Goal: Task Accomplishment & Management: Complete application form

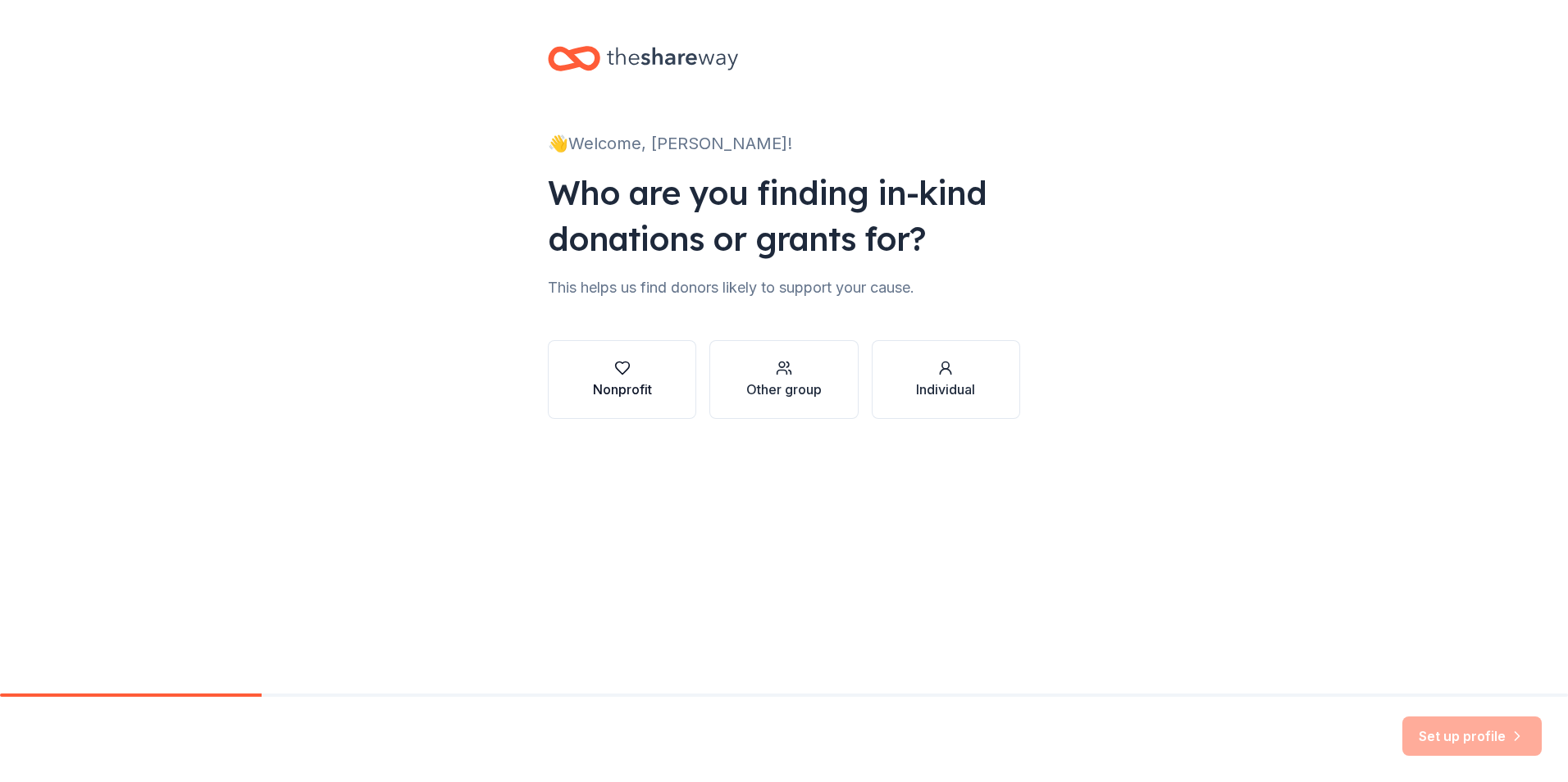
click at [643, 385] on div "Nonprofit" at bounding box center [622, 389] width 59 height 19
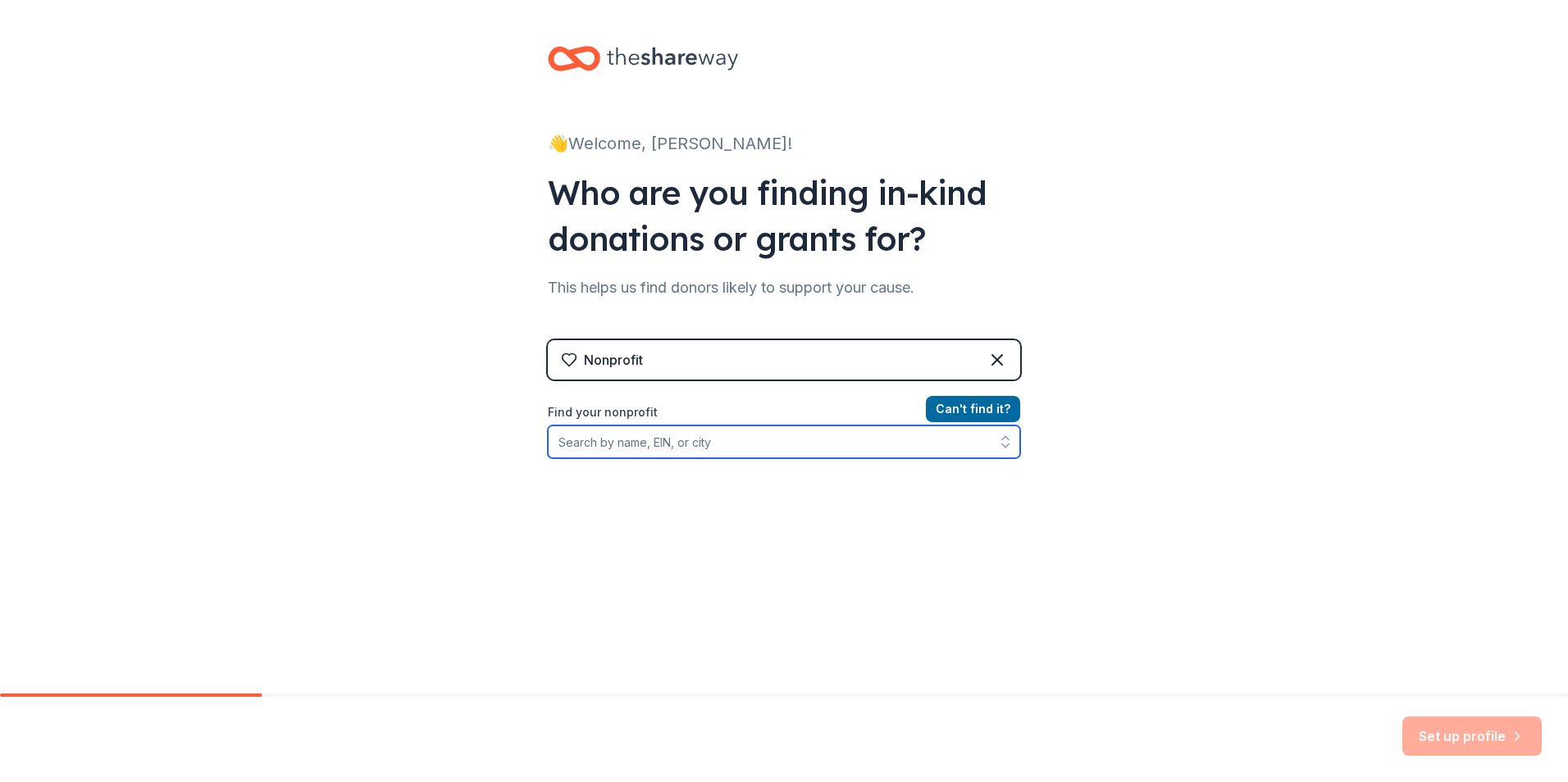
click at [660, 447] on input "Find your nonprofit" at bounding box center [784, 442] width 473 height 33
type input "[US_EMPLOYER_IDENTIFICATION_NUMBER]"
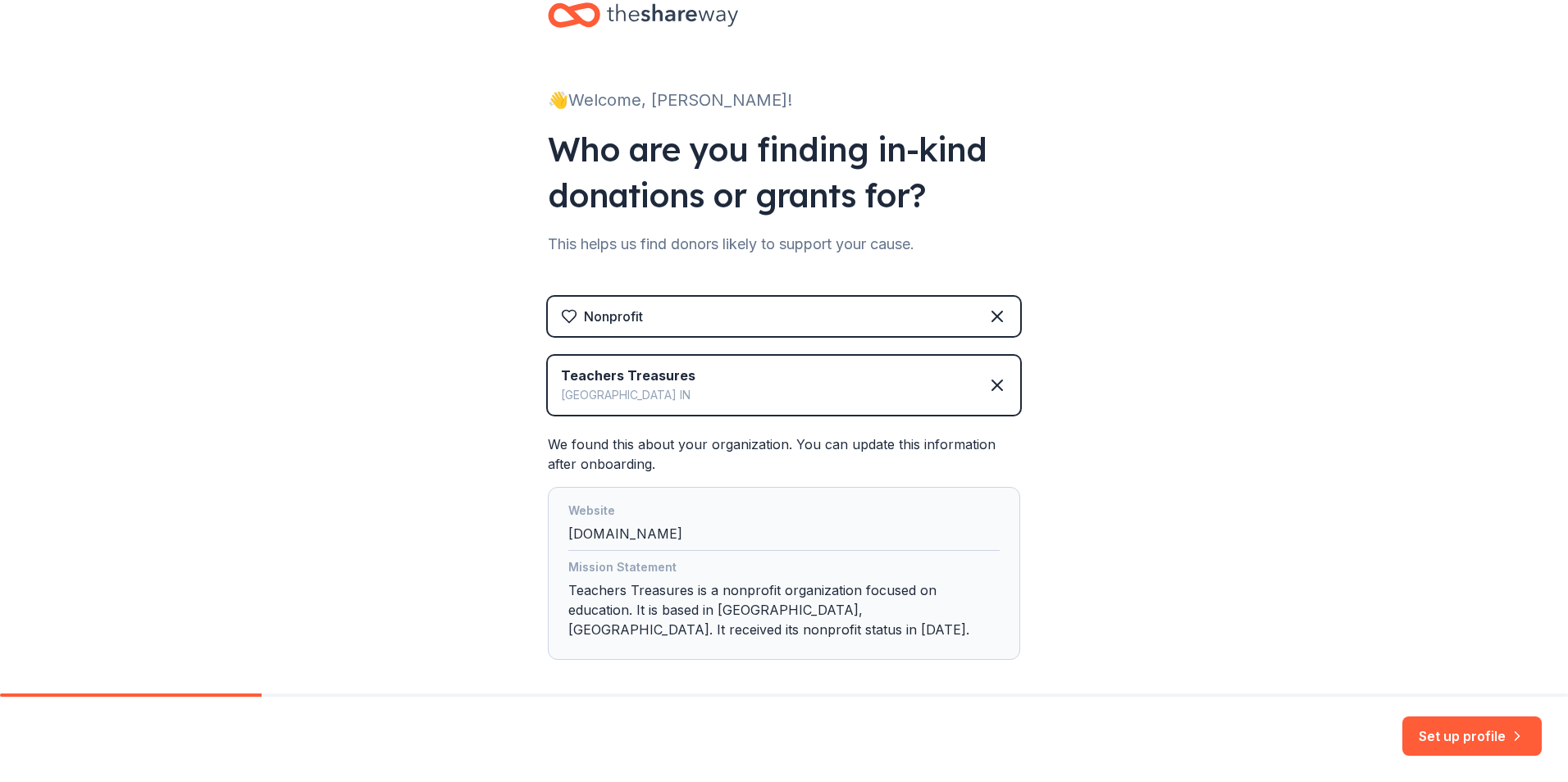
scroll to position [102, 0]
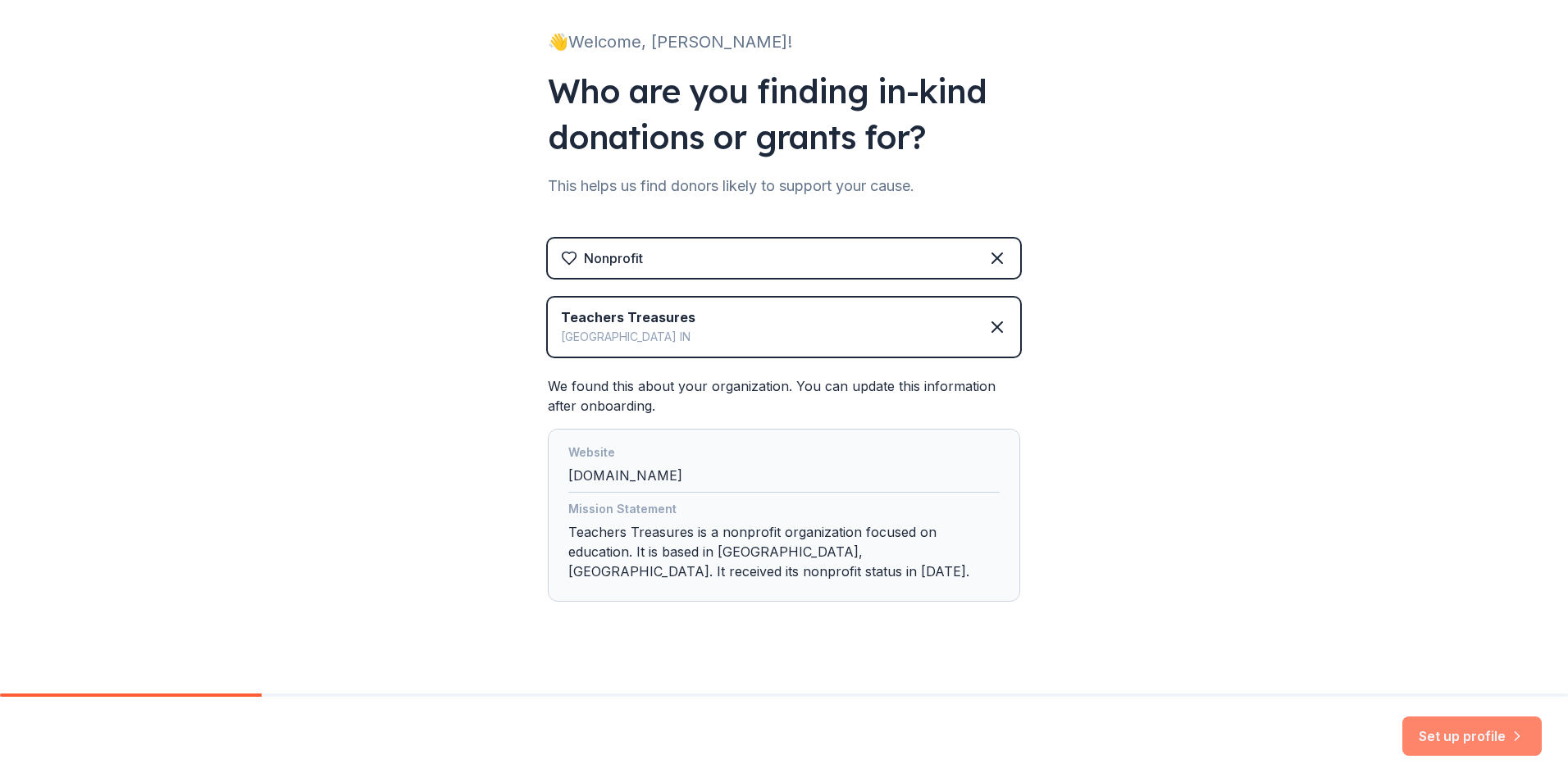
click at [1467, 736] on button "Set up profile" at bounding box center [1473, 736] width 140 height 40
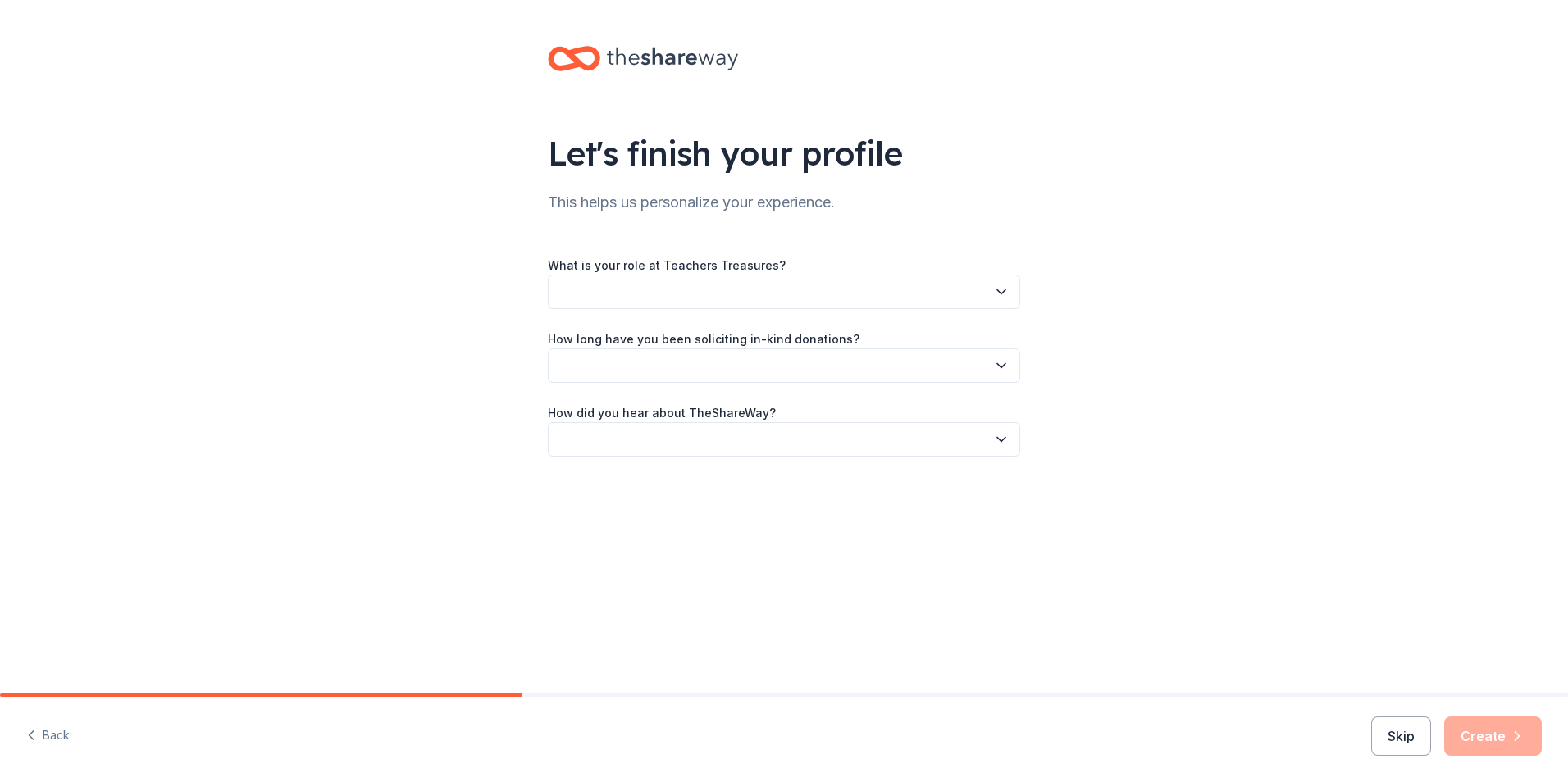
click at [732, 295] on button "button" at bounding box center [784, 292] width 473 height 35
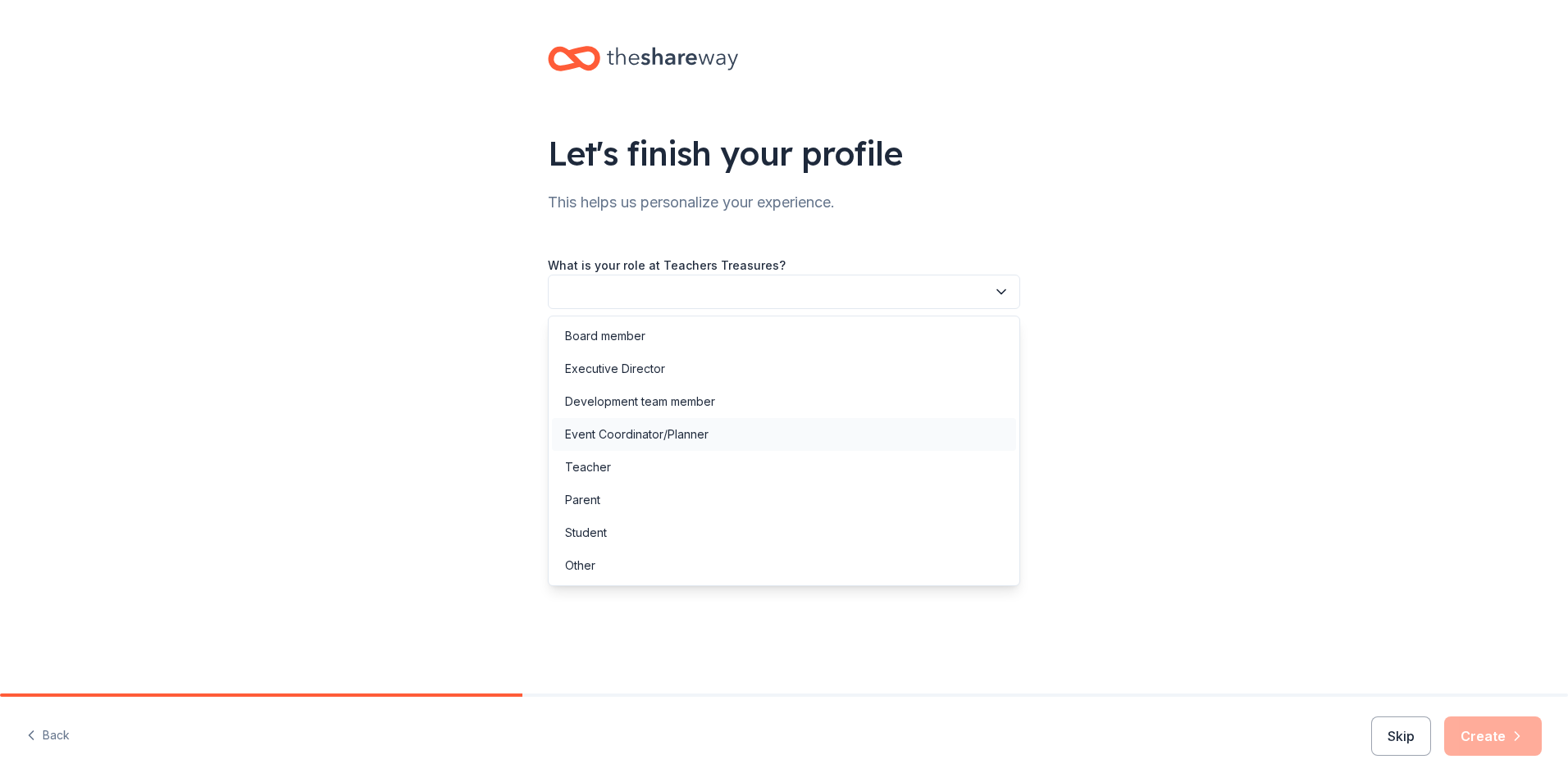
click at [728, 433] on div "Event Coordinator/Planner" at bounding box center [784, 435] width 464 height 33
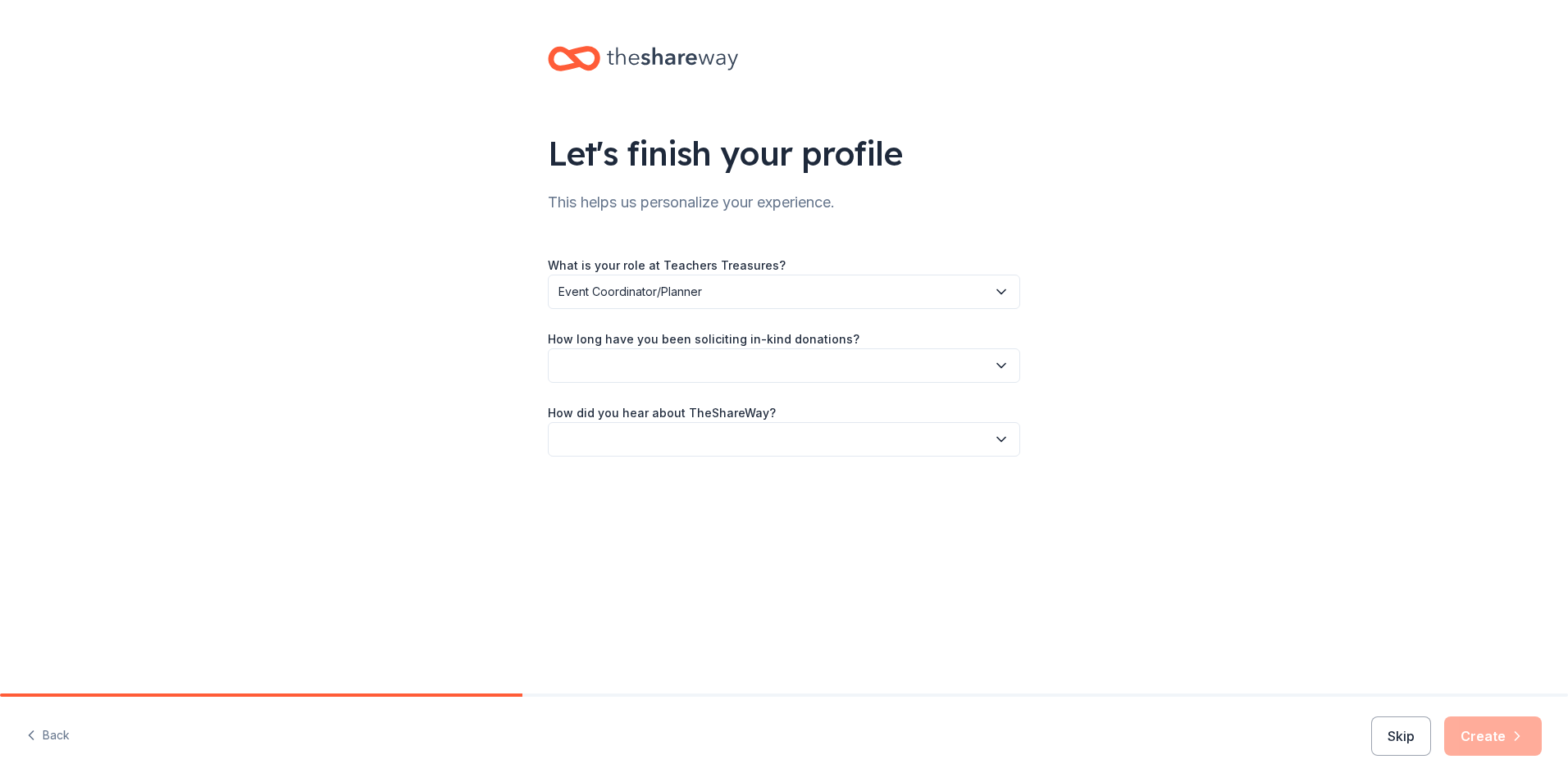
click at [681, 358] on button "button" at bounding box center [784, 366] width 473 height 35
click at [709, 440] on div "1 to 2 years" at bounding box center [784, 443] width 464 height 33
click at [777, 448] on button "button" at bounding box center [784, 440] width 473 height 35
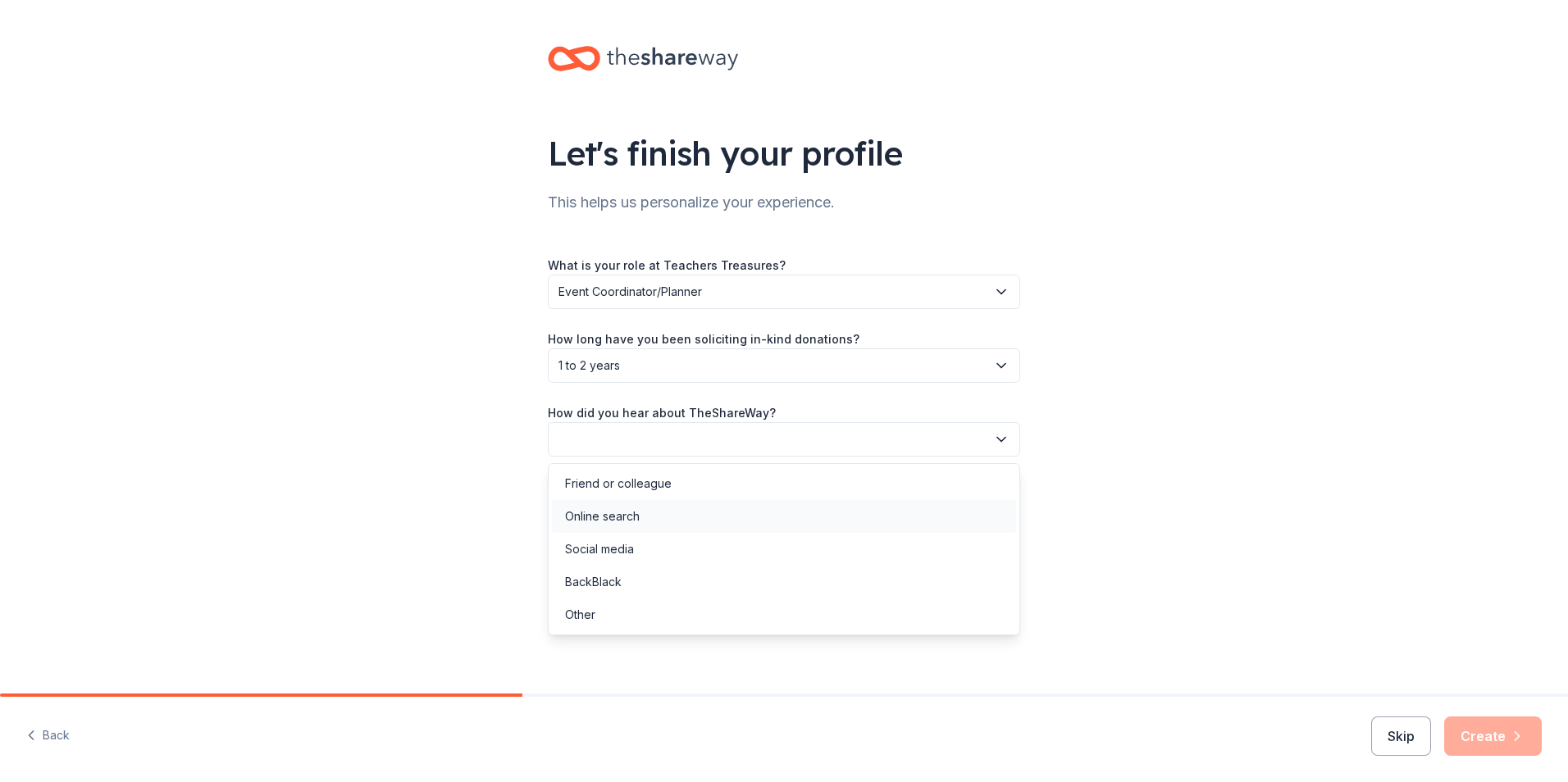
click at [811, 526] on div "Online search" at bounding box center [784, 517] width 464 height 33
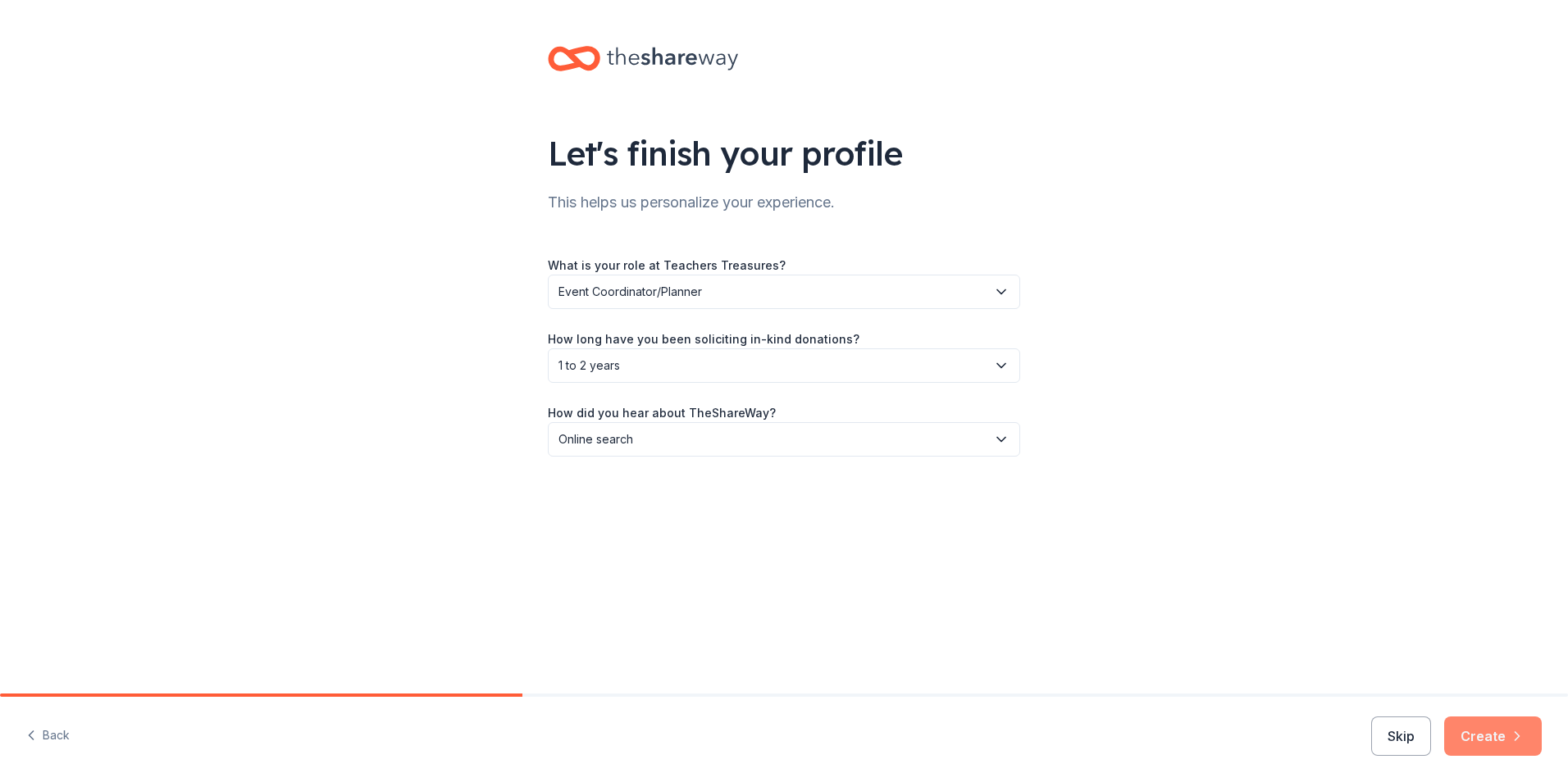
click at [1507, 732] on button "Create" at bounding box center [1493, 736] width 98 height 40
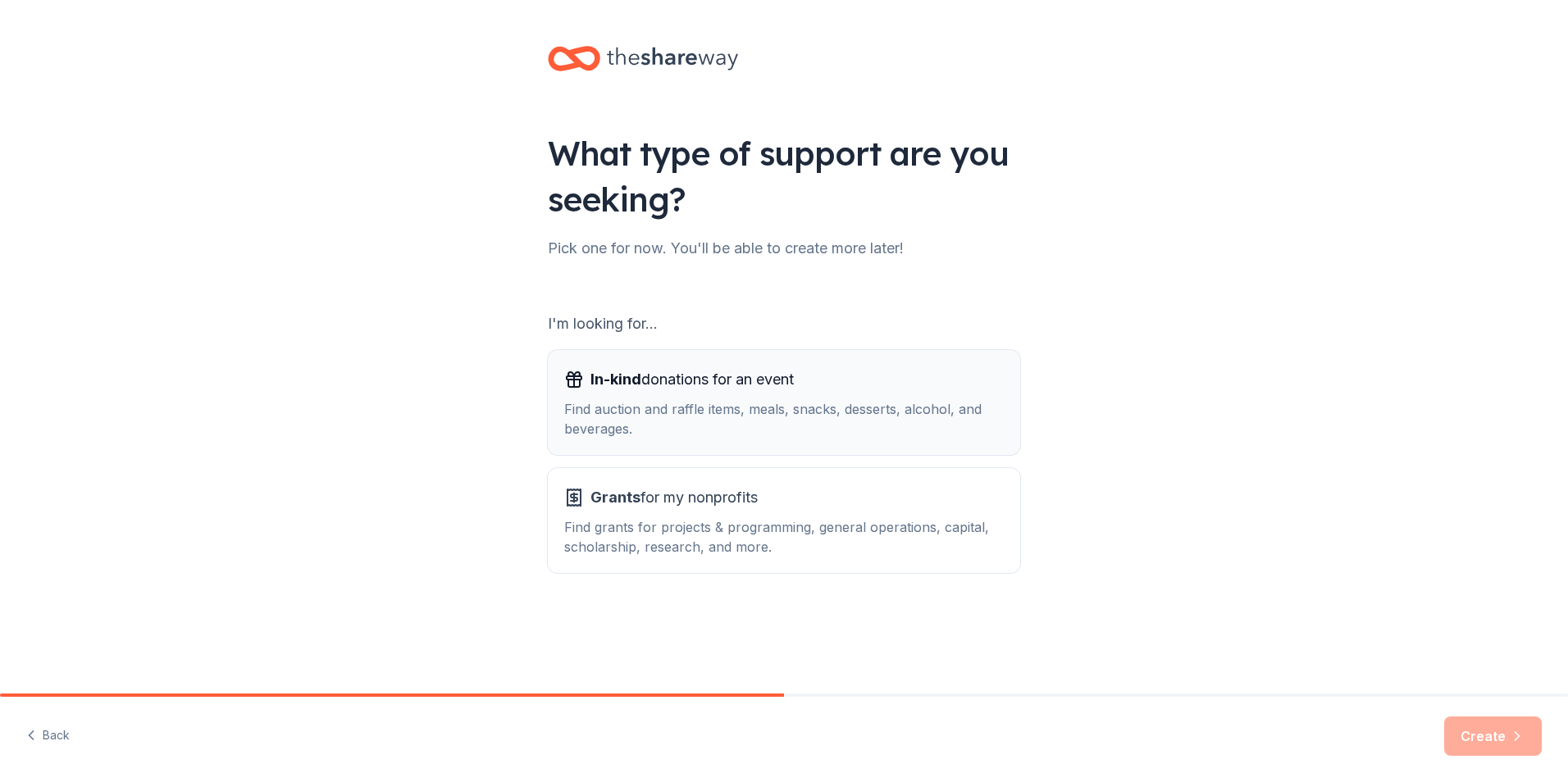
click at [822, 375] on div "In-kind donations for an event" at bounding box center [784, 379] width 440 height 26
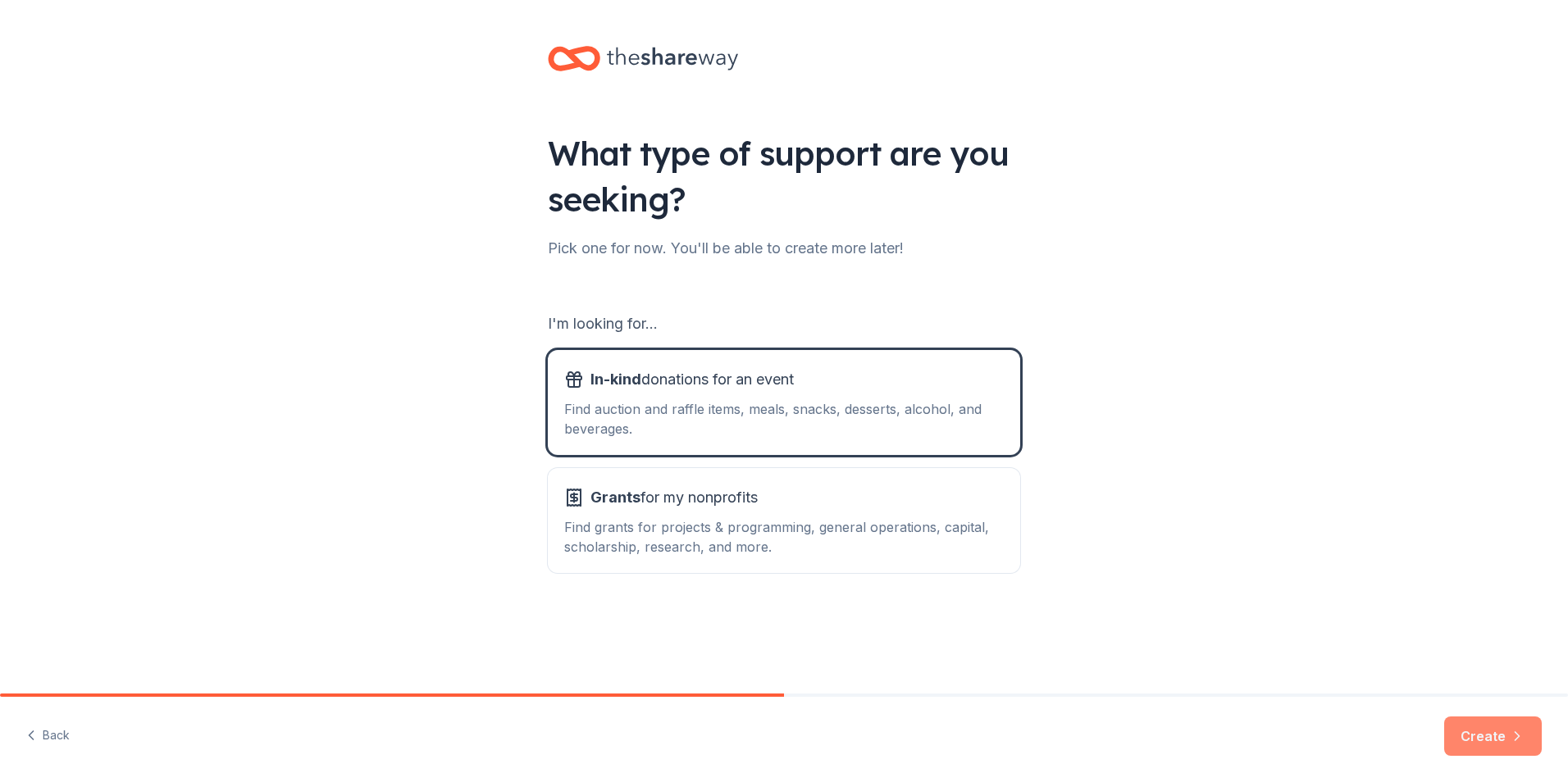
click at [1479, 741] on button "Create" at bounding box center [1493, 736] width 98 height 40
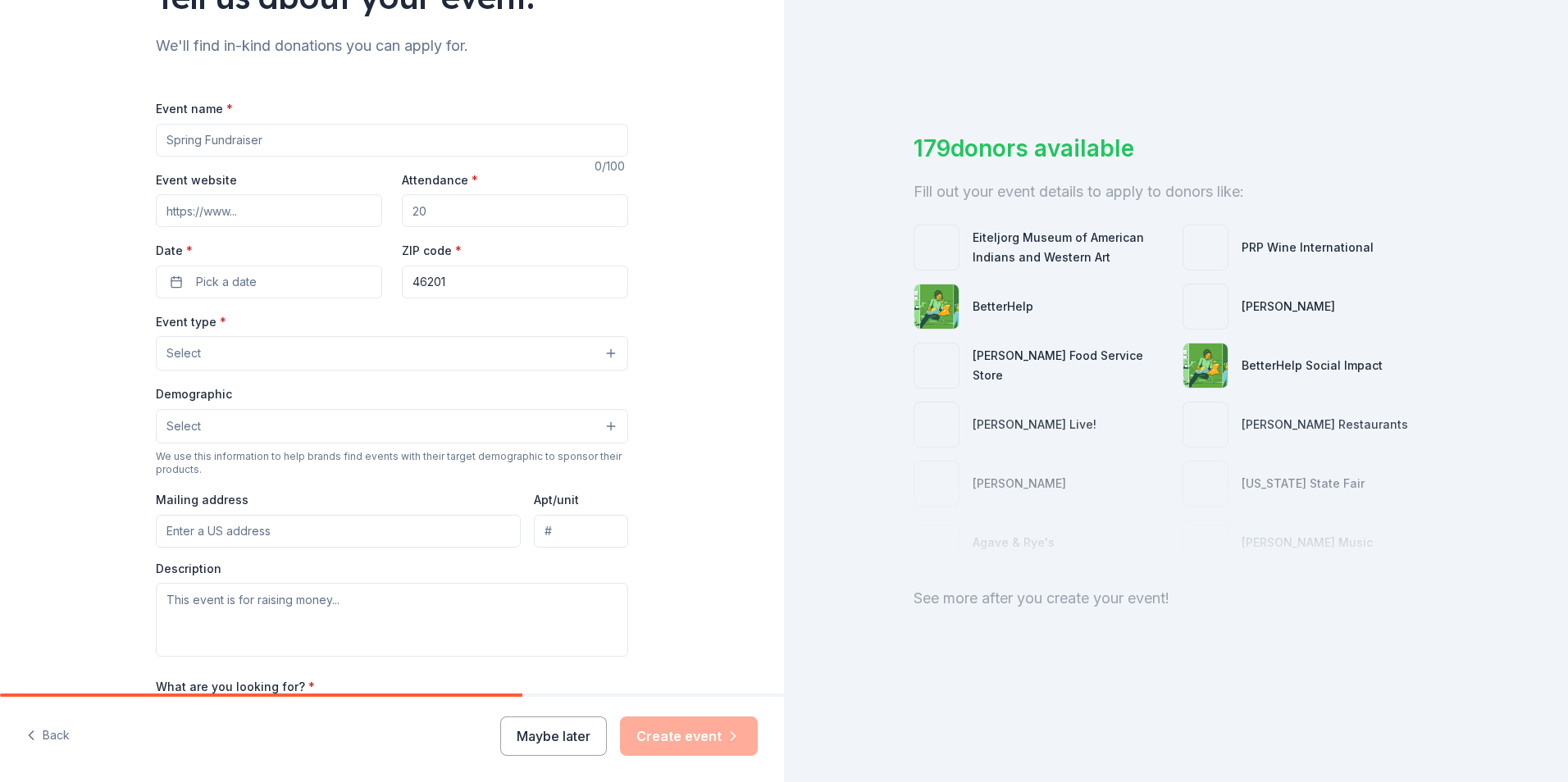
scroll to position [157, 0]
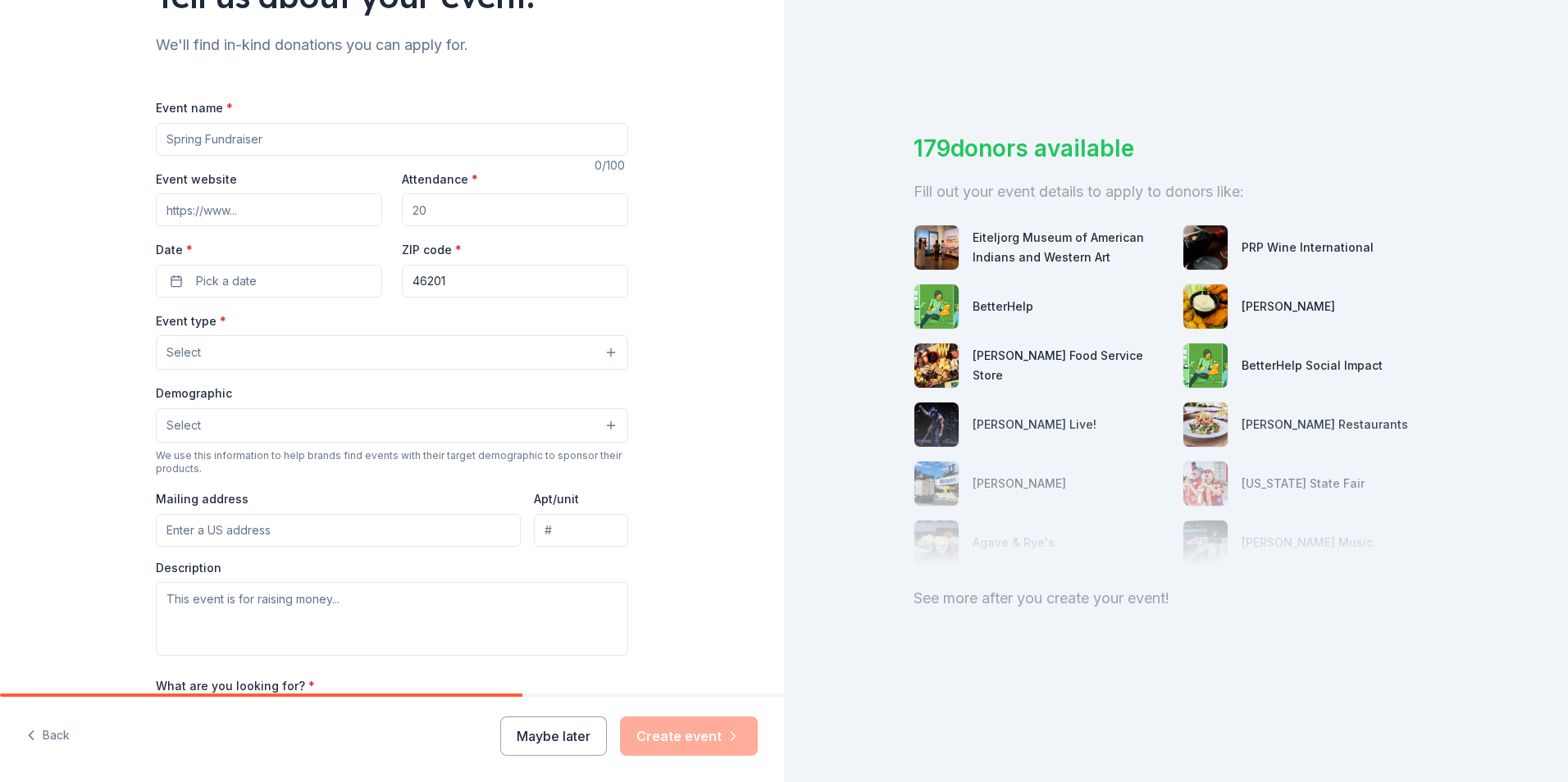
click at [343, 139] on input "Event name *" at bounding box center [392, 140] width 473 height 33
type input "Dream Big 2026"
click at [457, 210] on input "Attendance *" at bounding box center [514, 211] width 226 height 33
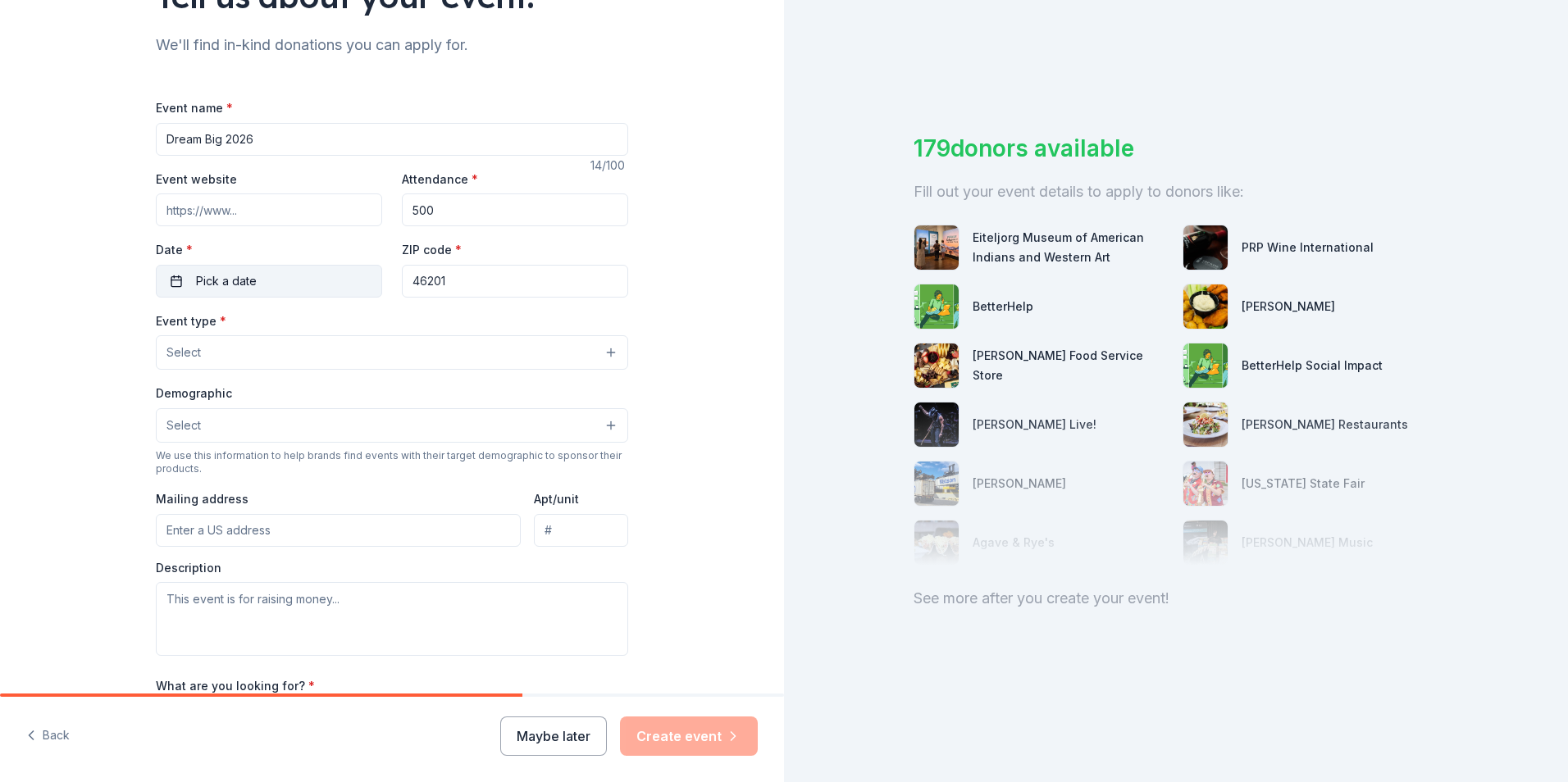
type input "500"
click at [214, 289] on span "Pick a date" at bounding box center [226, 281] width 61 height 19
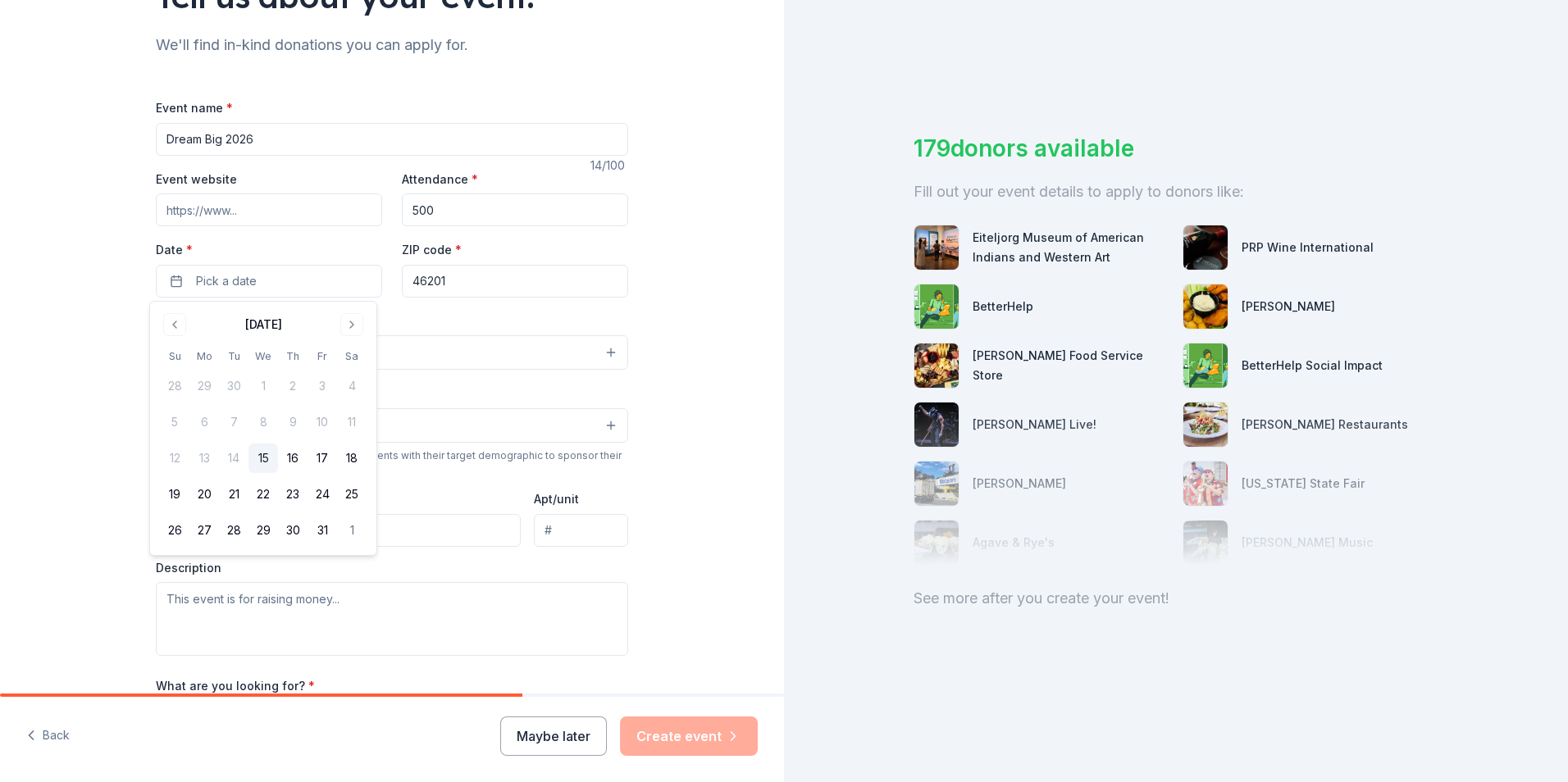
click at [365, 323] on div "October 2025" at bounding box center [263, 323] width 207 height 23
click at [358, 321] on button "Go to next month" at bounding box center [352, 325] width 23 height 23
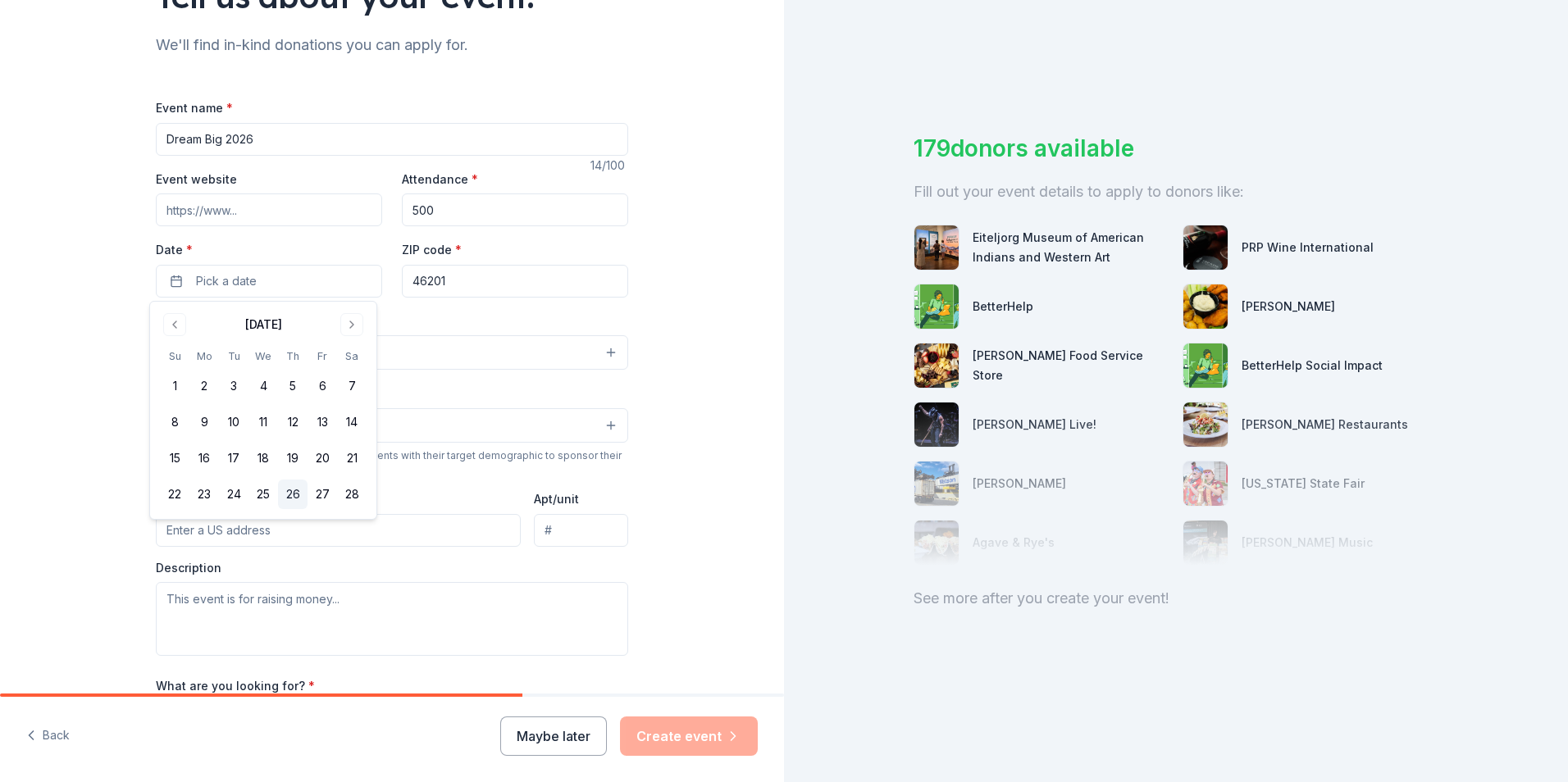
click at [289, 504] on button "26" at bounding box center [293, 495] width 29 height 29
click at [429, 310] on div "Event name * Dream Big 2026 14 /100 Event website Attendance * 500 Date * 02/26…" at bounding box center [392, 476] width 473 height 758
click at [344, 369] on button "Select" at bounding box center [392, 353] width 473 height 35
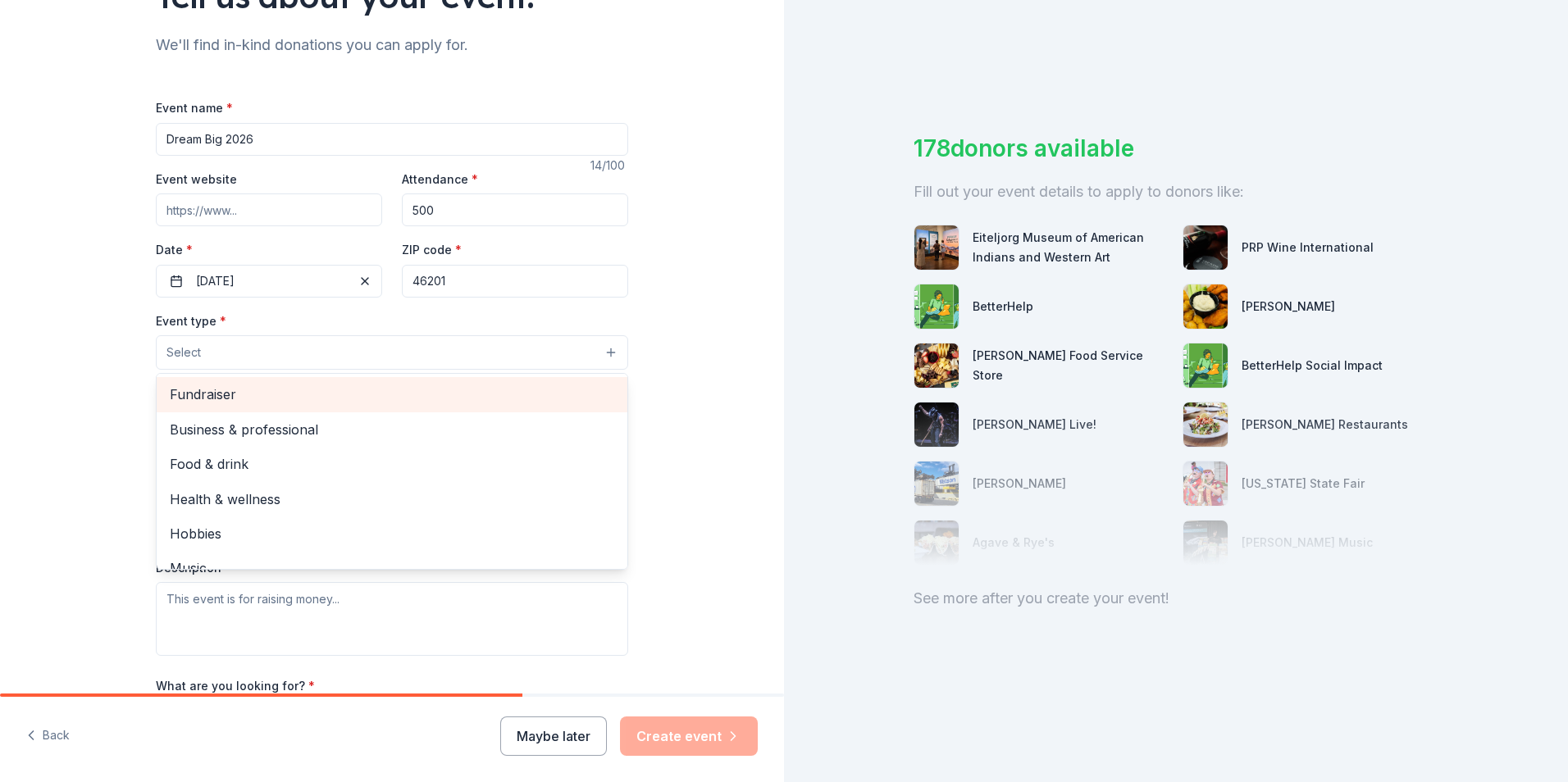
click at [341, 384] on span "Fundraiser" at bounding box center [392, 395] width 444 height 21
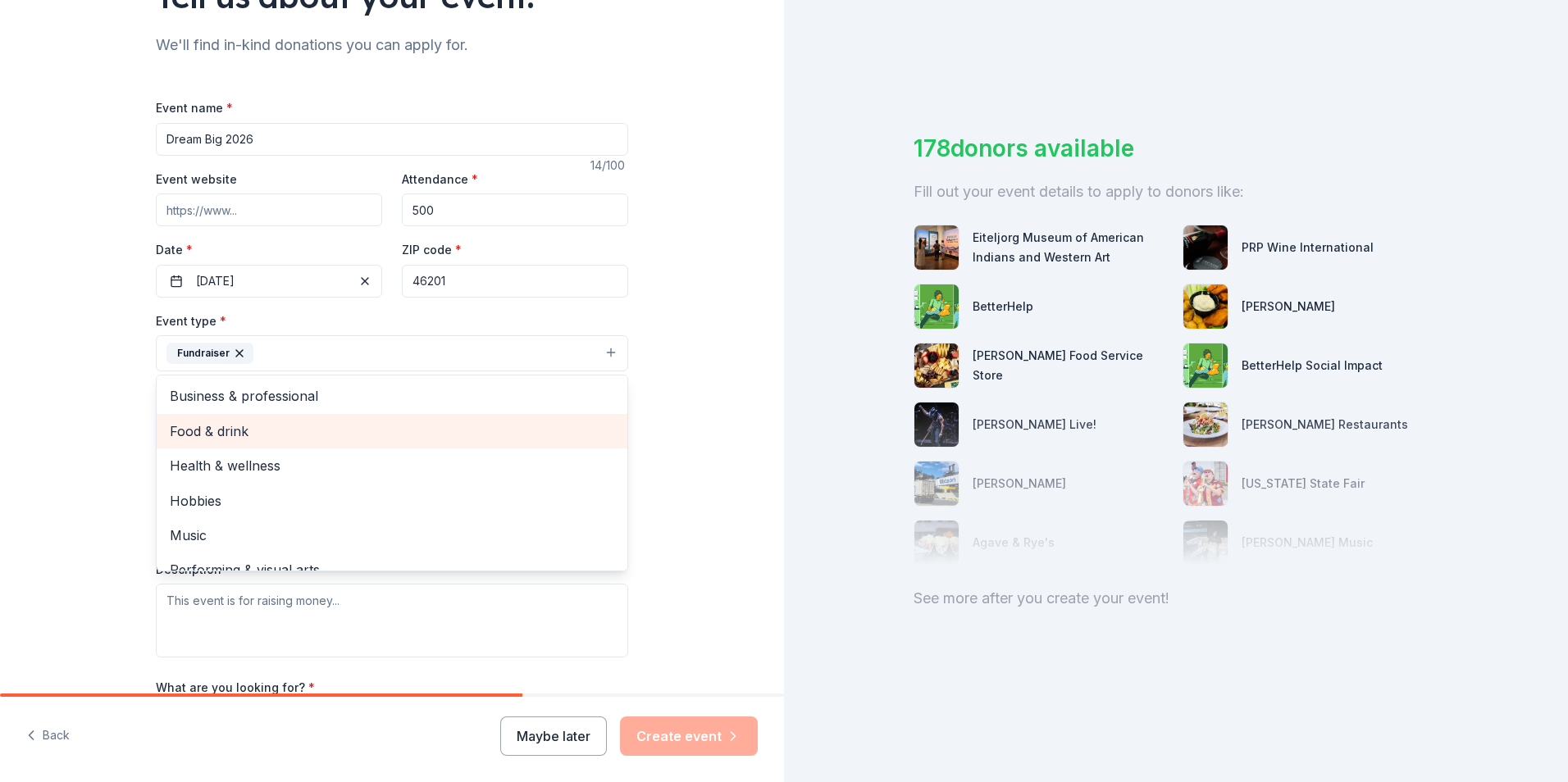
click at [360, 438] on span "Food & drink" at bounding box center [392, 432] width 444 height 21
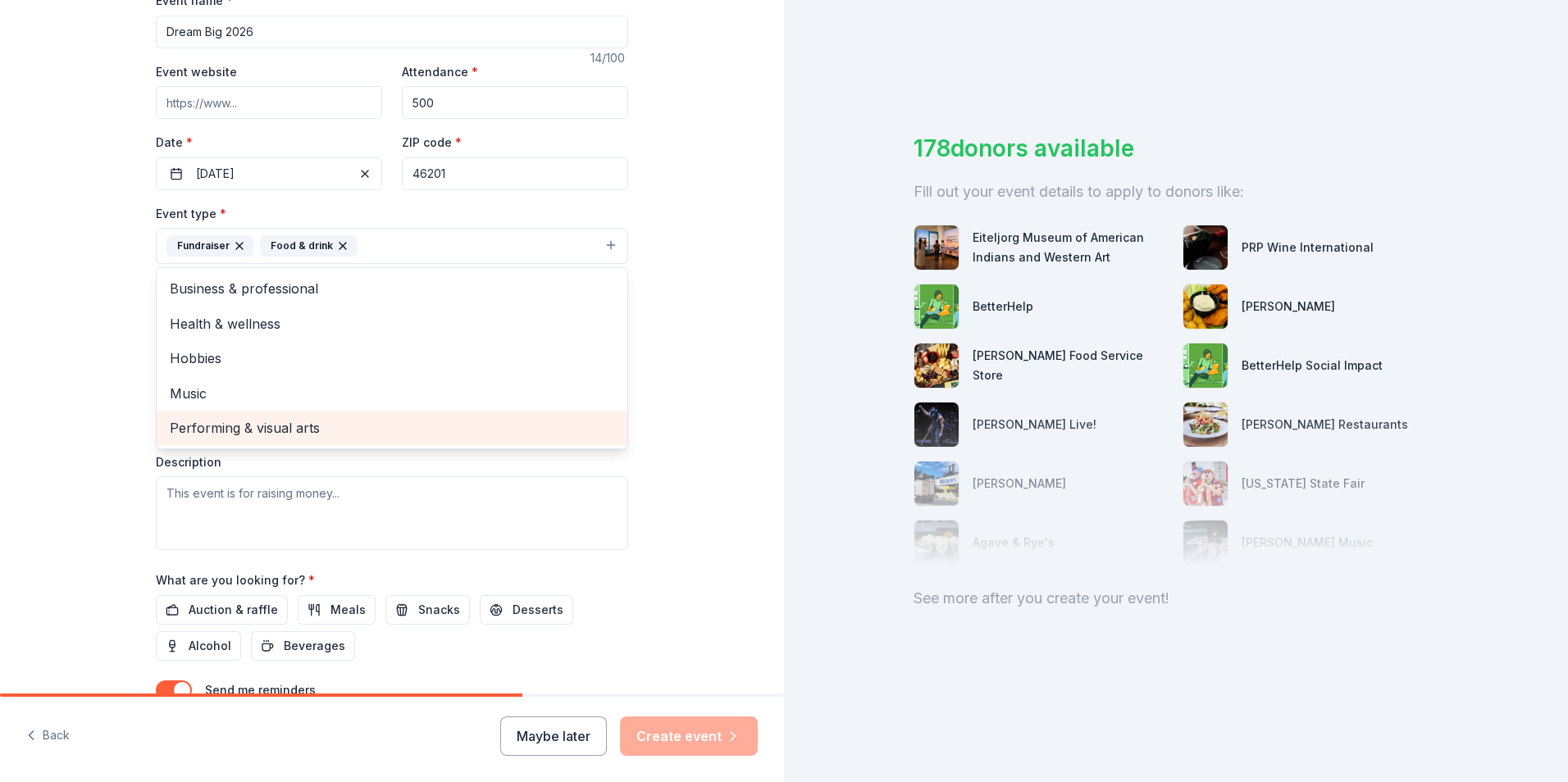
scroll to position [266, 0]
drag, startPoint x: 714, startPoint y: 321, endPoint x: 668, endPoint y: 284, distance: 59.0
click at [668, 284] on div "Tell us about your event. We'll find in-kind donations you can apply for. Event…" at bounding box center [392, 280] width 784 height 1093
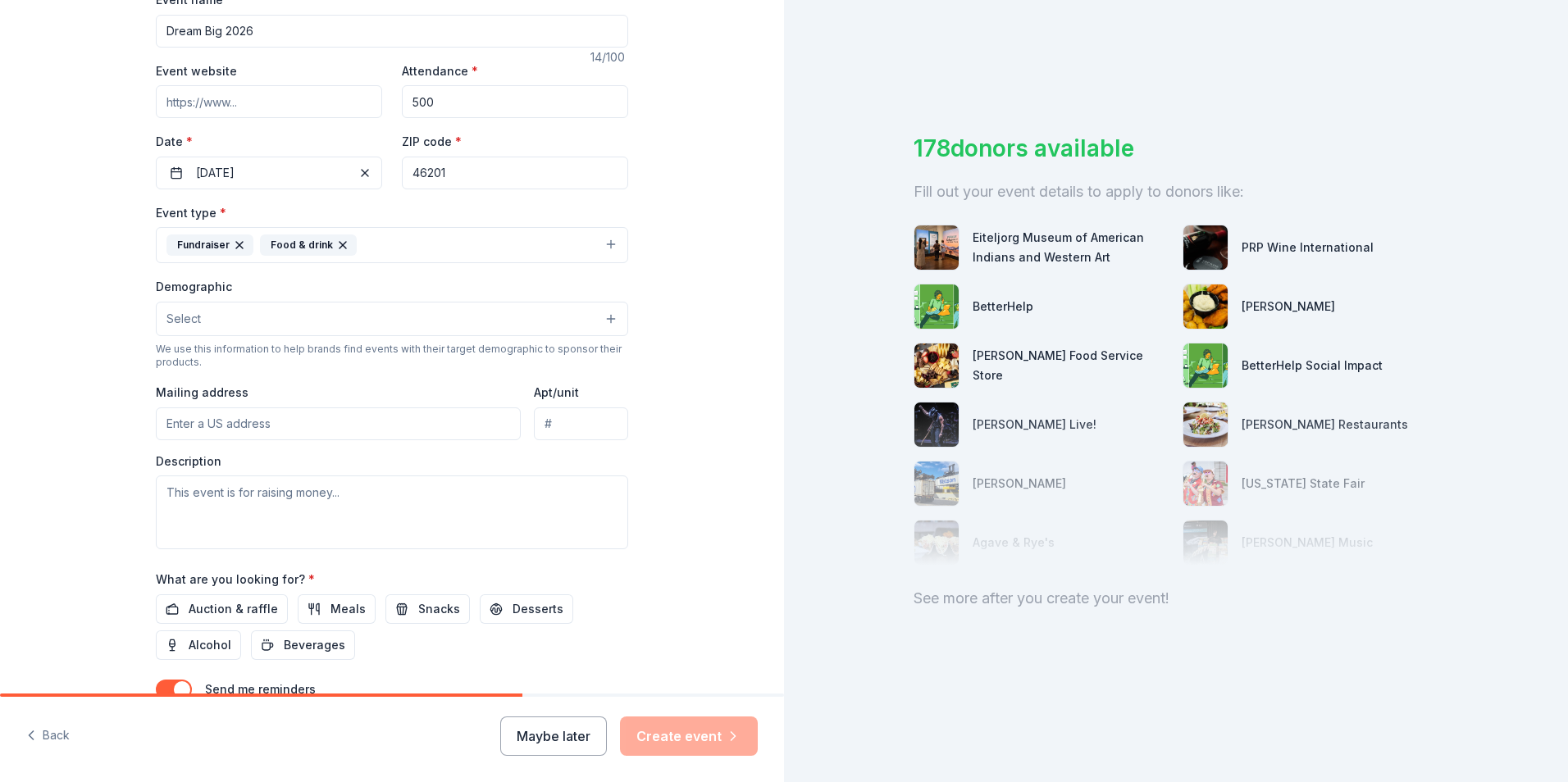
click at [456, 315] on button "Select" at bounding box center [392, 319] width 473 height 35
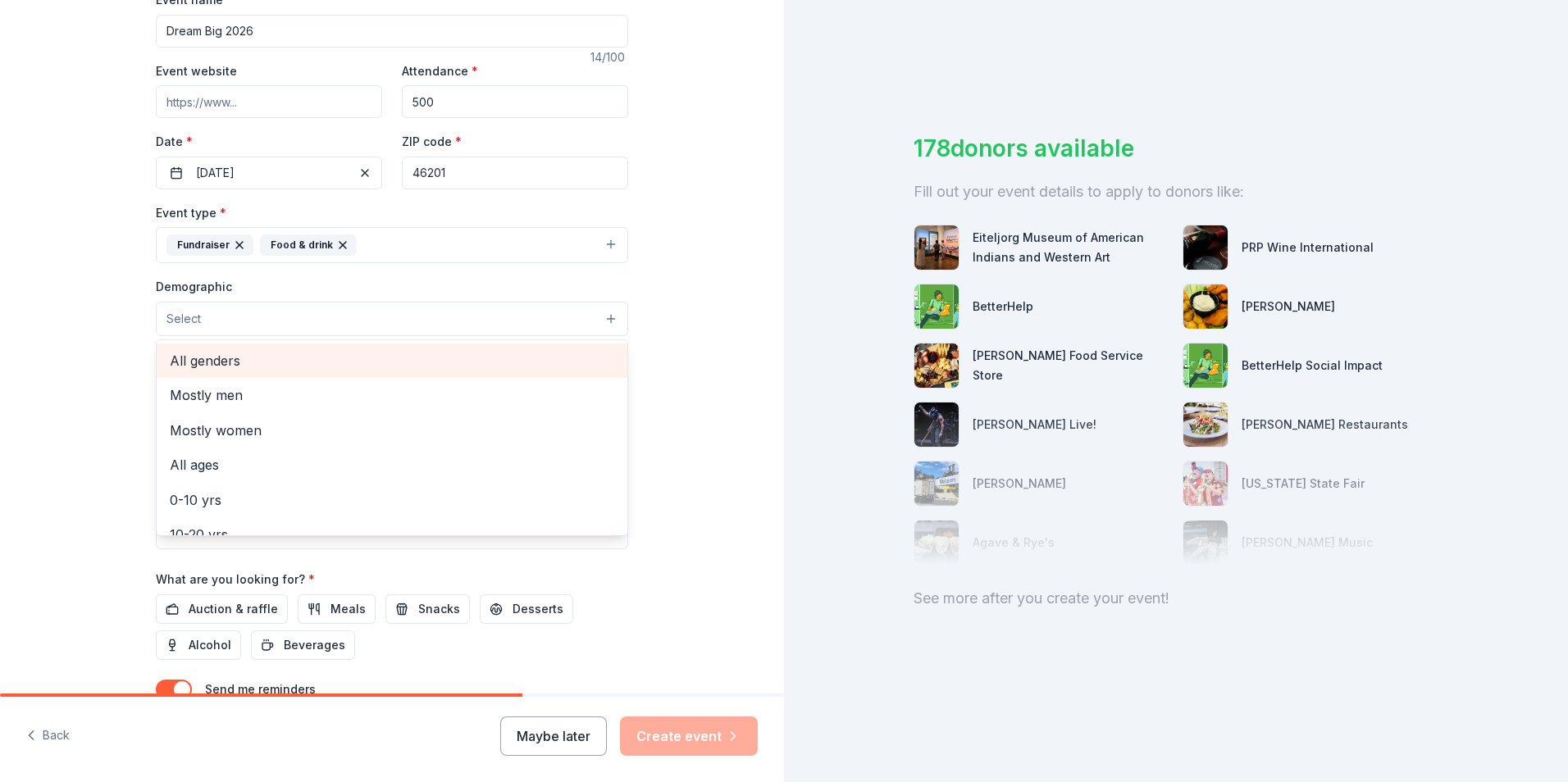
click at [458, 369] on span "All genders" at bounding box center [392, 361] width 444 height 21
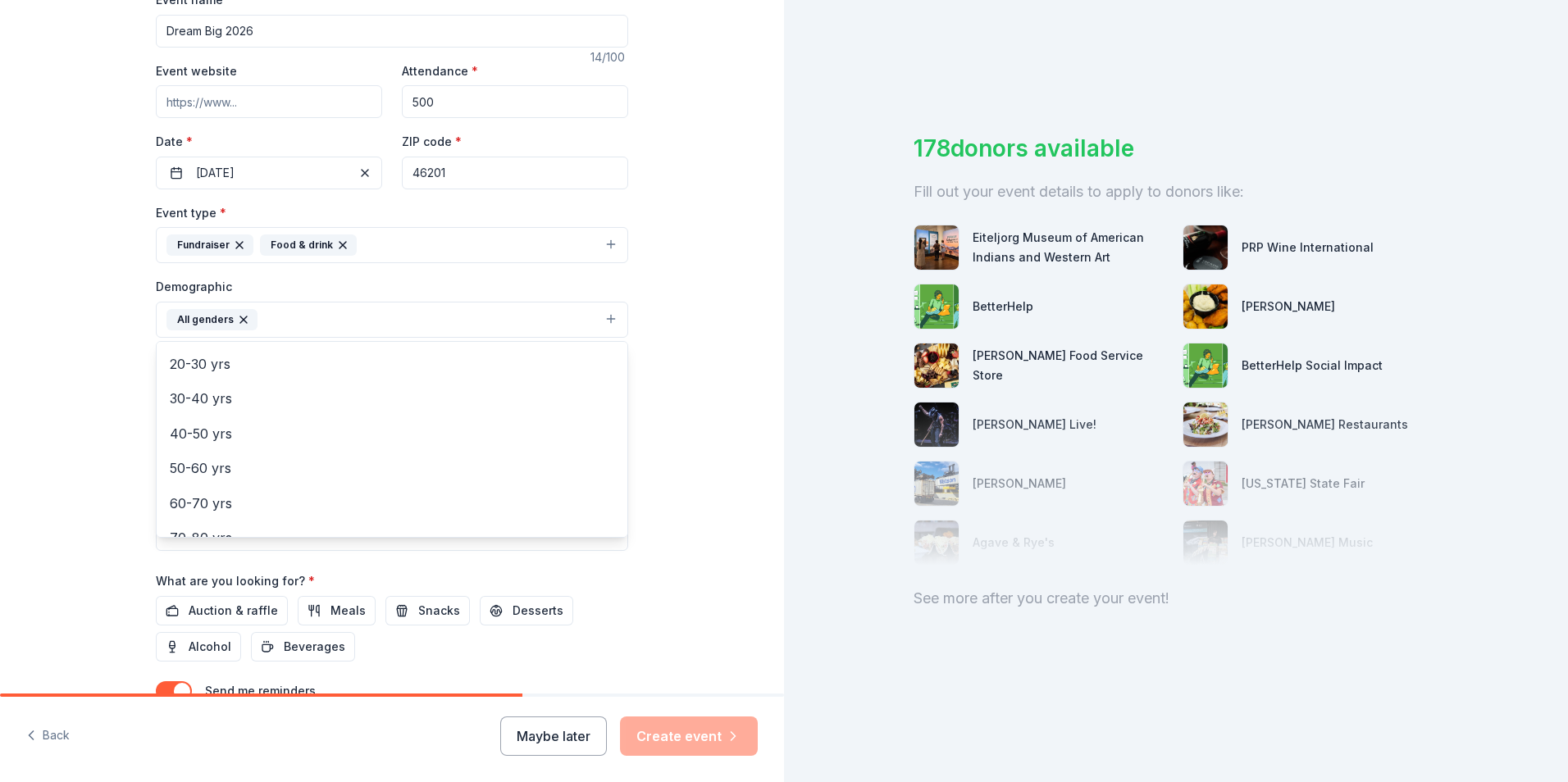
scroll to position [229, 0]
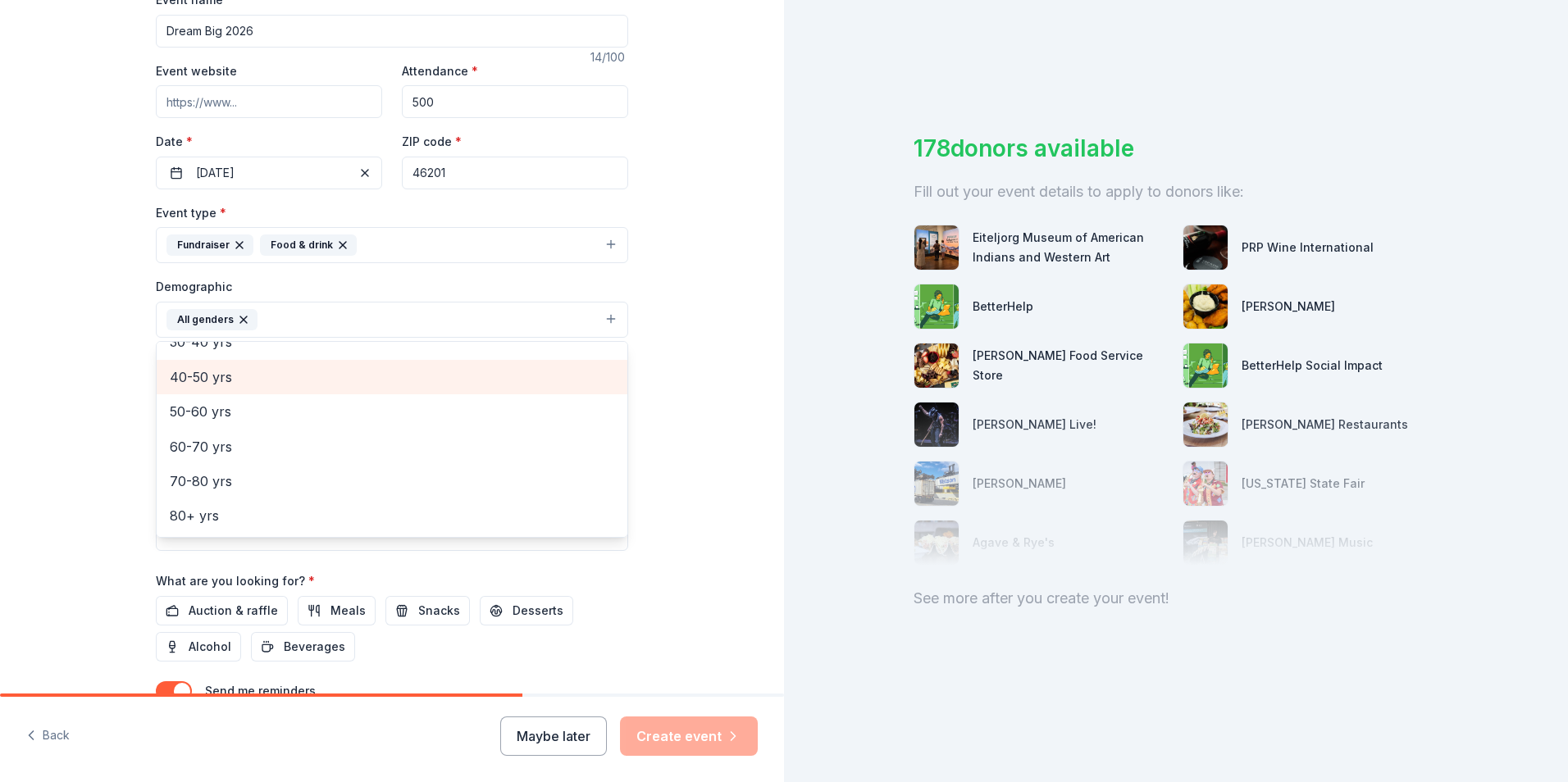
click at [459, 384] on span "40-50 yrs" at bounding box center [392, 377] width 444 height 21
click at [458, 382] on span "30-40 yrs" at bounding box center [392, 377] width 444 height 21
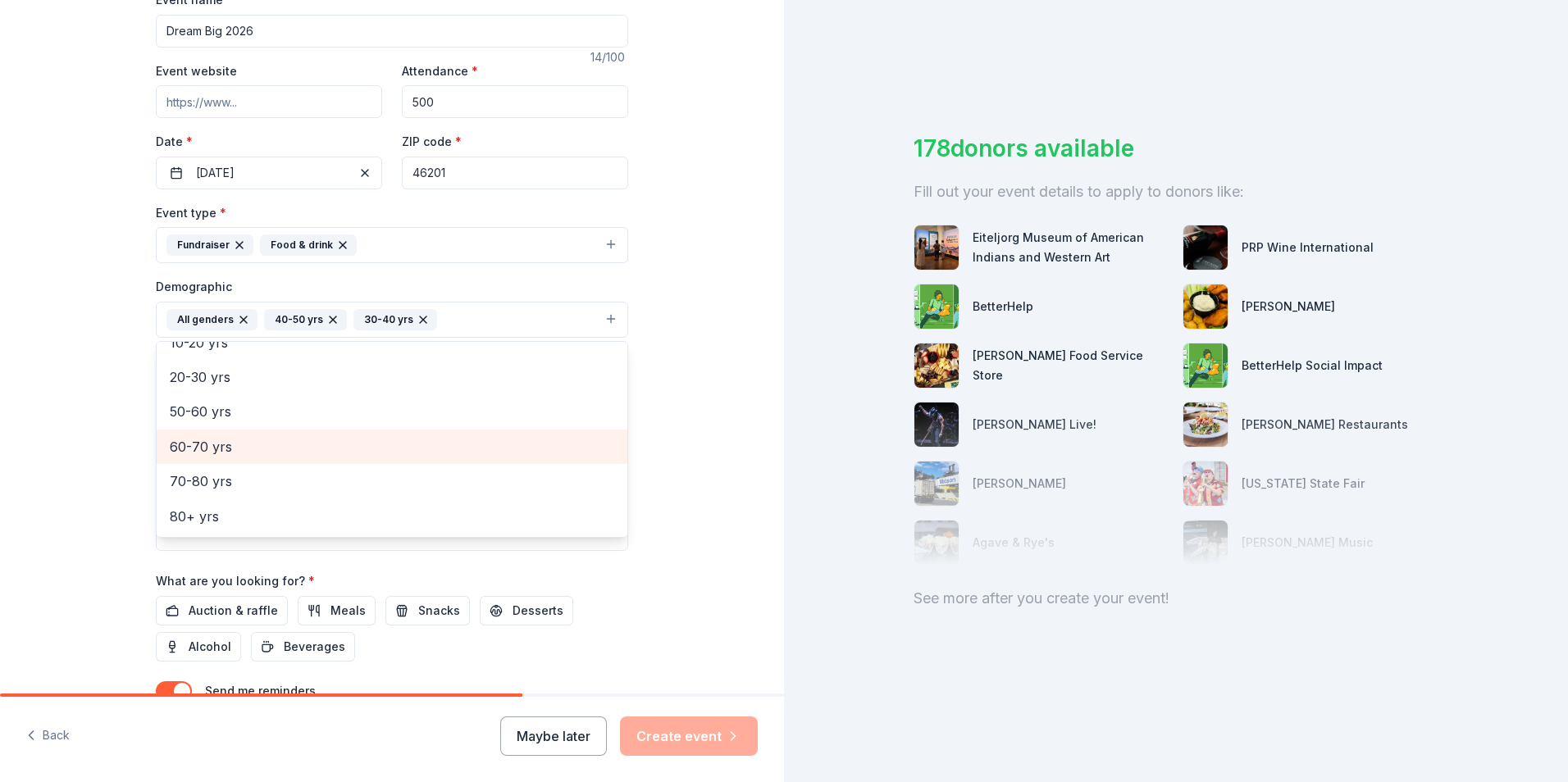
click at [458, 440] on span "60-70 yrs" at bounding box center [392, 447] width 444 height 21
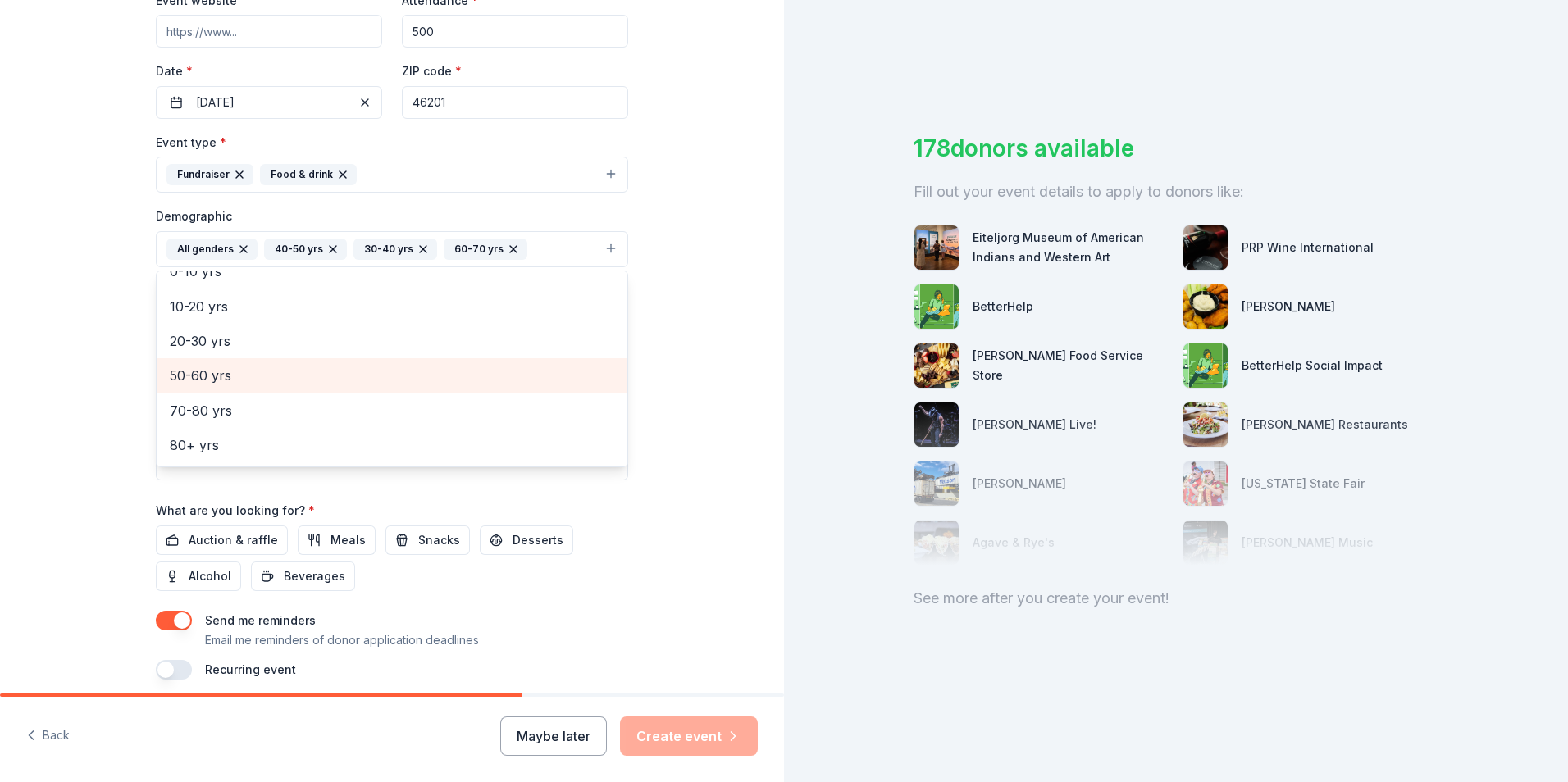
scroll to position [347, 0]
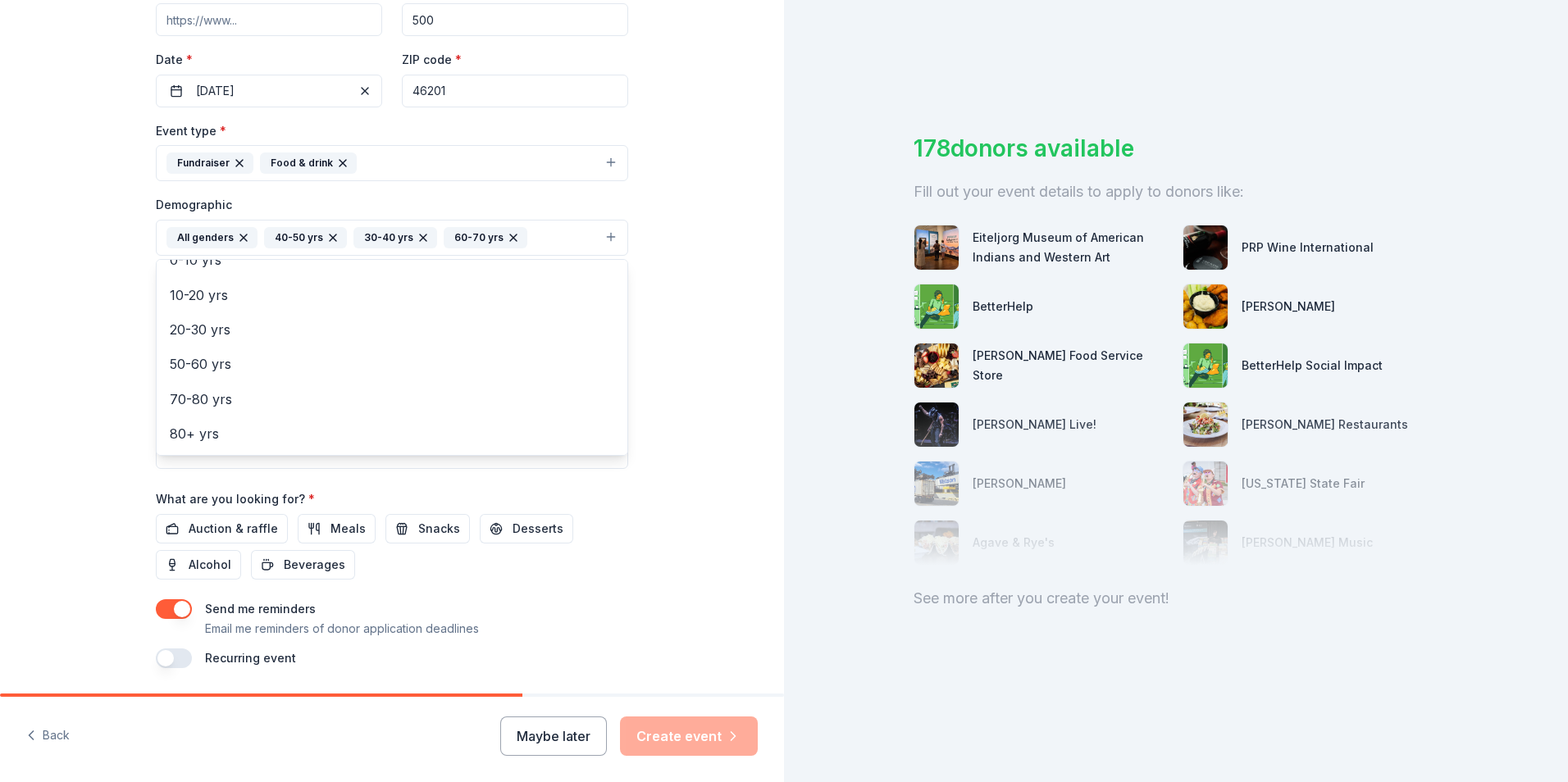
click at [672, 497] on div "Tell us about your event. We'll find in-kind donations you can apply for. Event…" at bounding box center [392, 200] width 784 height 1095
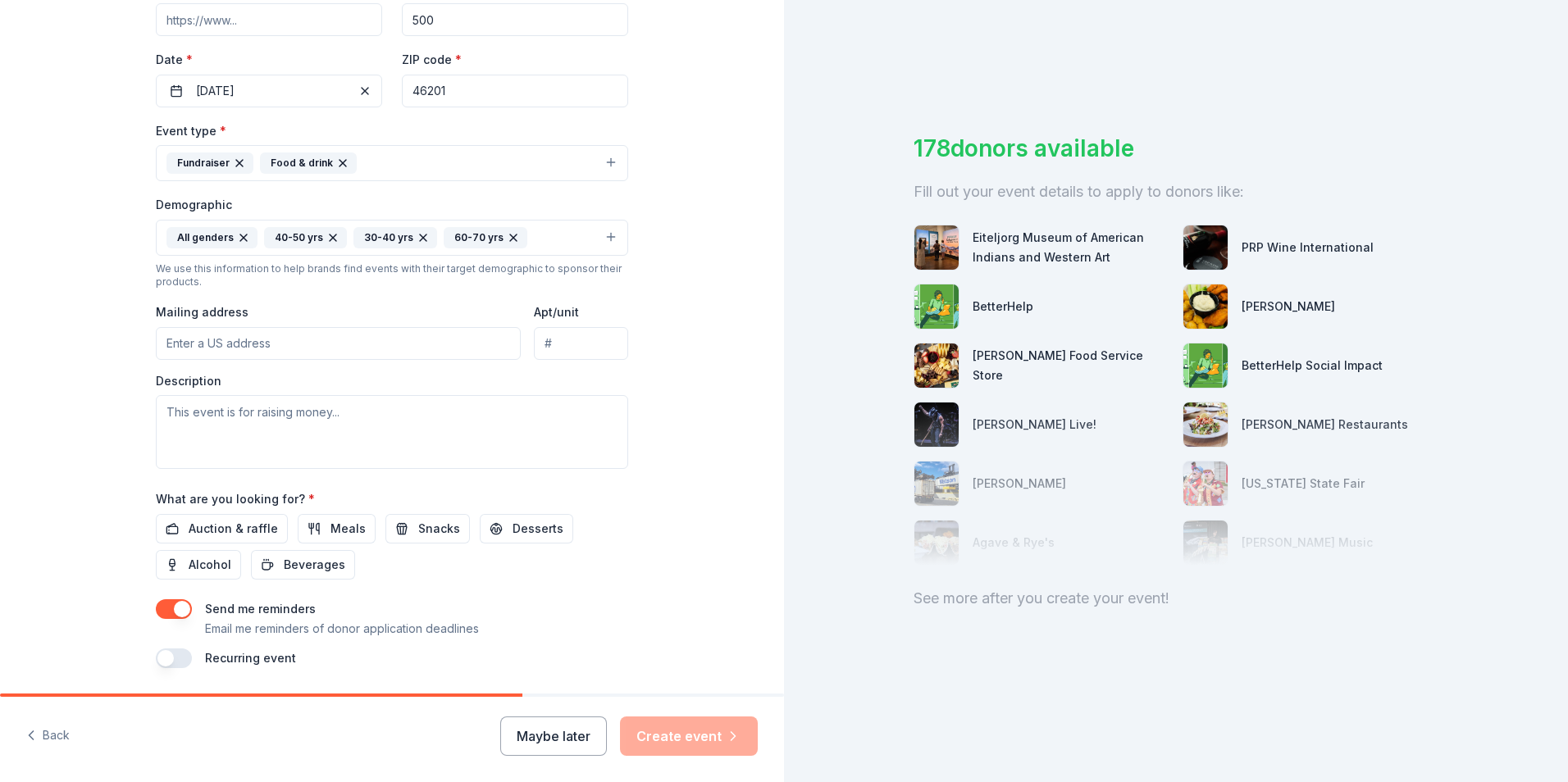
click at [389, 337] on input "Mailing address" at bounding box center [339, 343] width 365 height 33
type input "1800 E. 10th St."
type input "Indianapolis"
drag, startPoint x: 608, startPoint y: 345, endPoint x: 464, endPoint y: 364, distance: 145.2
click at [464, 364] on div "Event type * Fundraiser Food & drink Demographic All genders 40-50 yrs 30-40 yr…" at bounding box center [392, 294] width 473 height 348
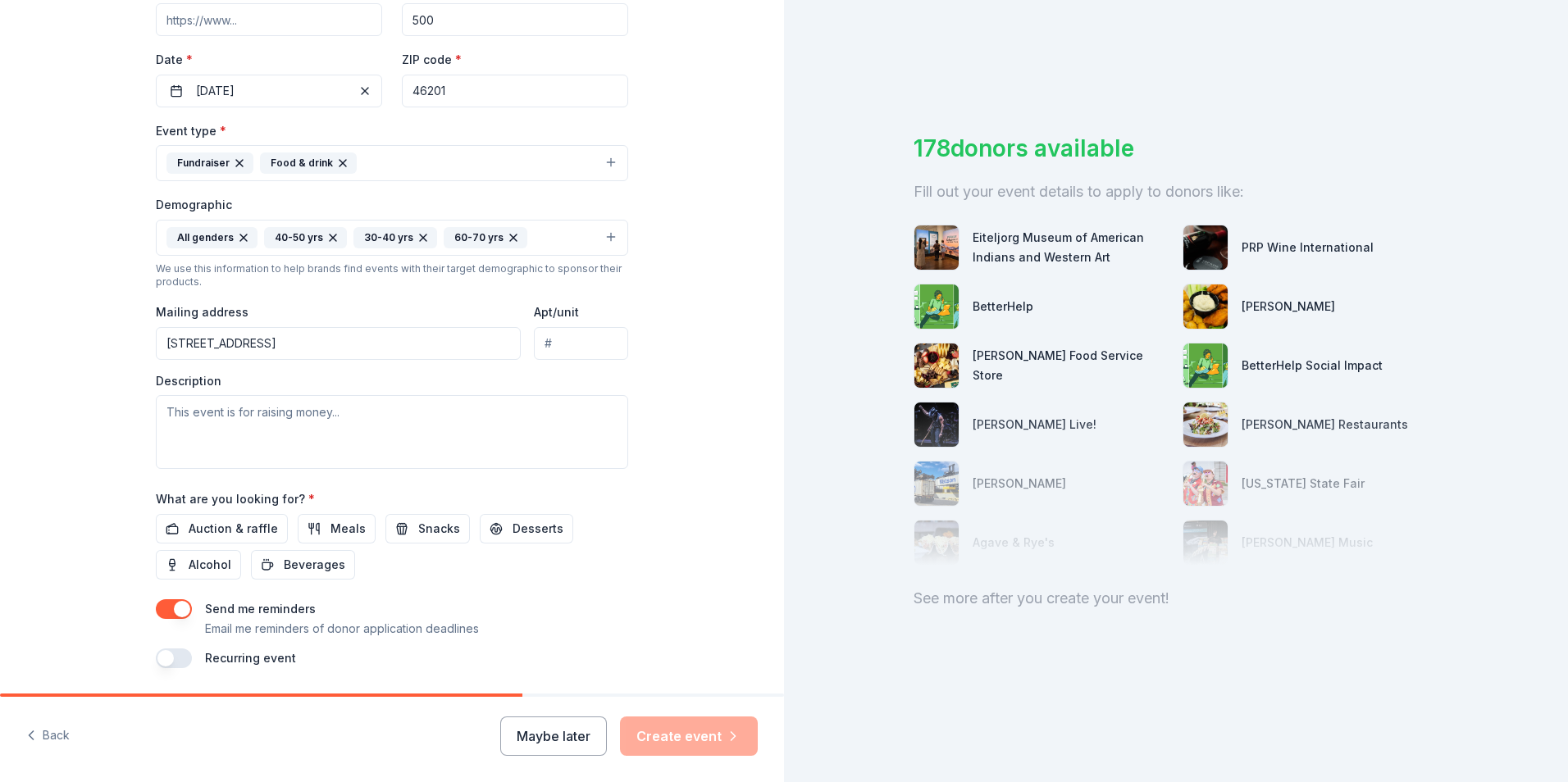
click at [422, 340] on input "1800 E. 10th St." at bounding box center [339, 343] width 365 height 33
click at [360, 332] on input "1800 E. 10th St." at bounding box center [339, 343] width 365 height 33
type input "1800 East 10th Street, Indianapolis, IN, 46201"
click at [534, 416] on textarea at bounding box center [392, 432] width 473 height 74
paste textarea "The Dream Big Gala is Teachers’ Treasures’ signature annual event, now a tradit…"
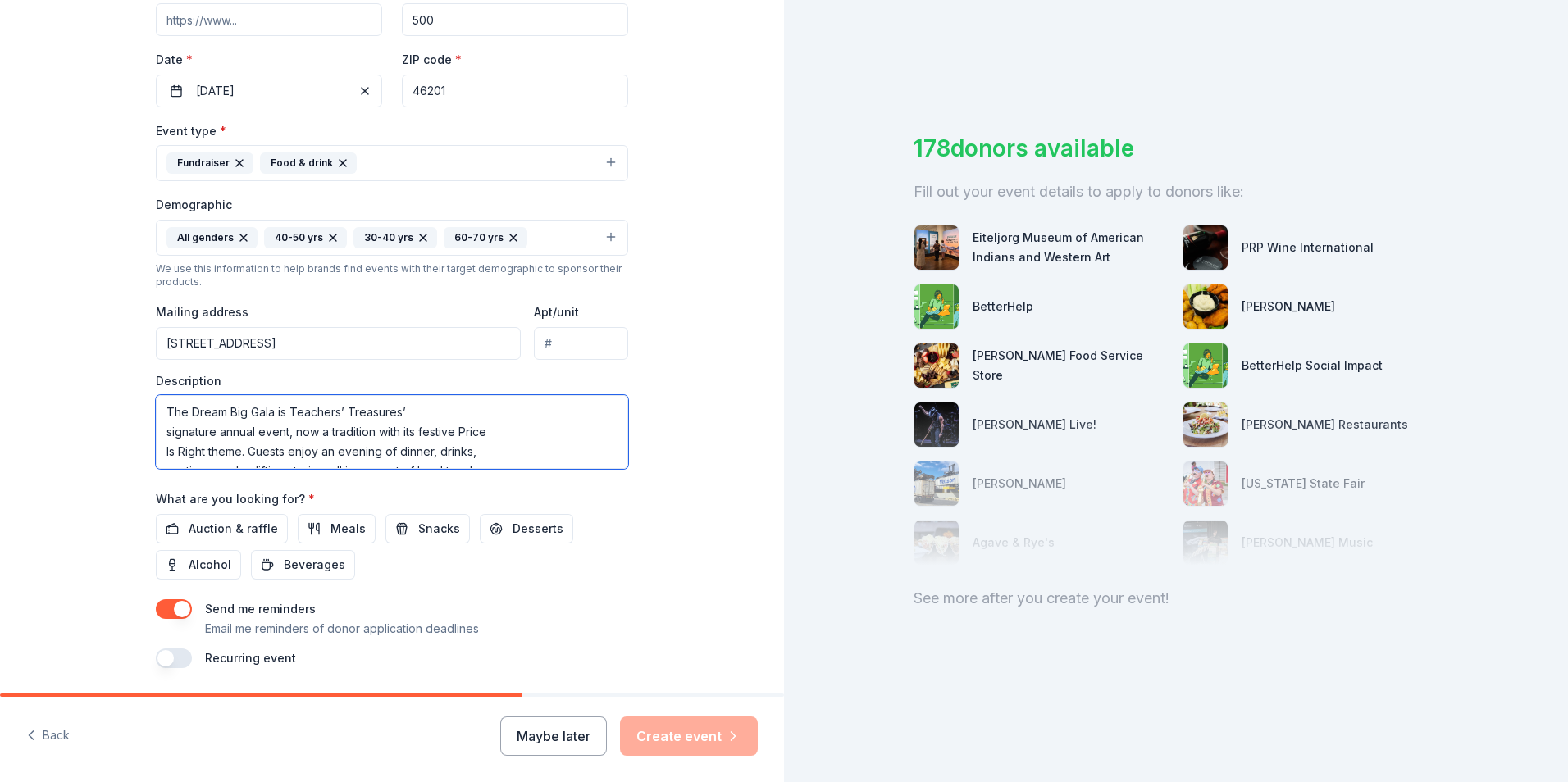
scroll to position [70, 0]
type textarea "The Dream Big Gala is Teachers’ Treasures’ signature annual event, now a tradit…"
click at [218, 525] on span "Auction & raffle" at bounding box center [233, 529] width 89 height 19
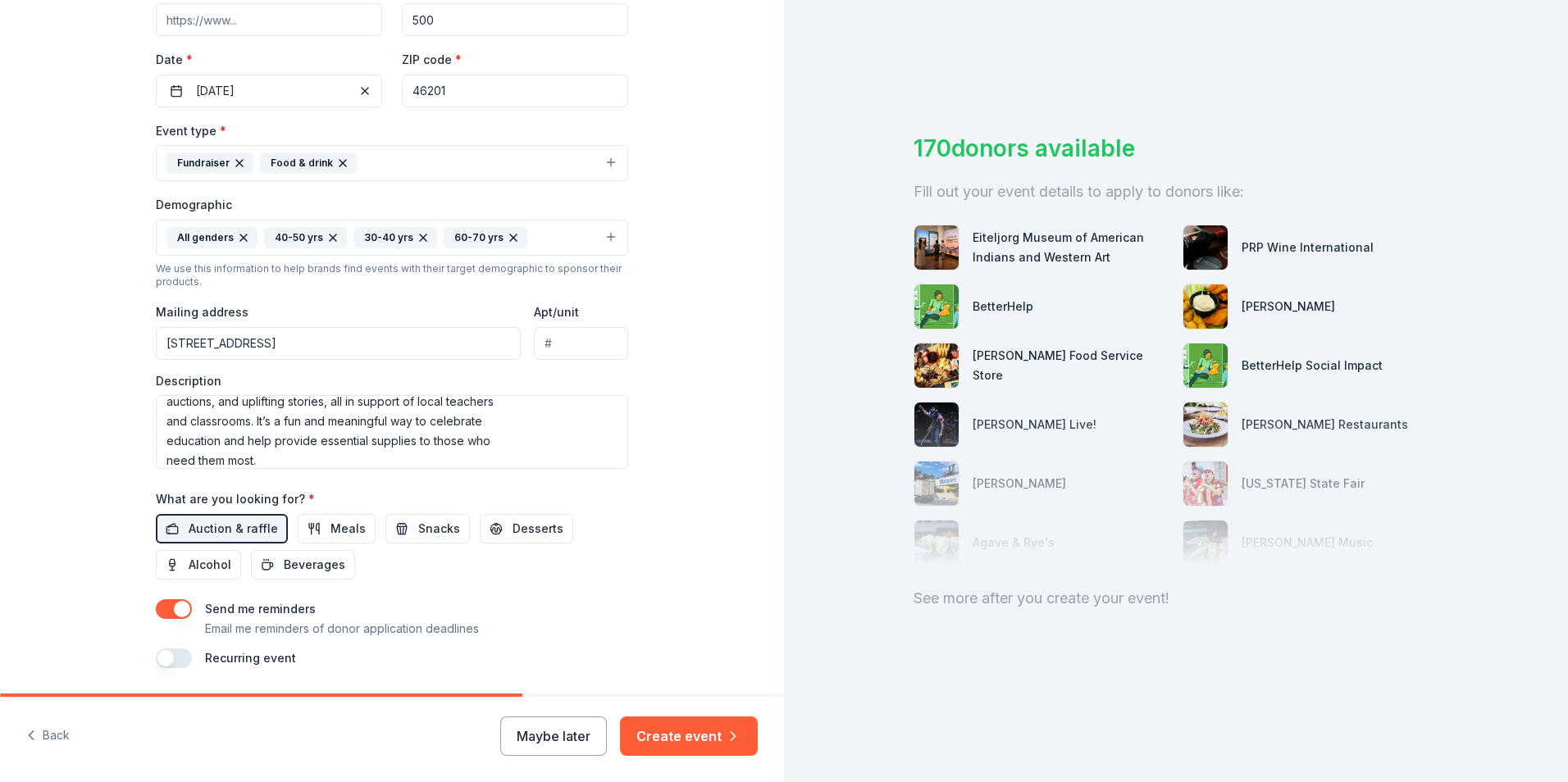
click at [560, 551] on div "Auction & raffle Meals Snacks Desserts Alcohol Beverages" at bounding box center [392, 547] width 473 height 66
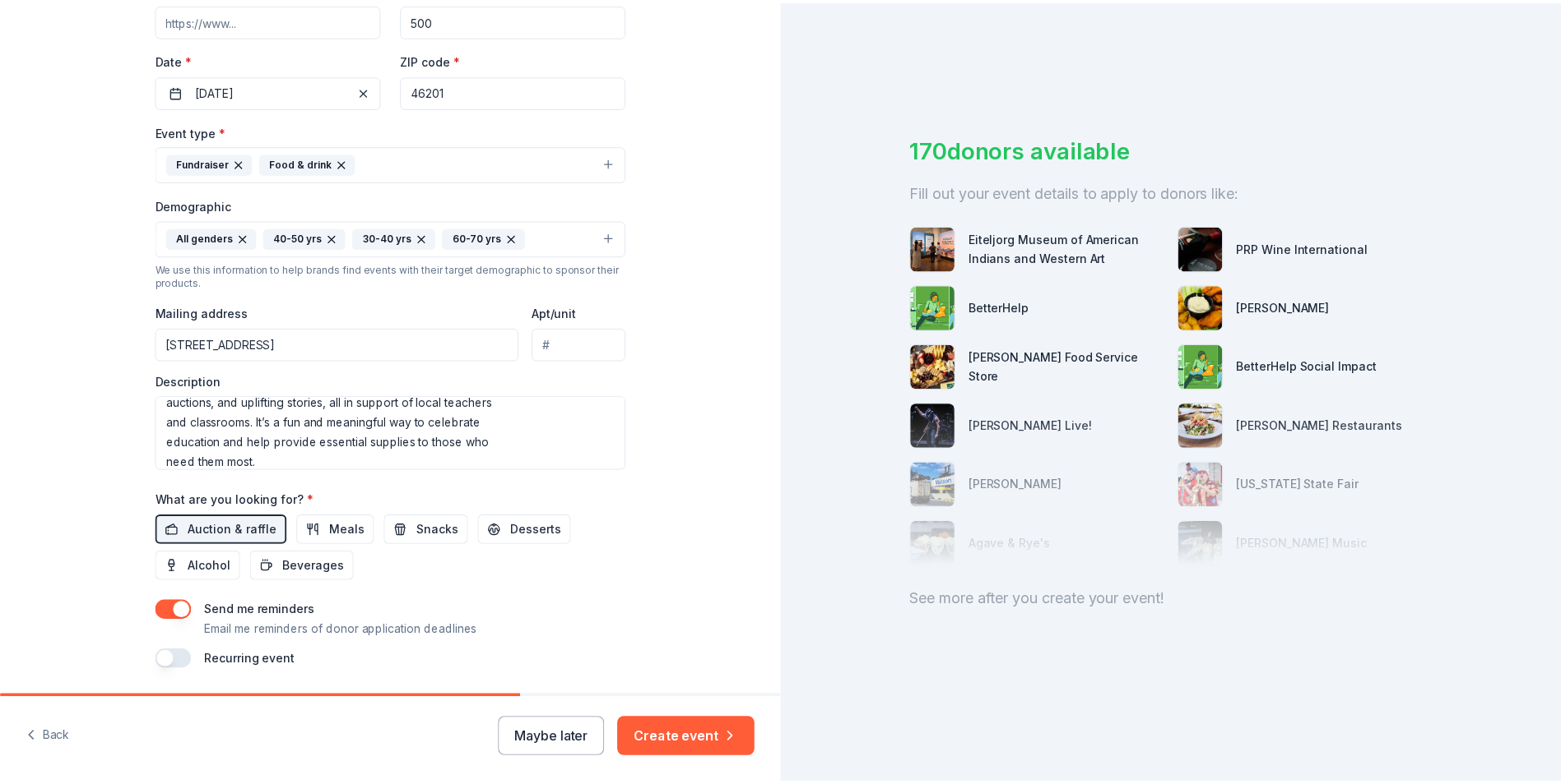
scroll to position [402, 0]
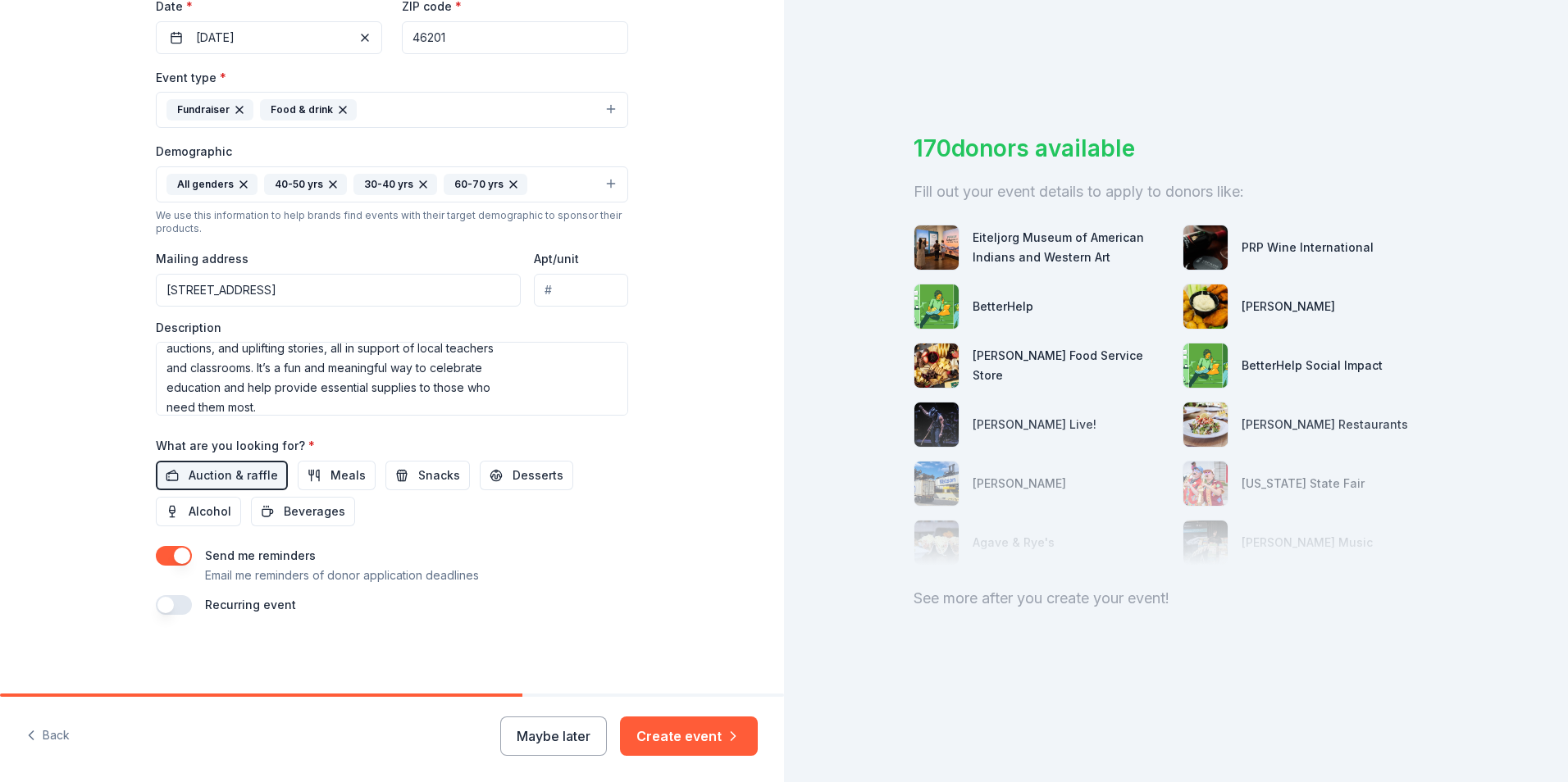
click at [169, 552] on button "button" at bounding box center [174, 556] width 36 height 19
click at [697, 747] on button "Create event" at bounding box center [689, 736] width 138 height 40
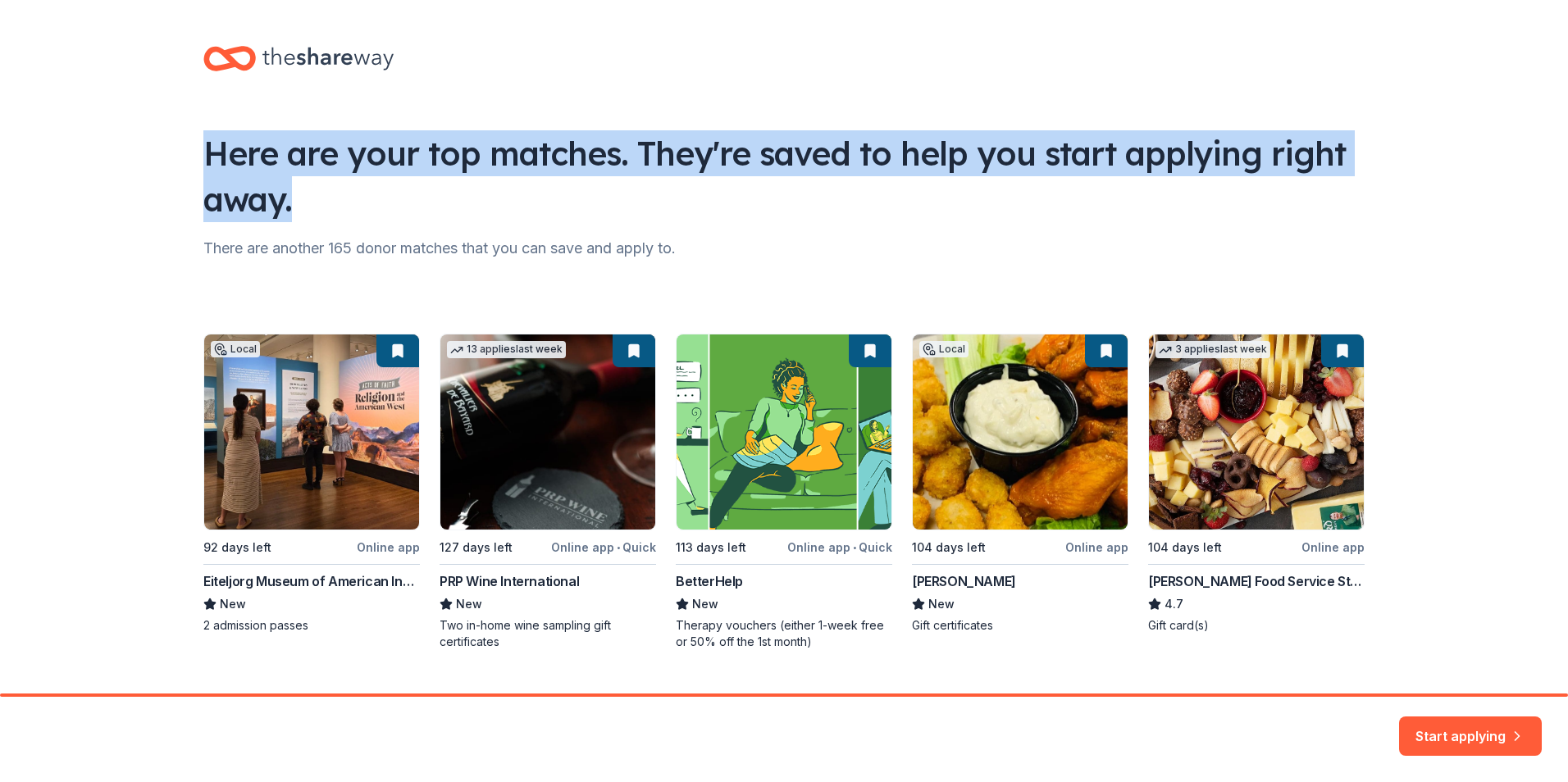
drag, startPoint x: 503, startPoint y: 486, endPoint x: 1404, endPoint y: 199, distance: 945.6
click at [1404, 199] on body "10% Here are your top matches. They're saved to help you start applying right a…" at bounding box center [784, 391] width 1568 height 782
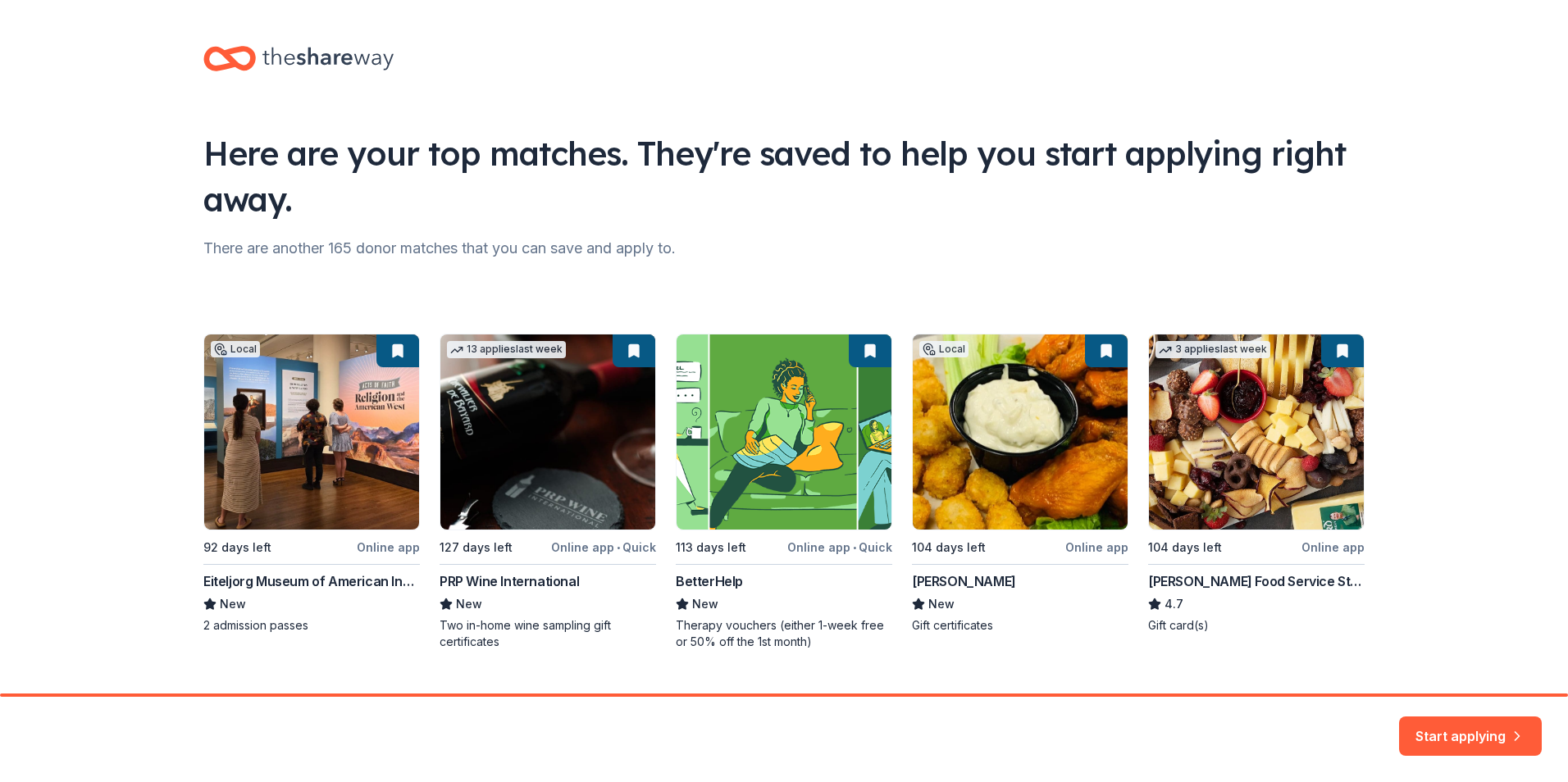
drag, startPoint x: 1404, startPoint y: 199, endPoint x: 1478, endPoint y: 363, distance: 179.9
click at [1478, 363] on div "Here are your top matches. They're saved to help you start applying right away.…" at bounding box center [784, 365] width 1568 height 730
click at [1450, 724] on button "Start applying" at bounding box center [1470, 727] width 143 height 40
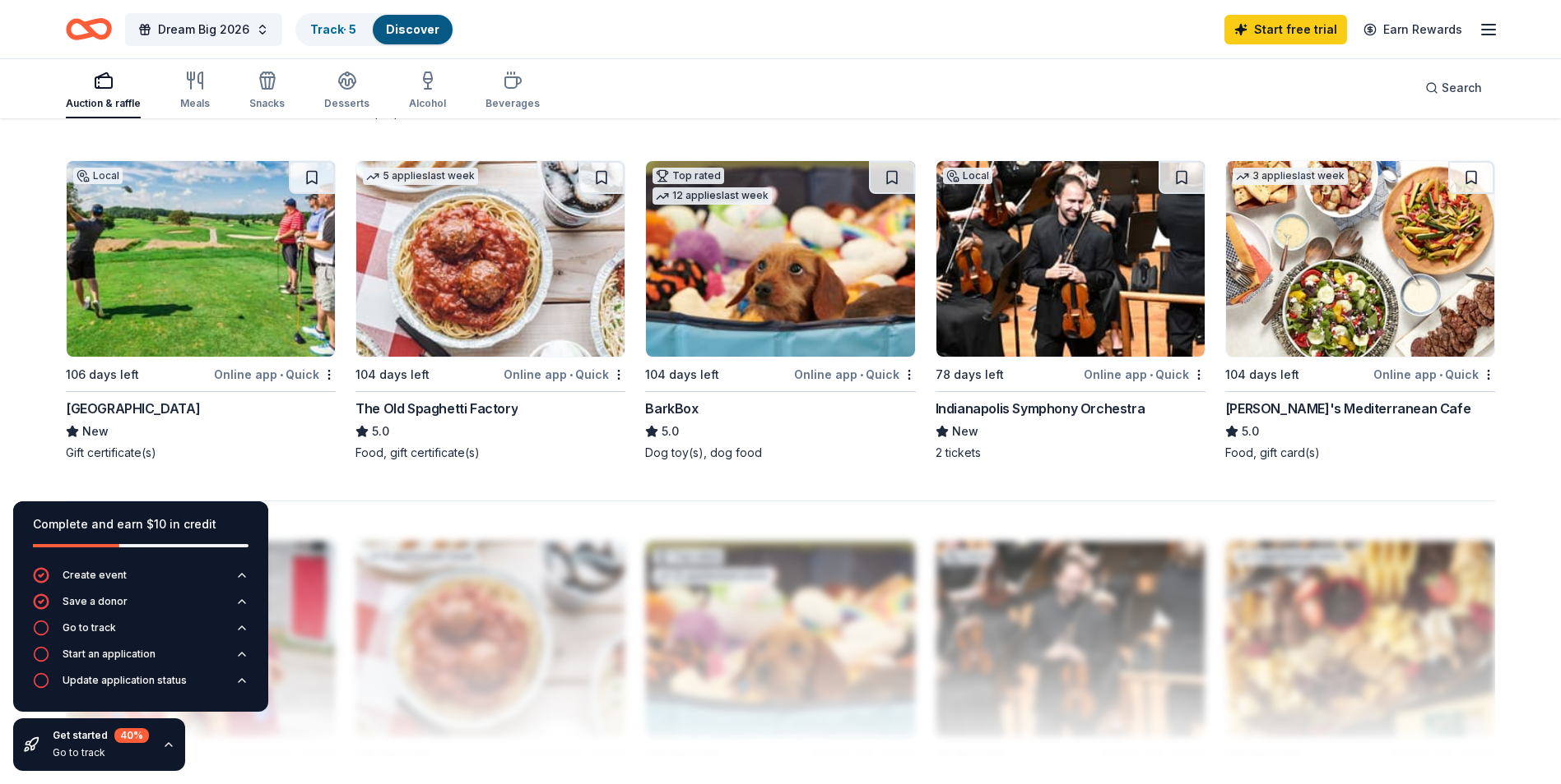
scroll to position [1195, 0]
click at [155, 265] on img at bounding box center [200, 260] width 269 height 196
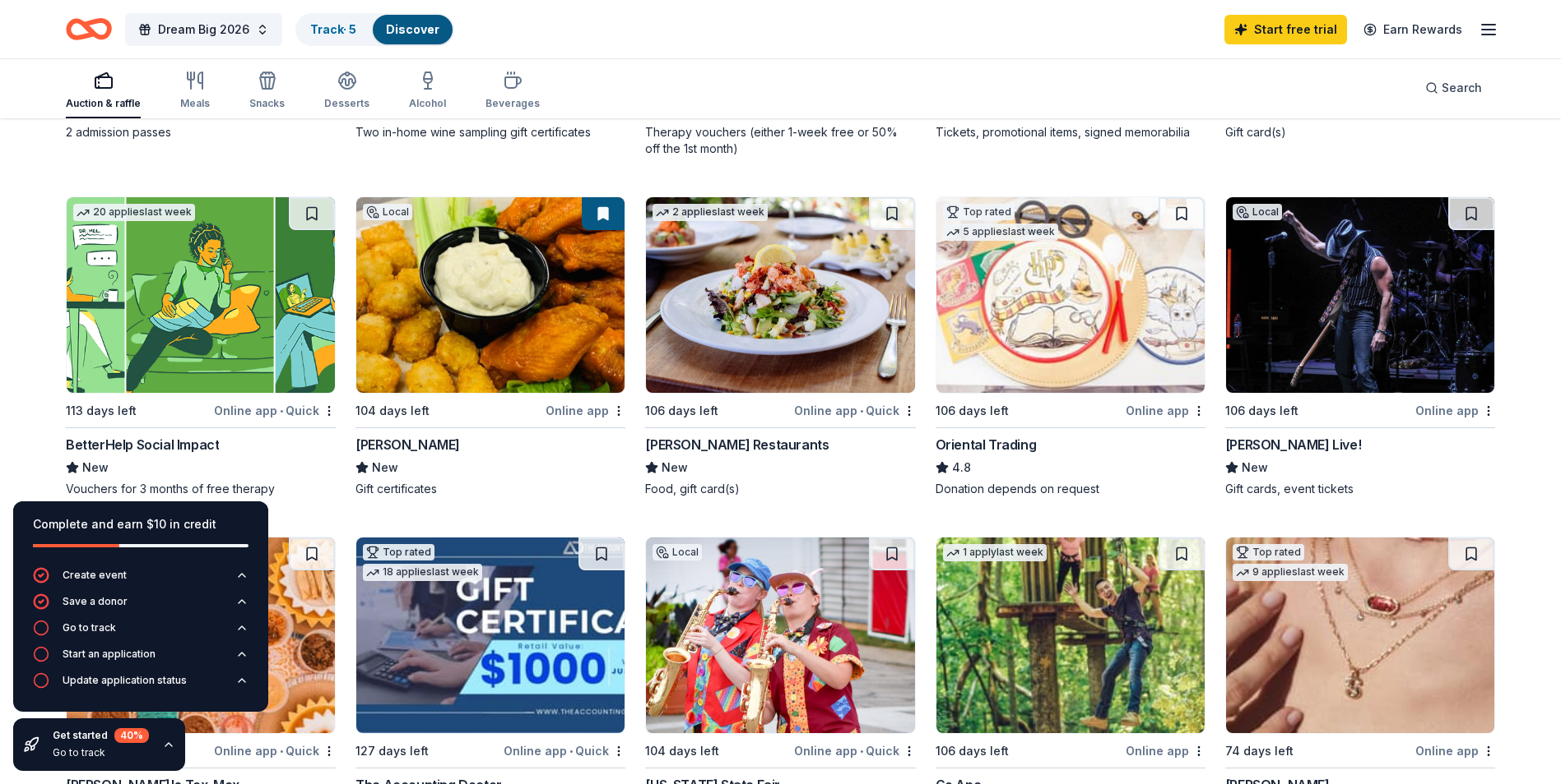
scroll to position [489, 0]
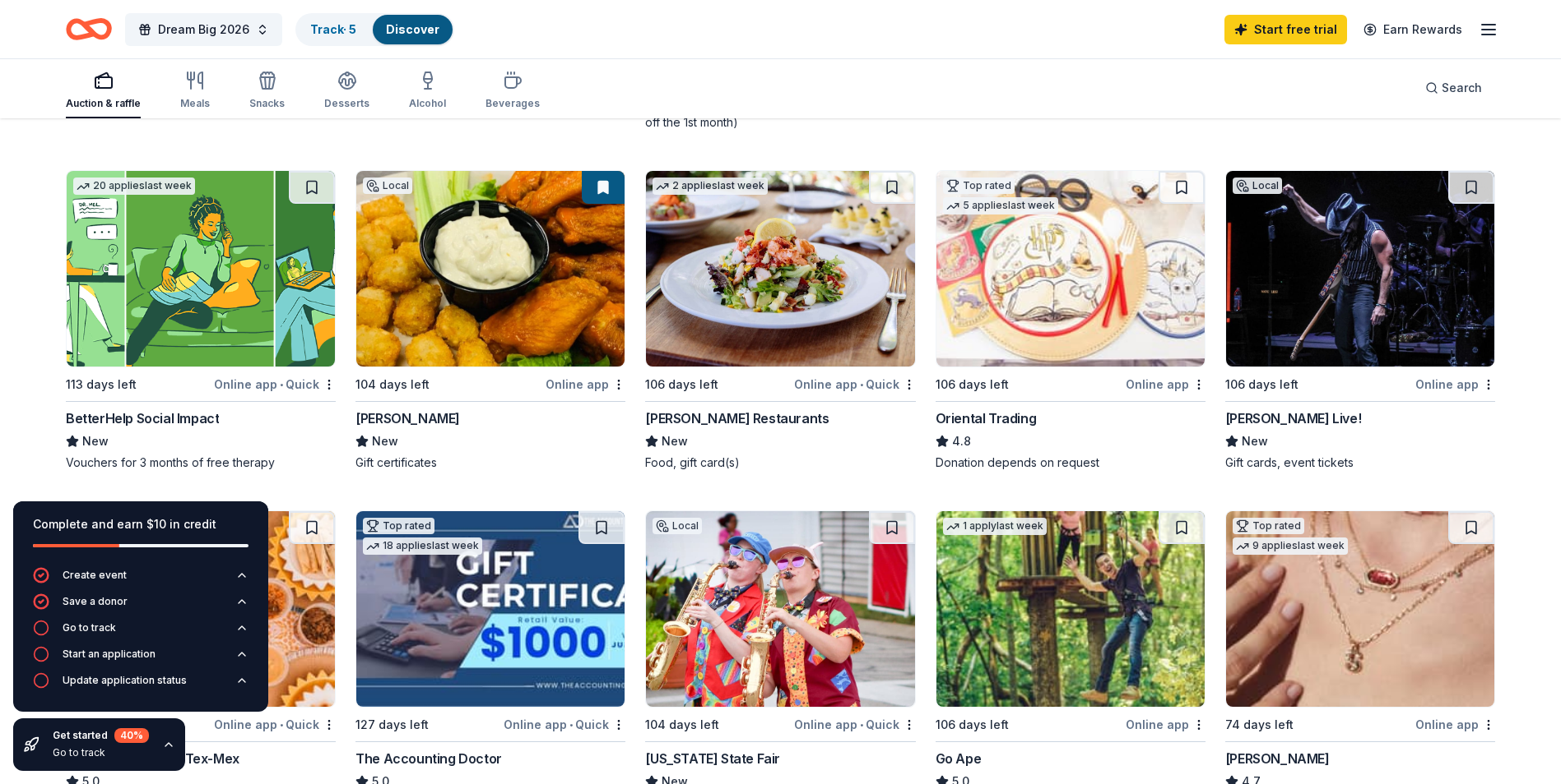
click at [456, 251] on img at bounding box center [490, 268] width 269 height 196
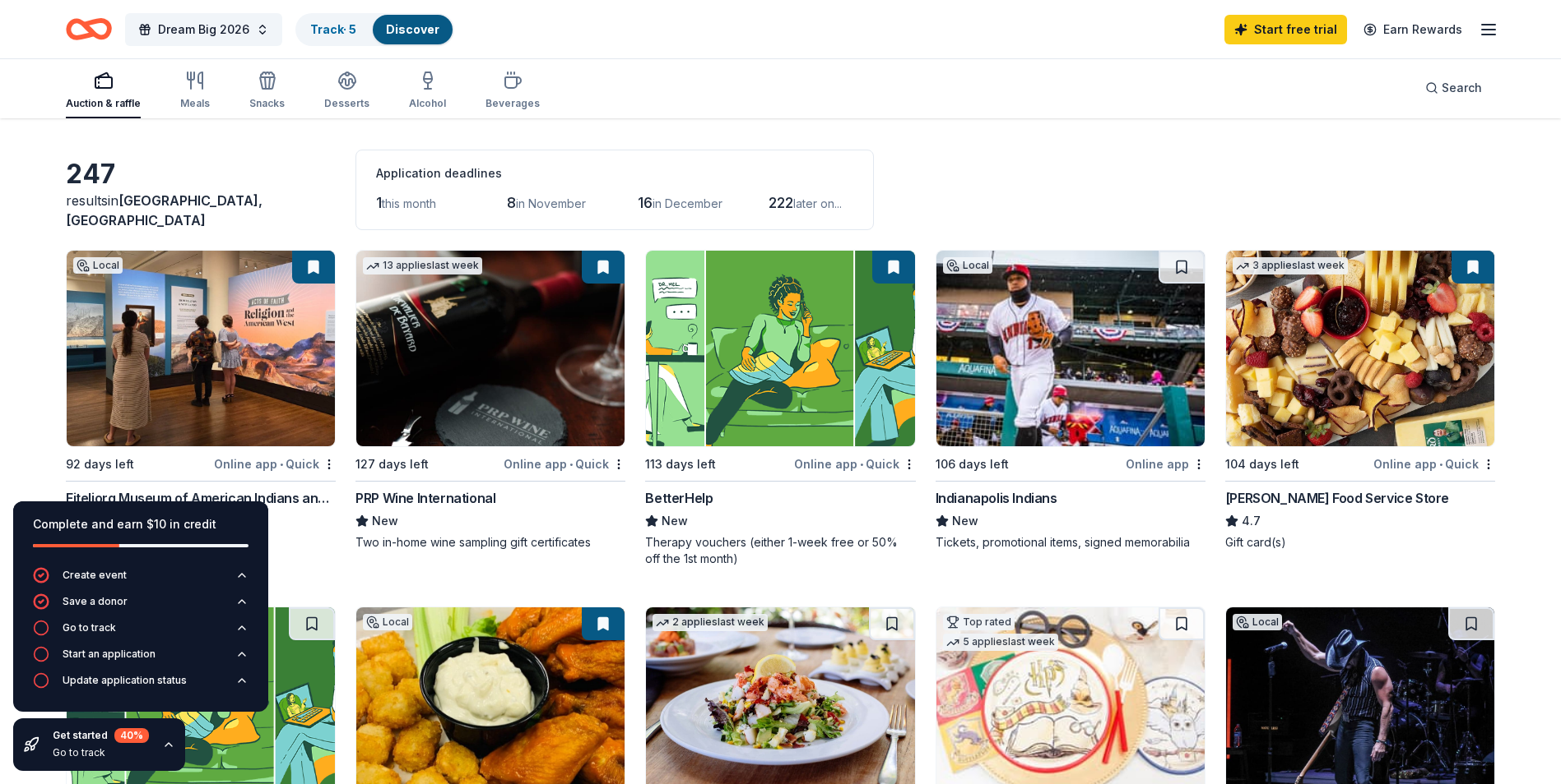
scroll to position [51, 0]
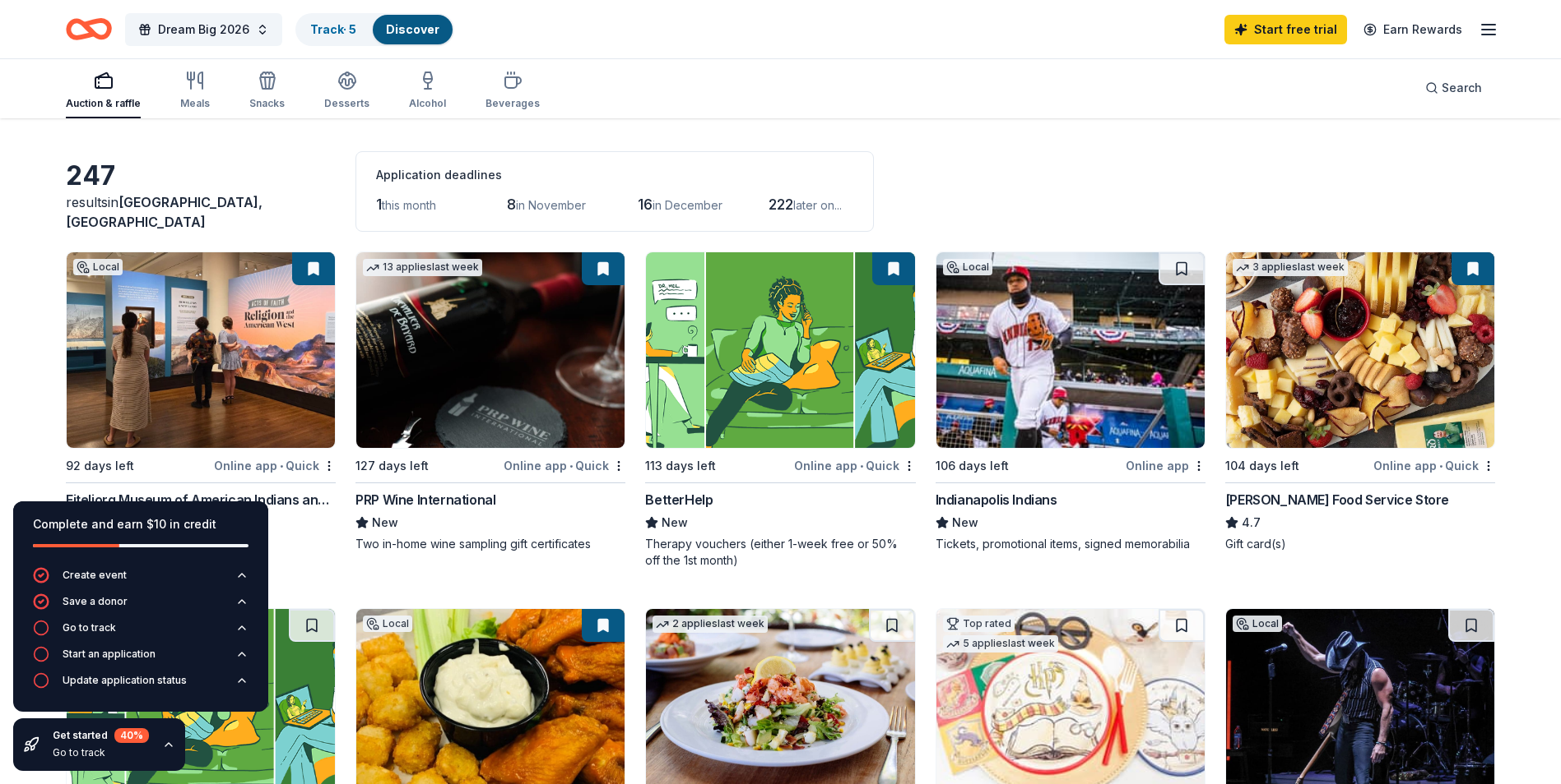
click at [239, 338] on img at bounding box center [200, 350] width 269 height 196
click at [1374, 394] on img at bounding box center [1361, 350] width 269 height 196
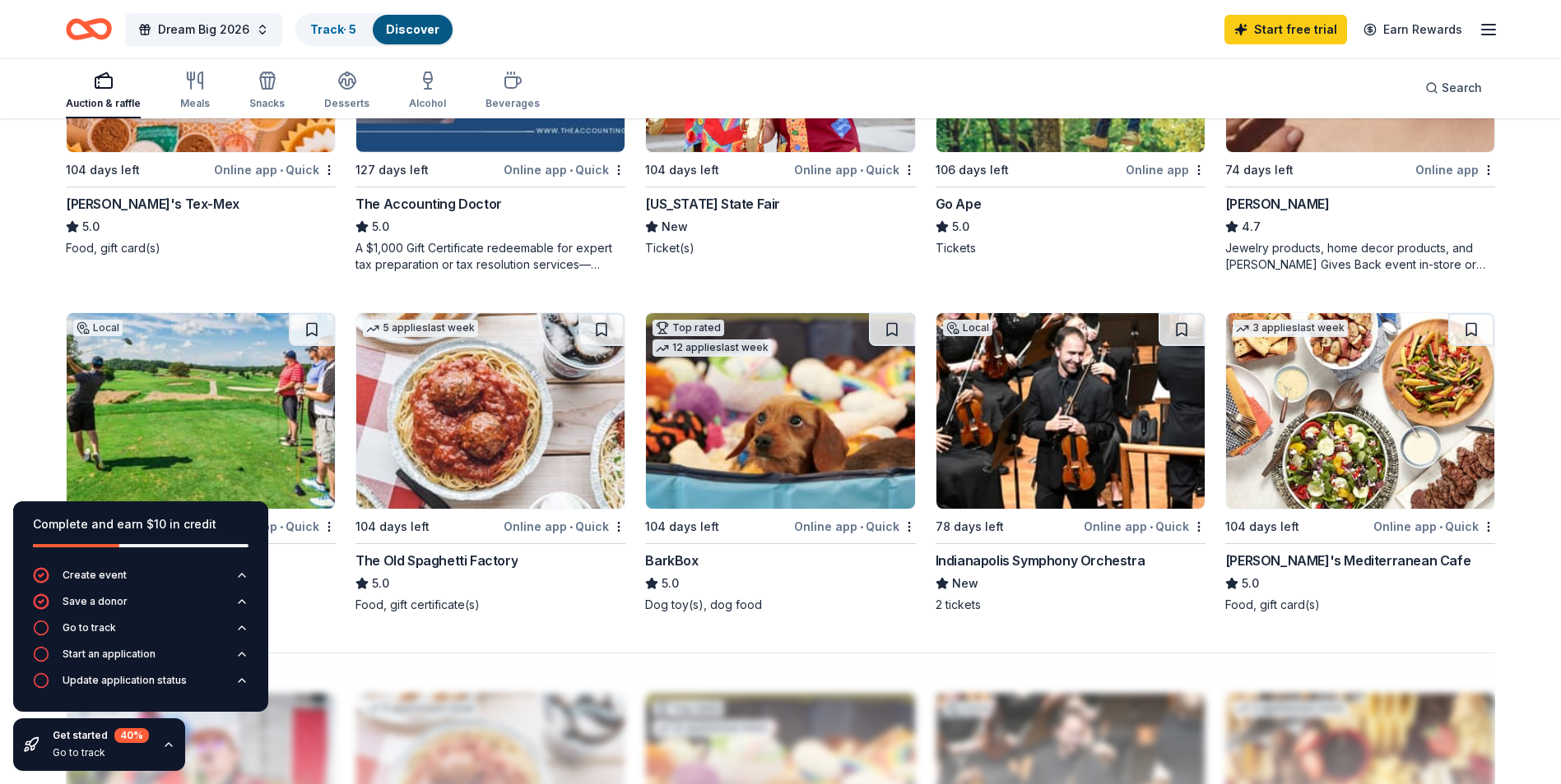
scroll to position [1045, 0]
click at [487, 397] on img at bounding box center [490, 410] width 269 height 196
click at [1469, 431] on img at bounding box center [1361, 410] width 269 height 196
click at [816, 440] on img at bounding box center [780, 410] width 269 height 196
click at [860, 473] on img at bounding box center [780, 410] width 269 height 196
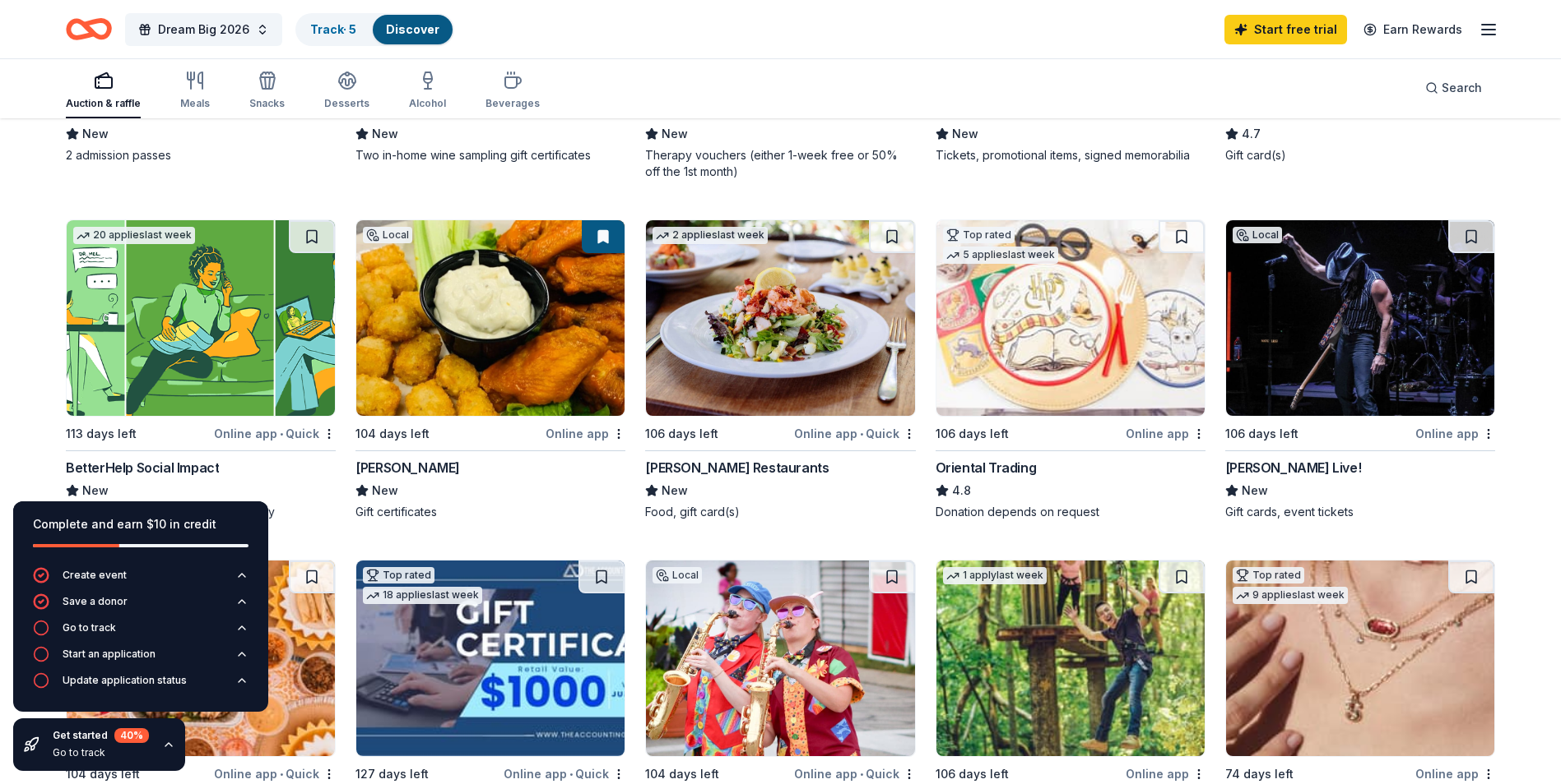
scroll to position [0, 0]
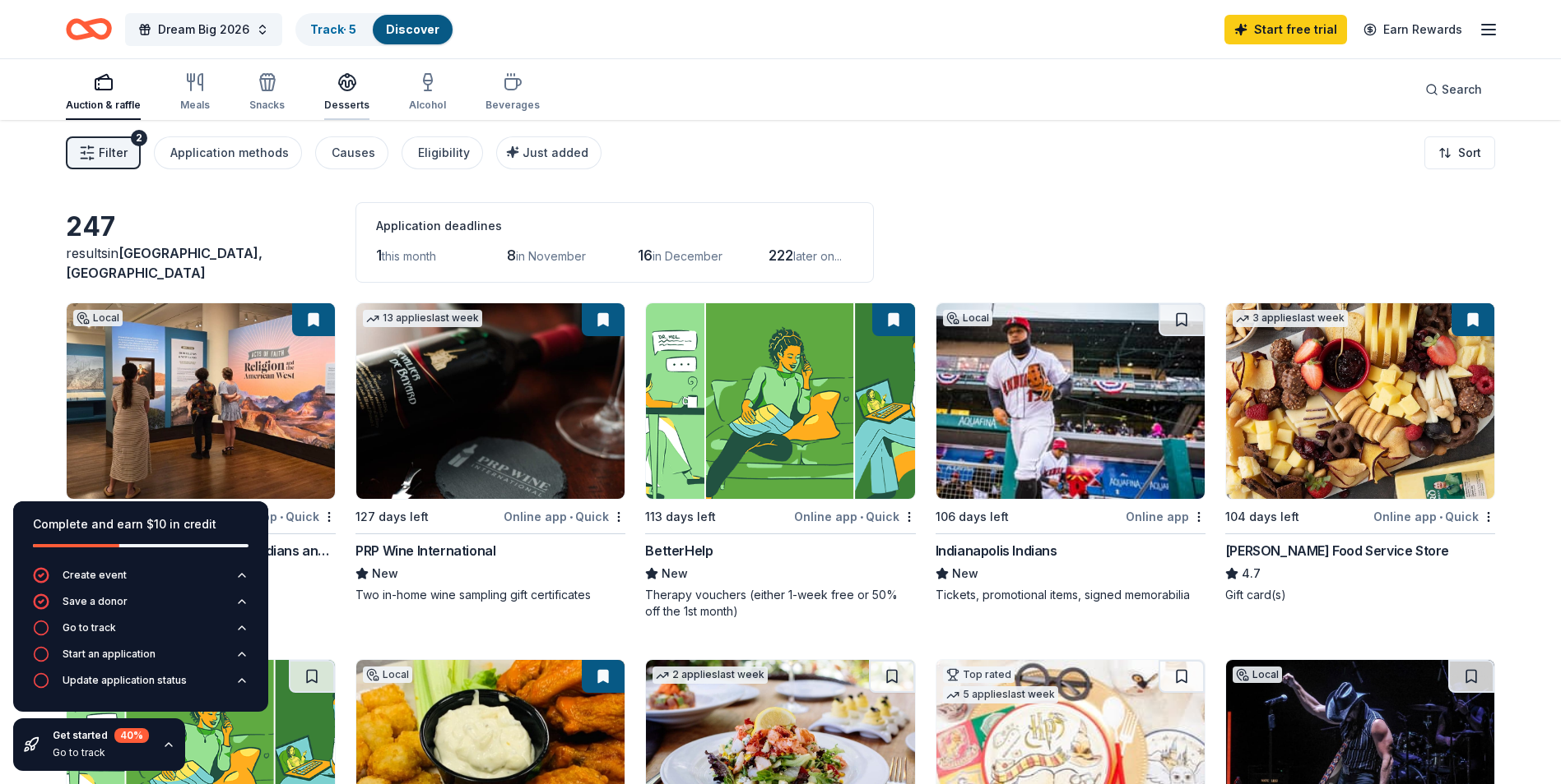
click at [348, 83] on icon "button" at bounding box center [347, 82] width 19 height 19
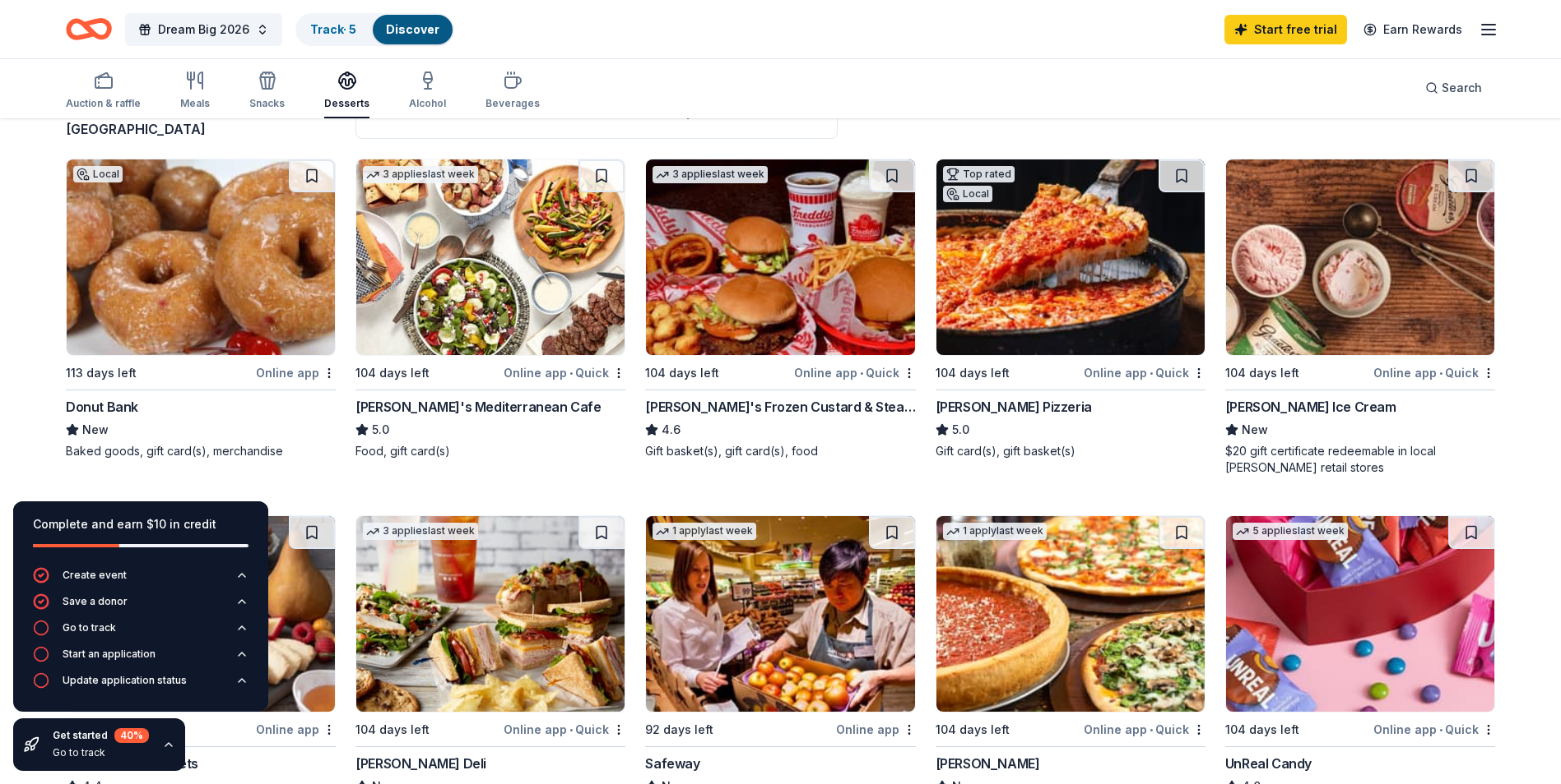
scroll to position [83, 0]
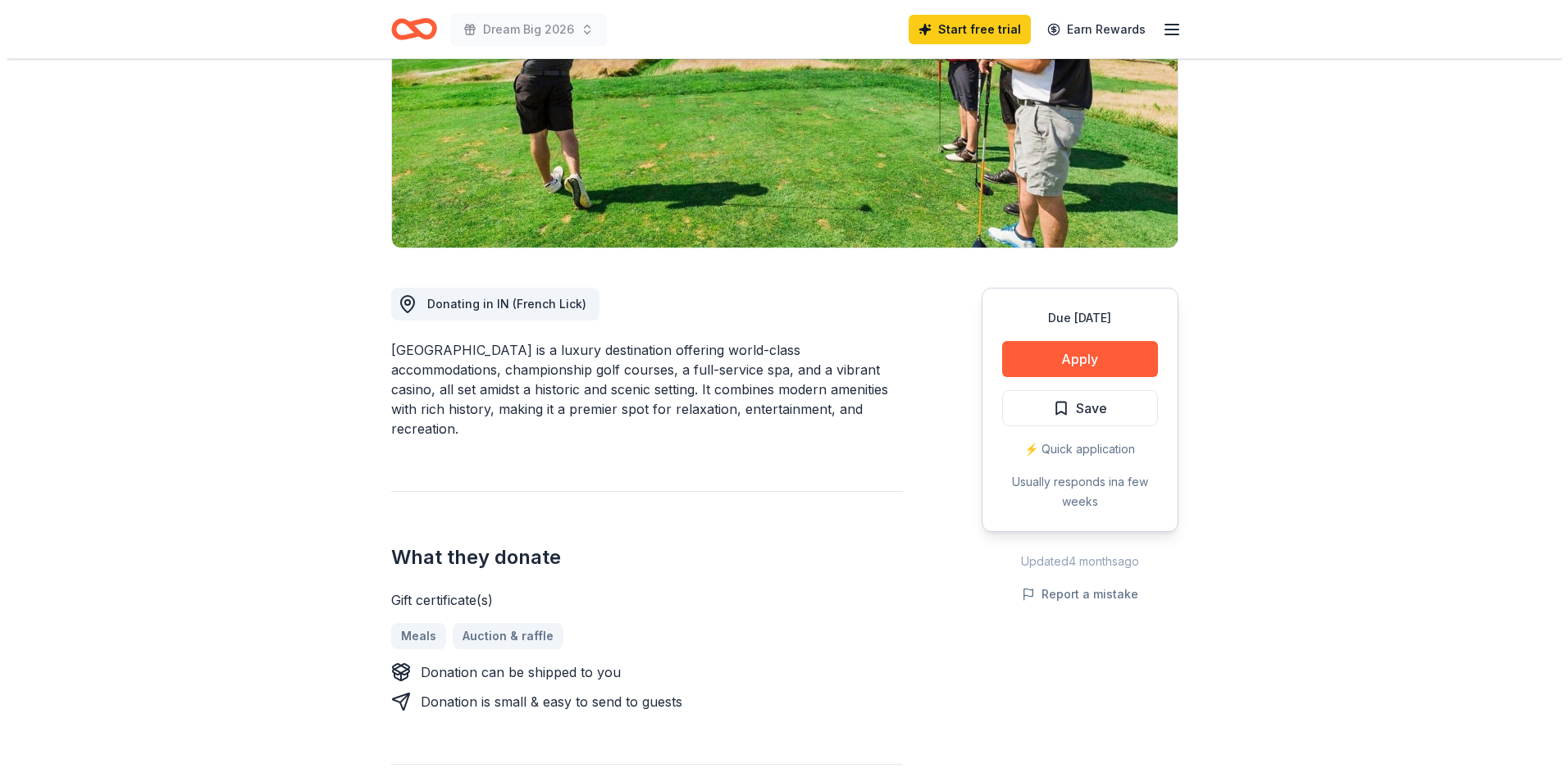
scroll to position [253, 0]
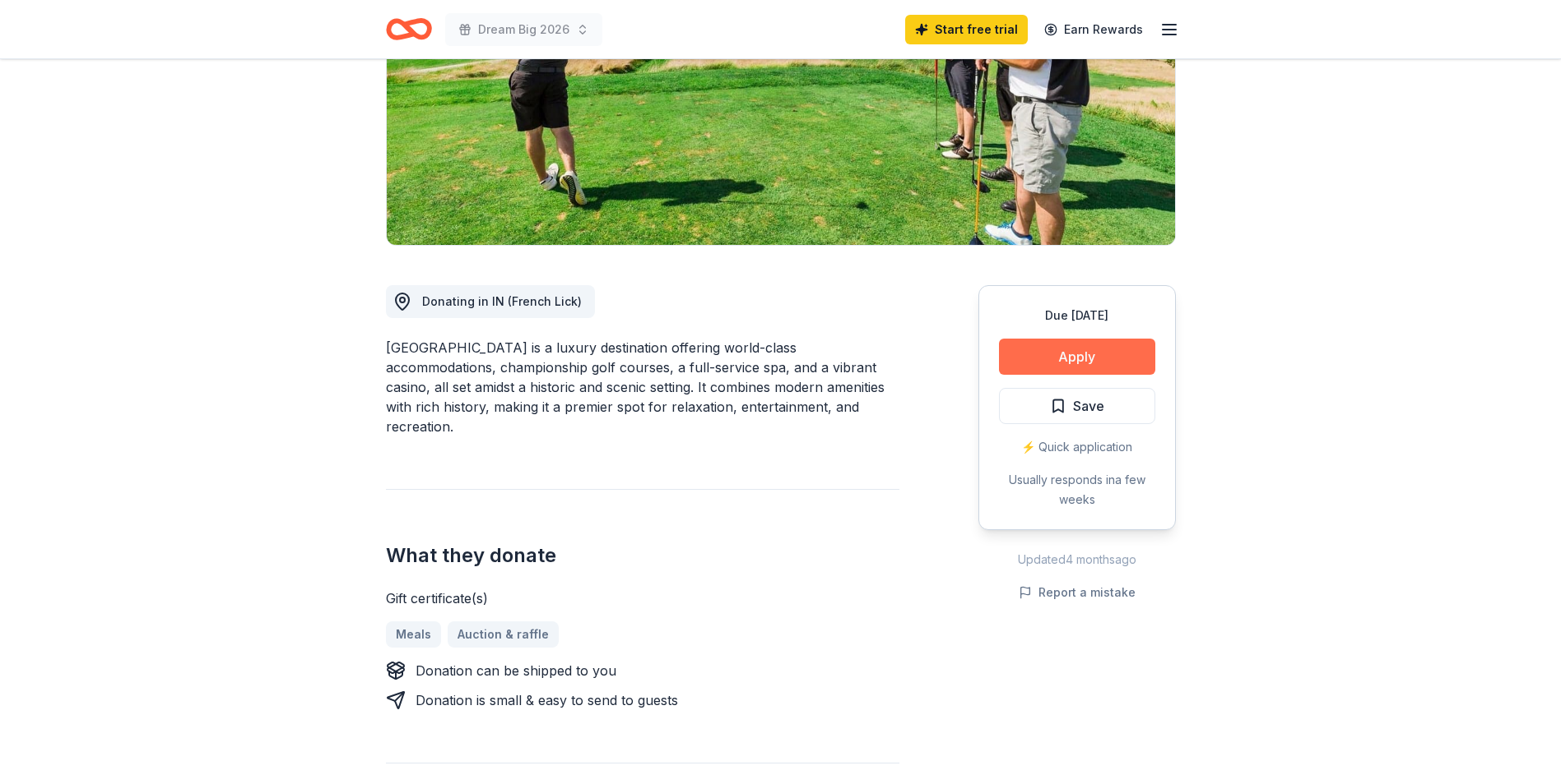
click at [1027, 358] on button "Apply" at bounding box center [1076, 356] width 157 height 36
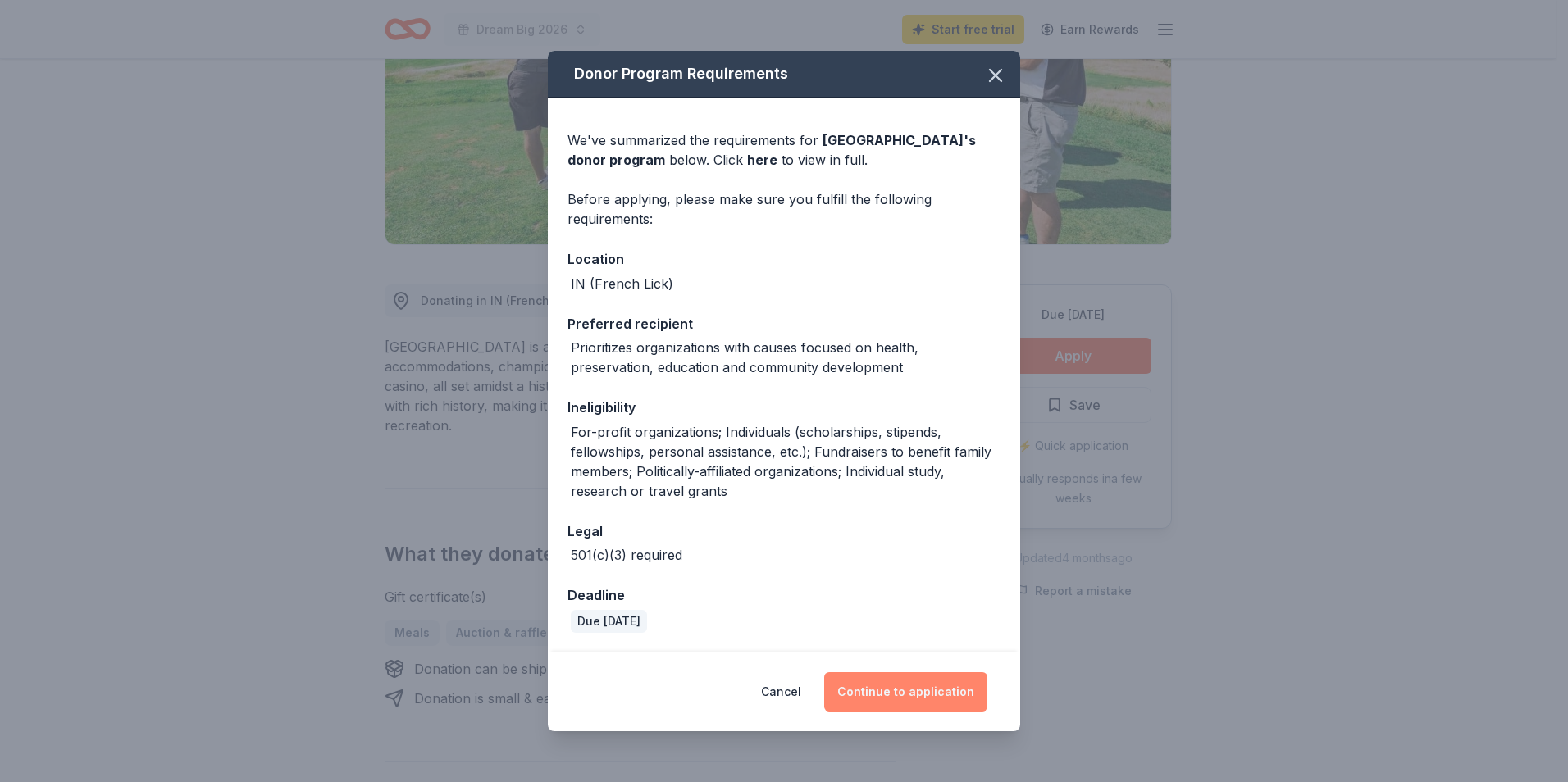
click at [892, 681] on button "Continue to application" at bounding box center [906, 692] width 163 height 40
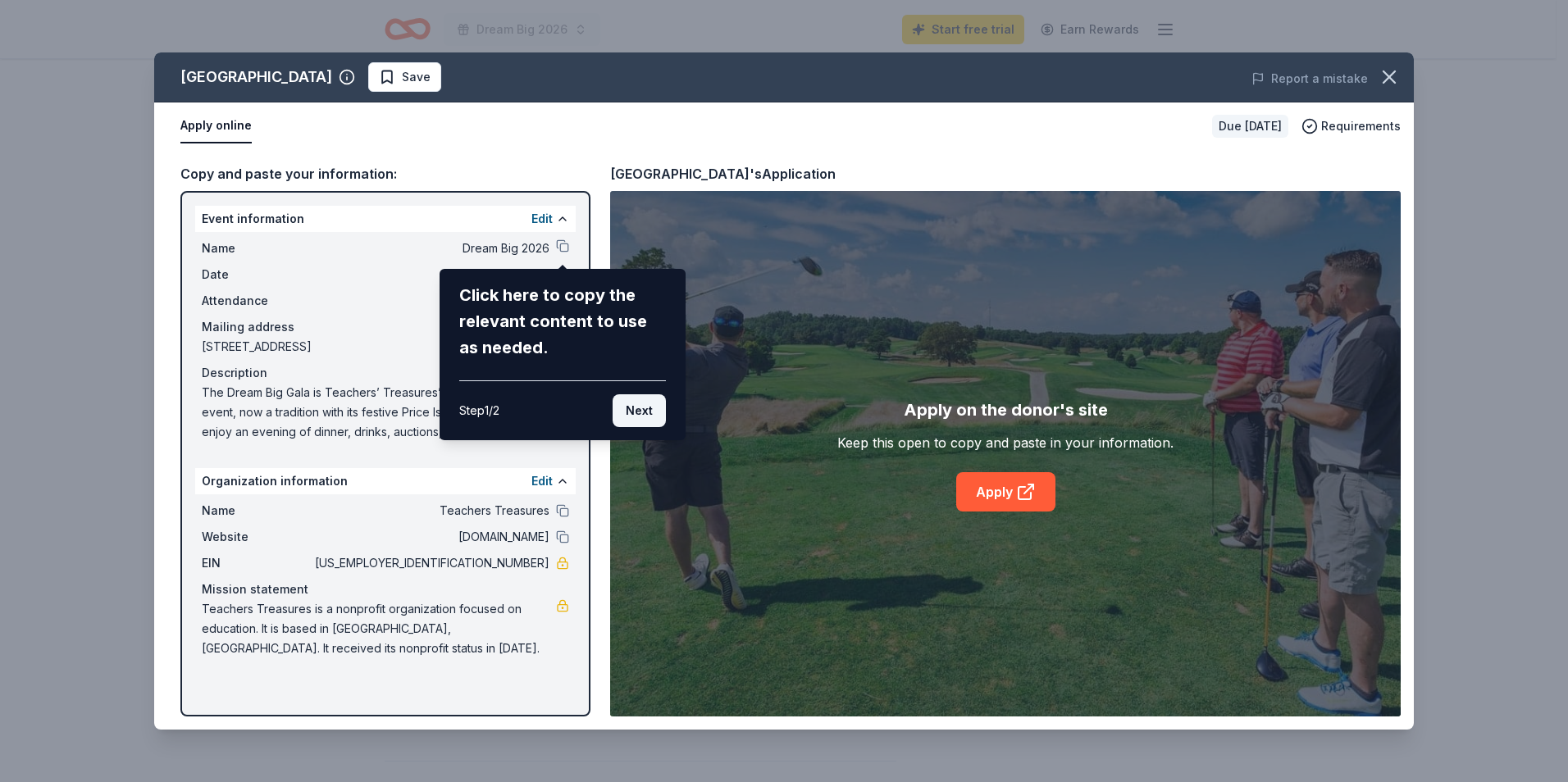
click at [644, 410] on button "Next" at bounding box center [638, 411] width 53 height 33
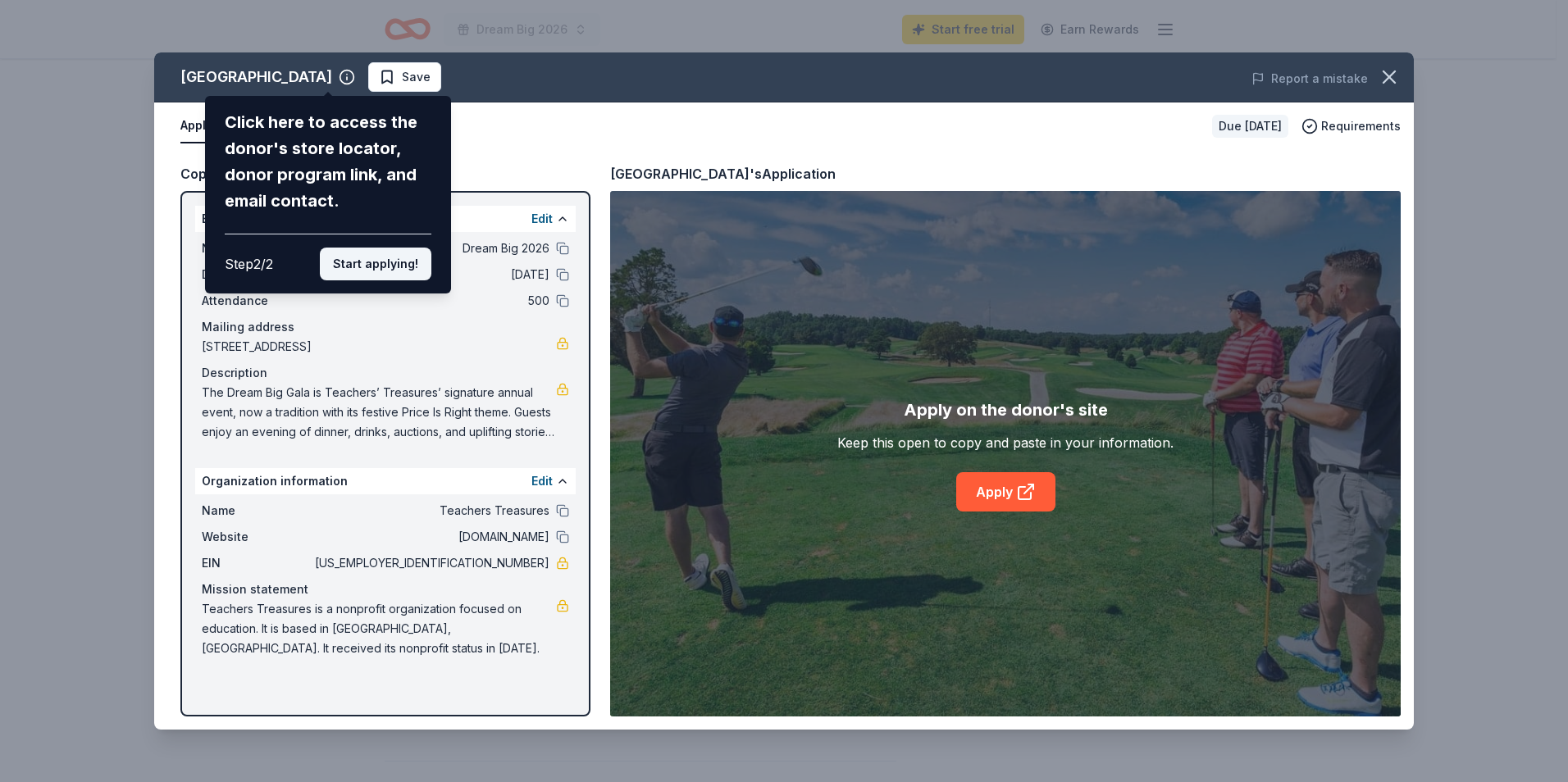
click at [384, 274] on button "Start applying!" at bounding box center [376, 264] width 112 height 33
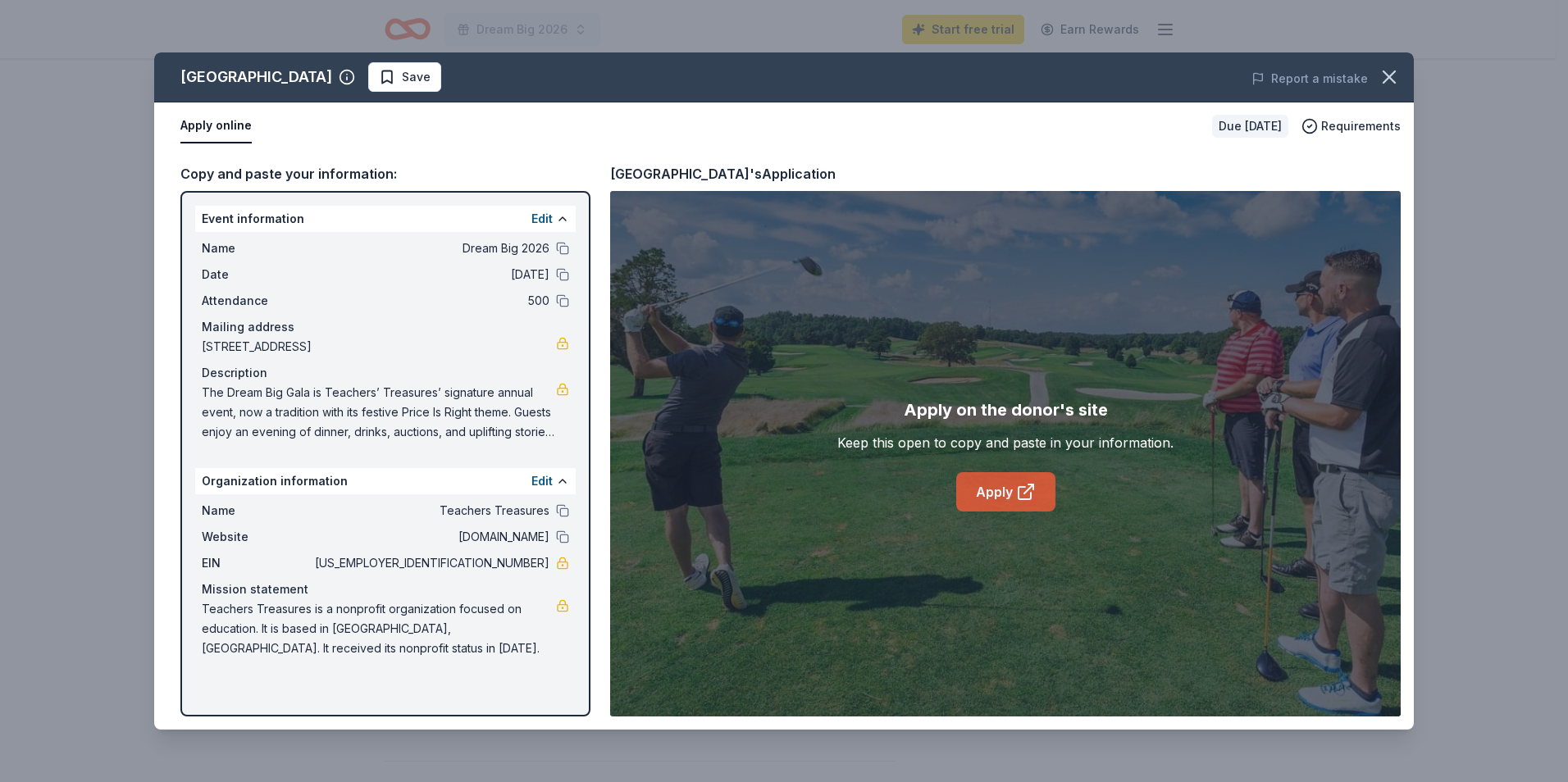
click at [996, 496] on link "Apply" at bounding box center [1006, 492] width 99 height 40
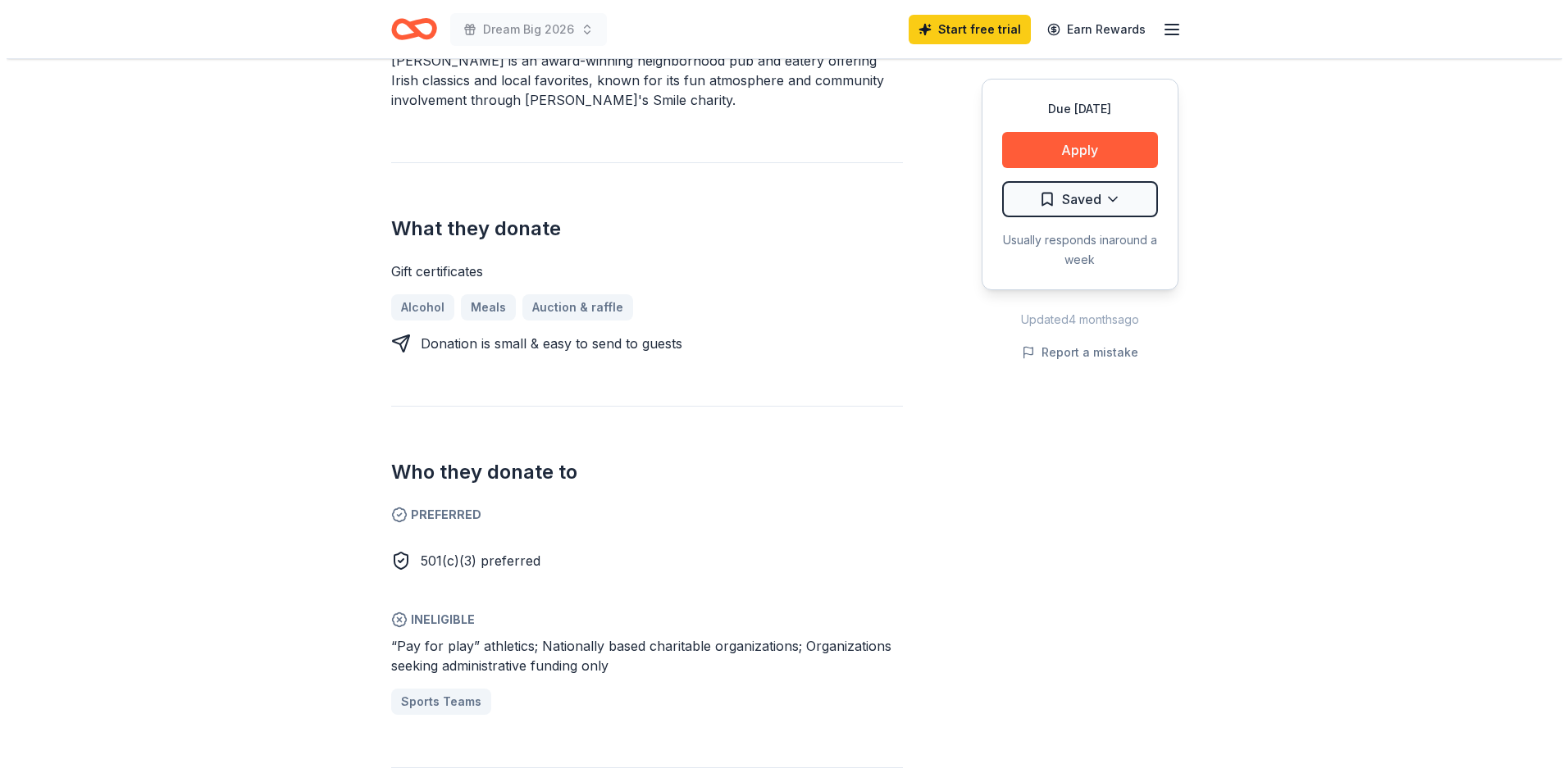
scroll to position [538, 0]
click at [1051, 139] on button "Apply" at bounding box center [1073, 149] width 156 height 36
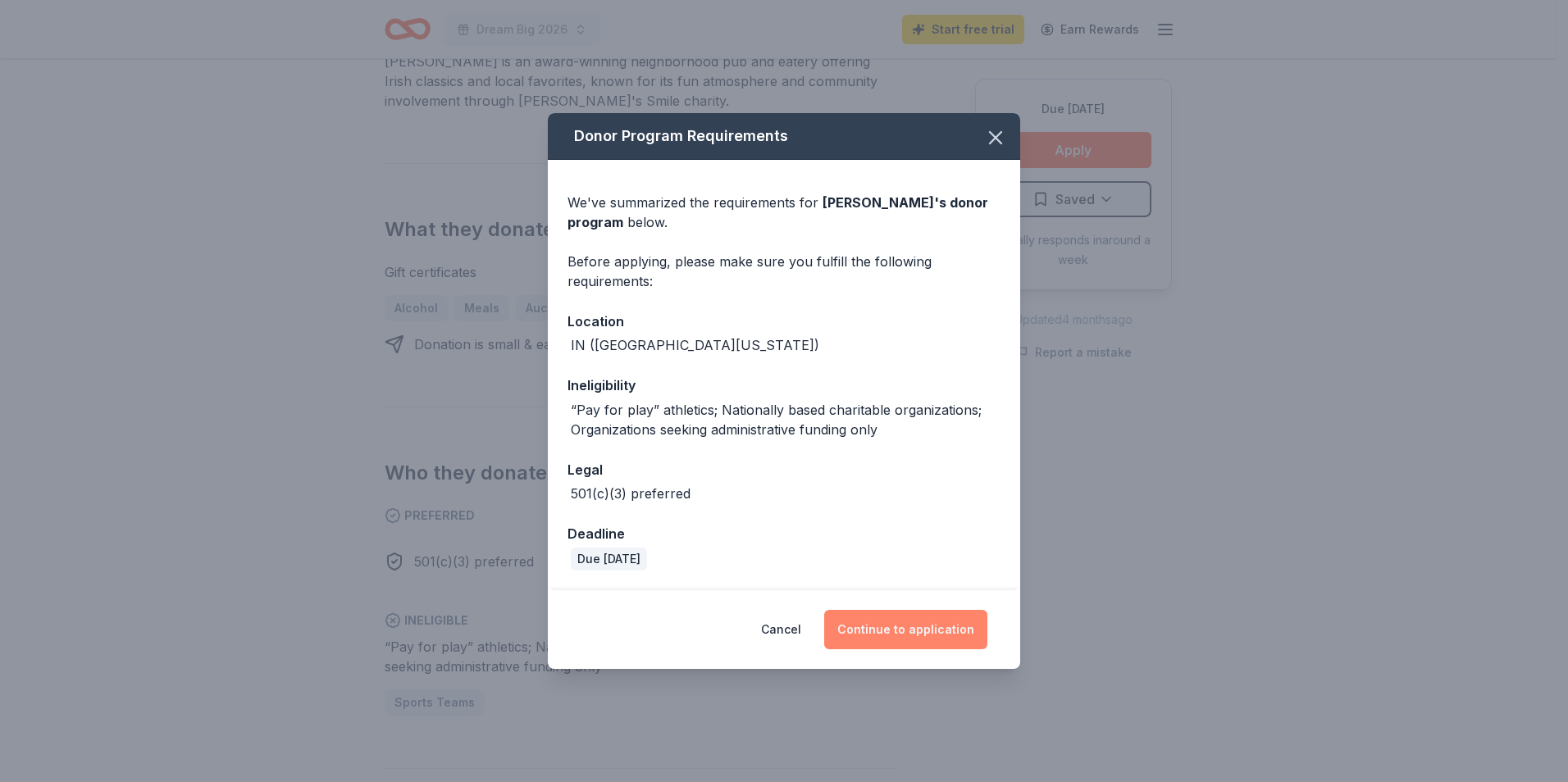
click at [962, 615] on button "Continue to application" at bounding box center [906, 630] width 163 height 40
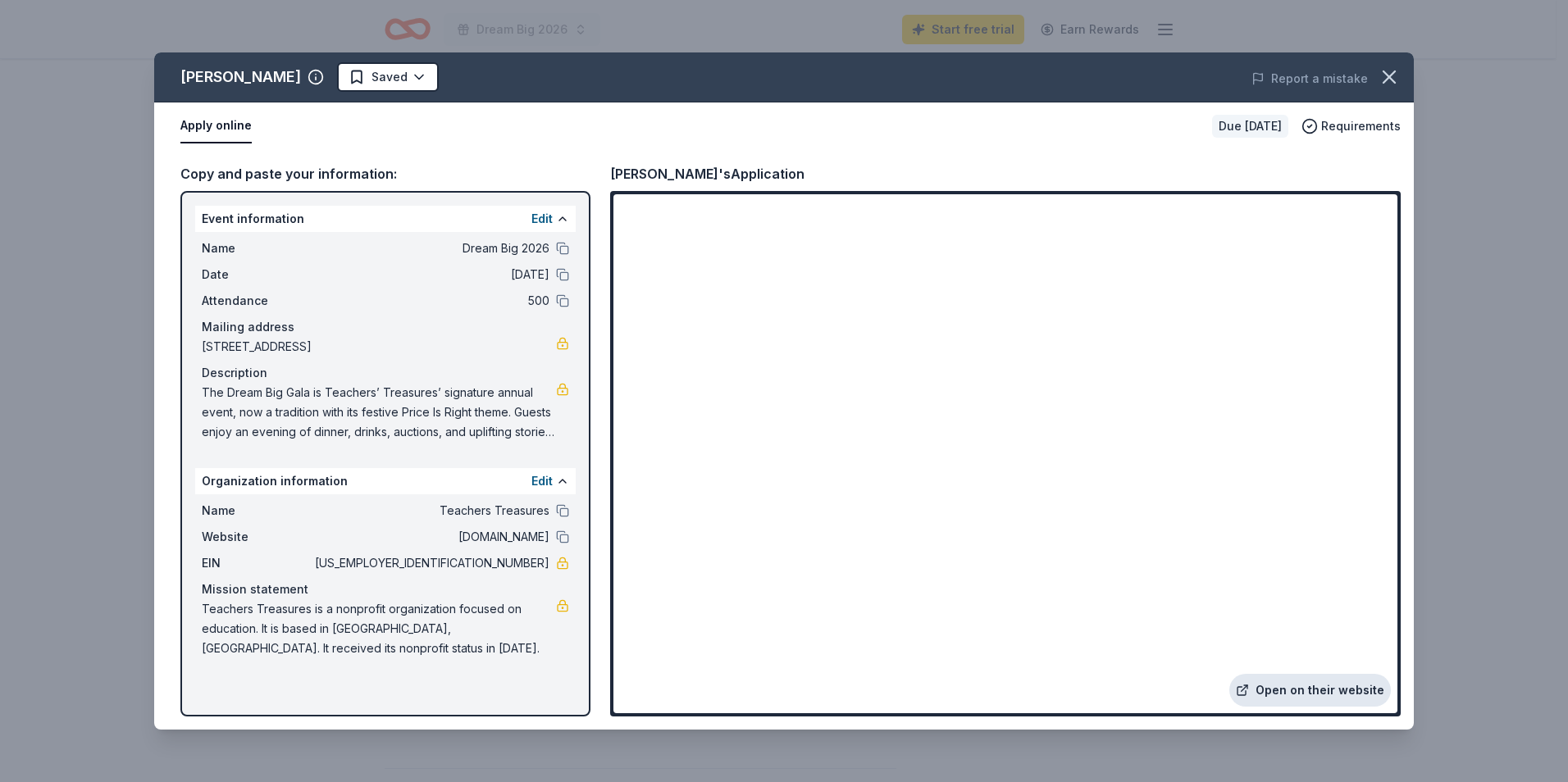
click at [1341, 692] on link "Open on their website" at bounding box center [1310, 691] width 162 height 33
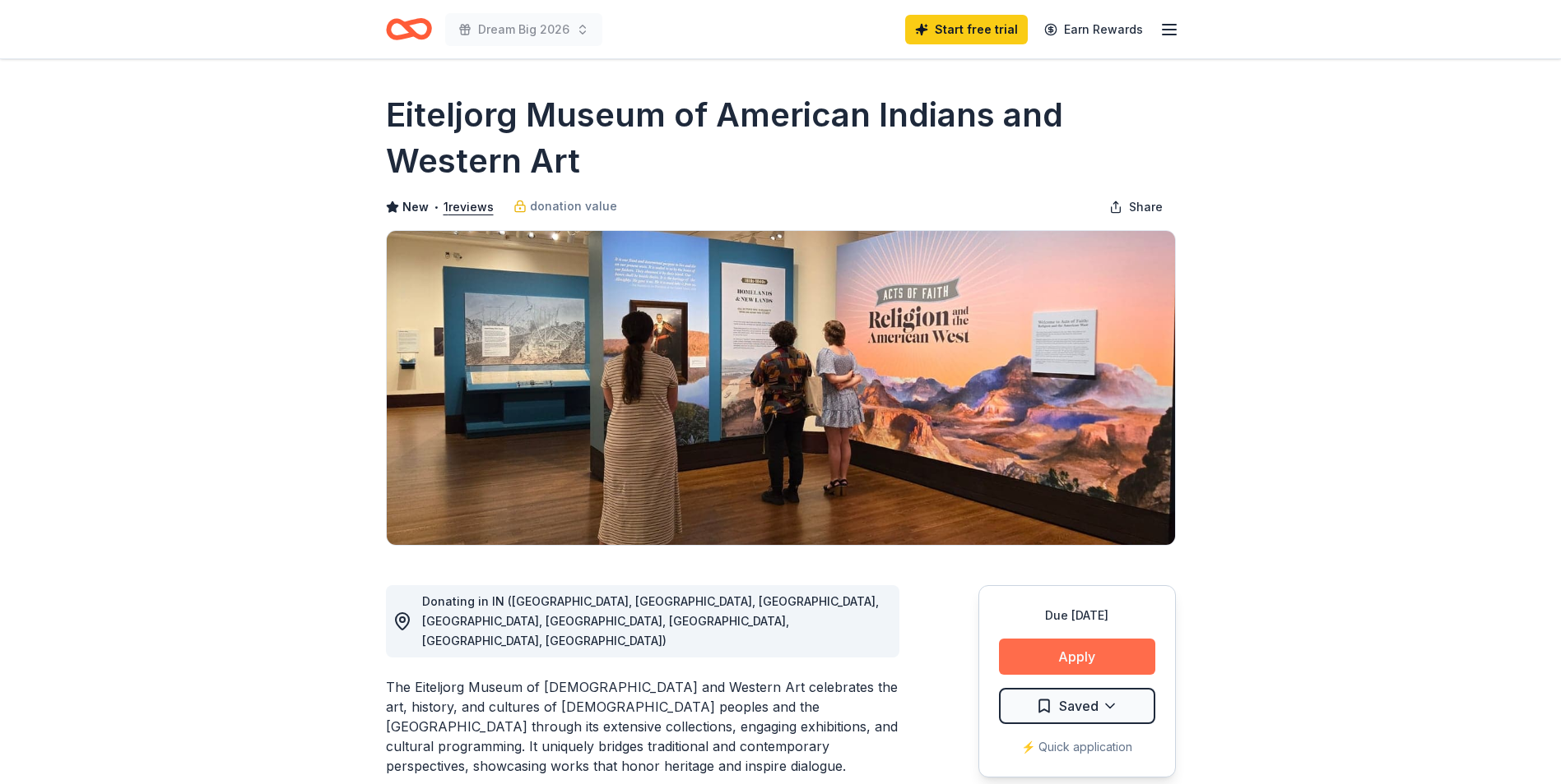
click at [1071, 655] on button "Apply" at bounding box center [1076, 657] width 157 height 36
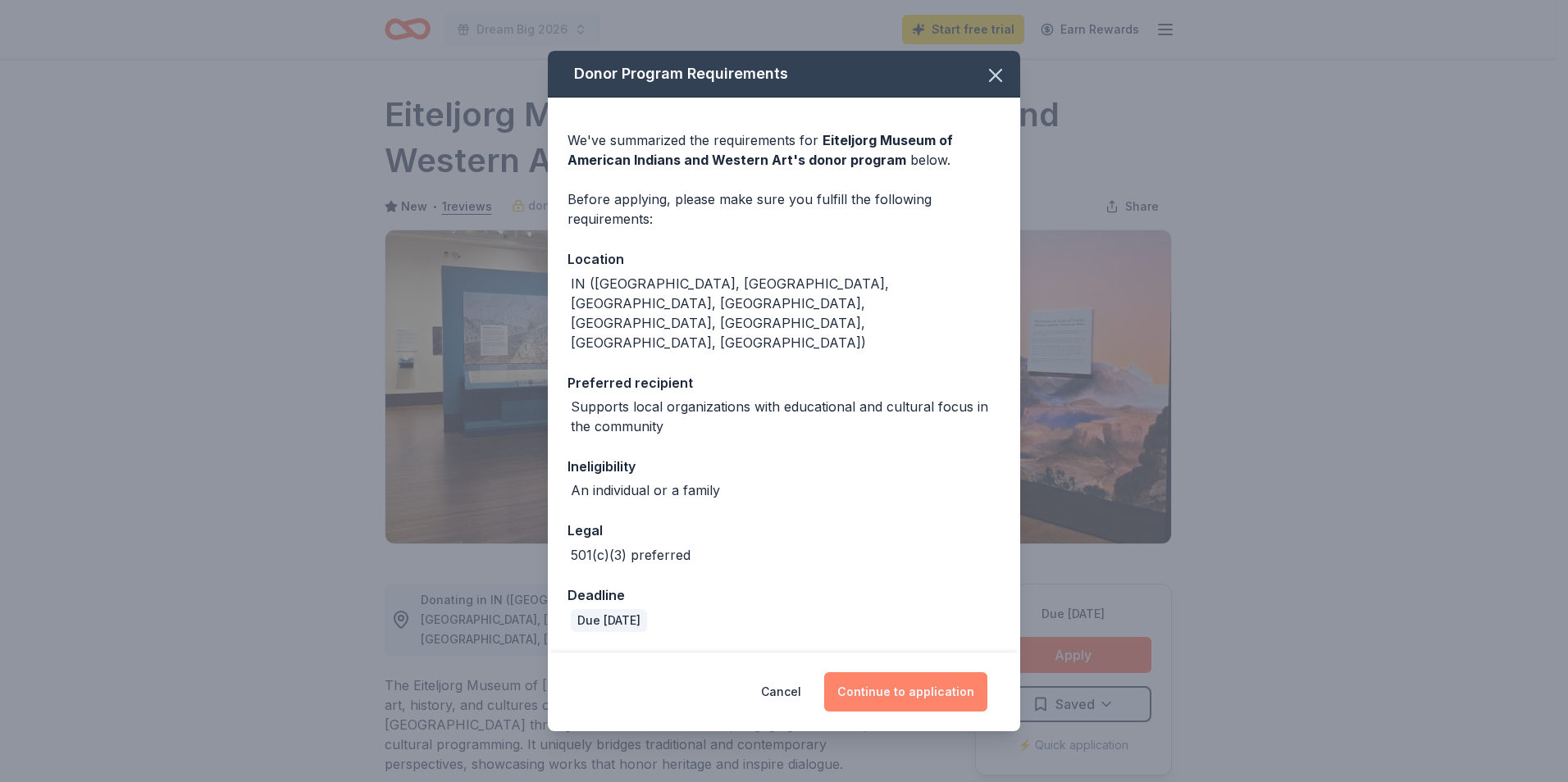
click at [932, 690] on button "Continue to application" at bounding box center [906, 692] width 163 height 40
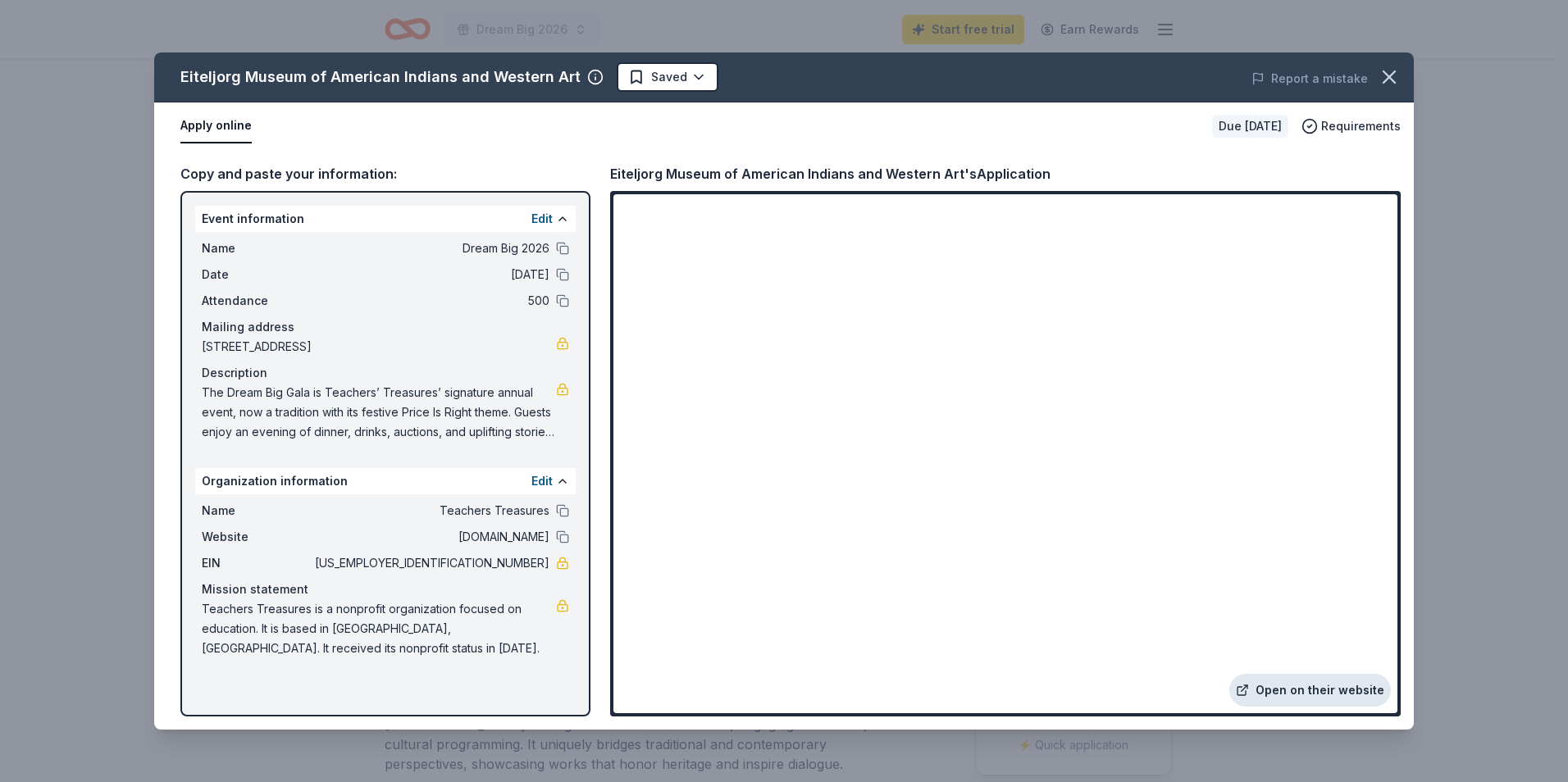
click at [1311, 690] on link "Open on their website" at bounding box center [1310, 691] width 162 height 33
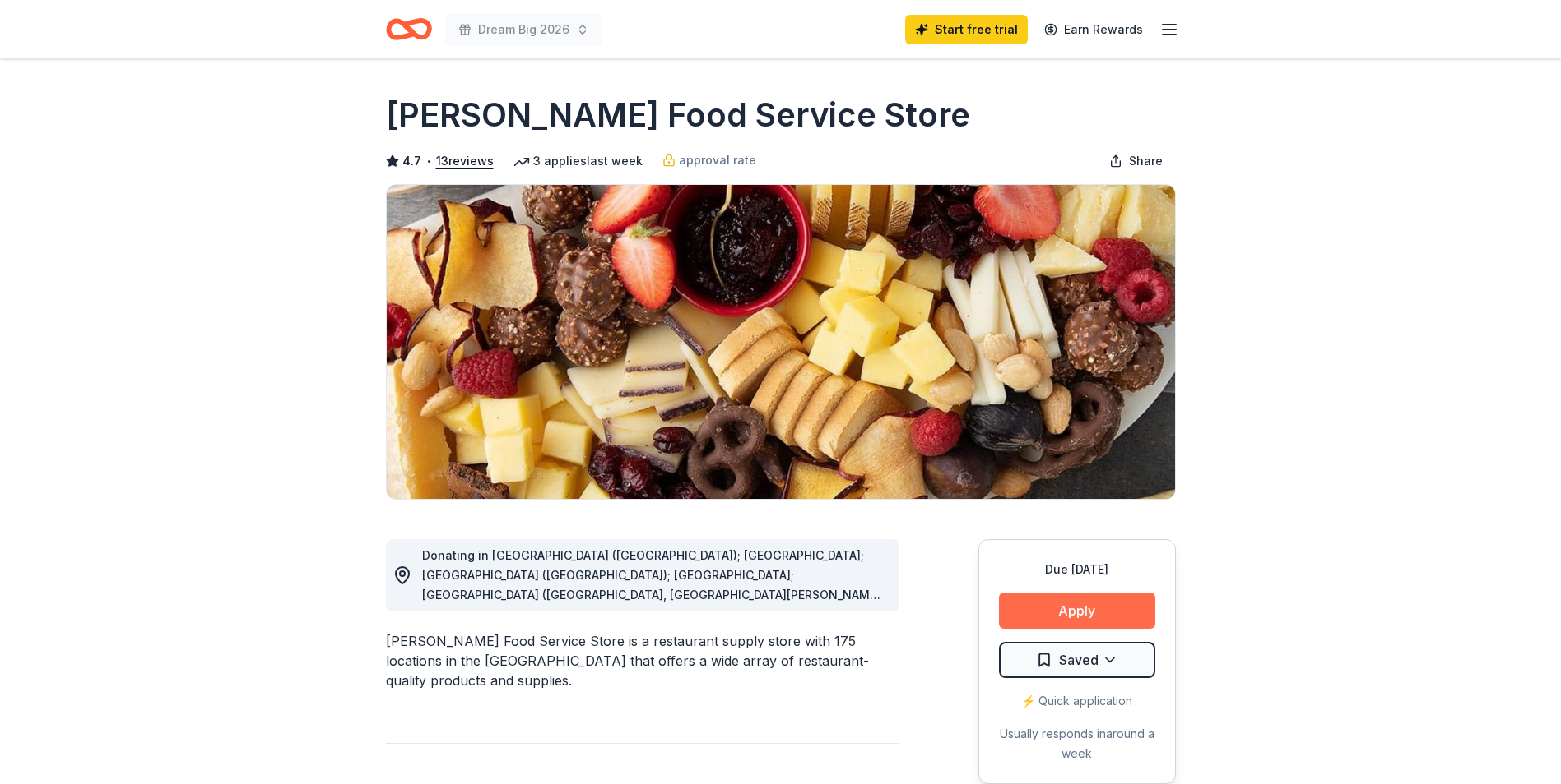
click at [1072, 615] on button "Apply" at bounding box center [1076, 611] width 157 height 36
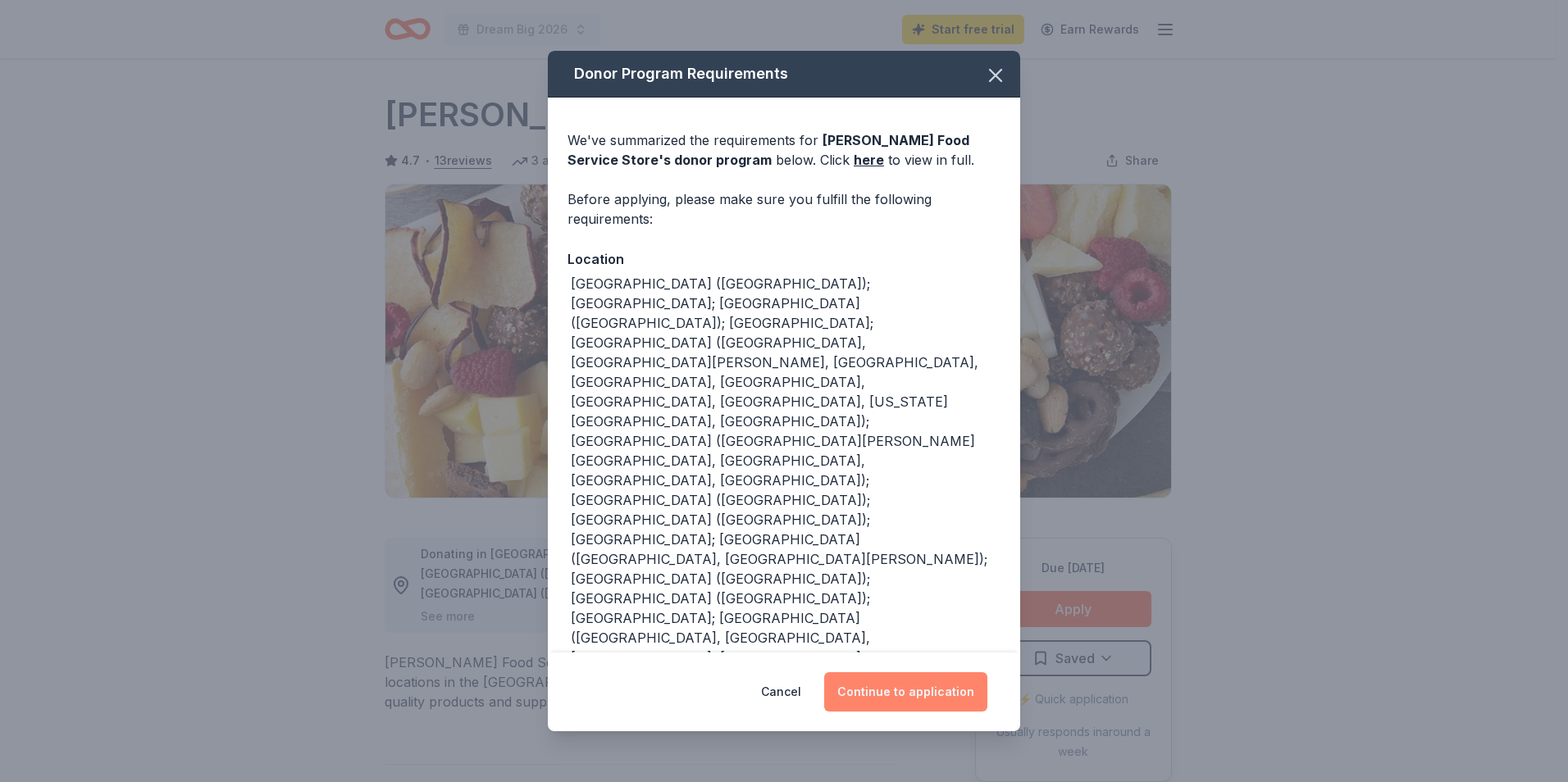
click at [928, 694] on button "Continue to application" at bounding box center [906, 692] width 163 height 40
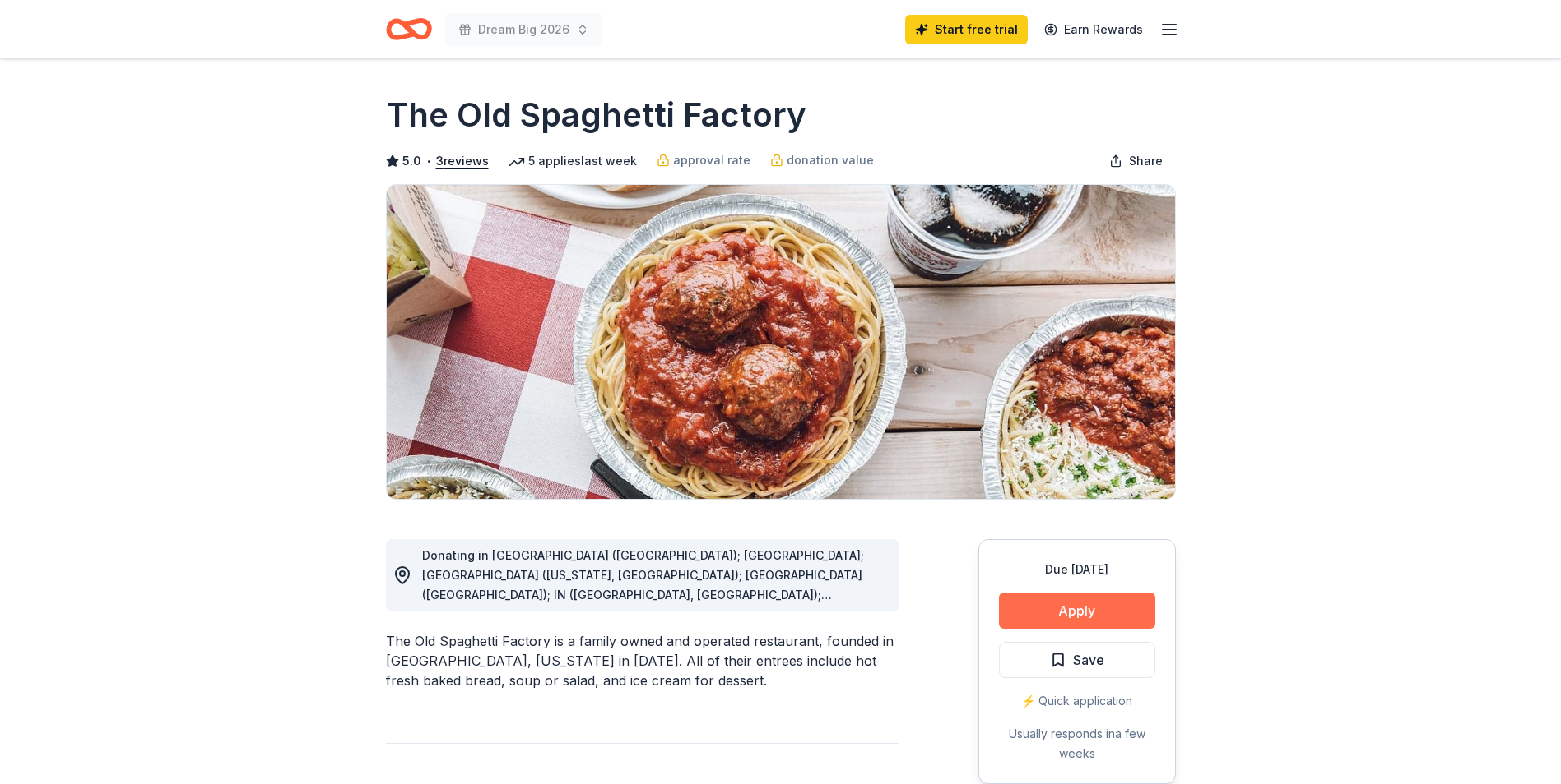
click at [1110, 609] on button "Apply" at bounding box center [1076, 611] width 157 height 36
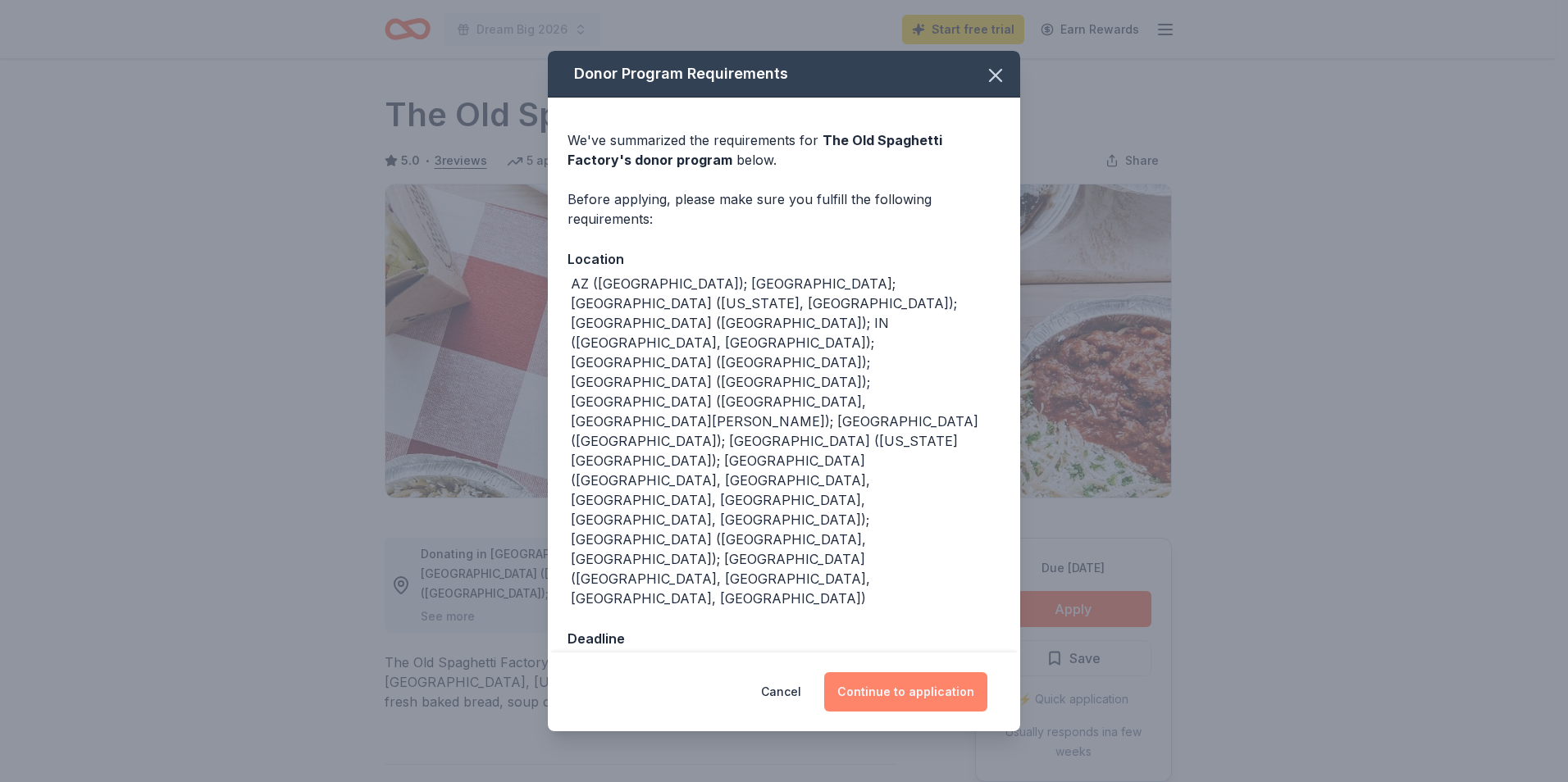
click at [872, 672] on button "Continue to application" at bounding box center [906, 692] width 163 height 40
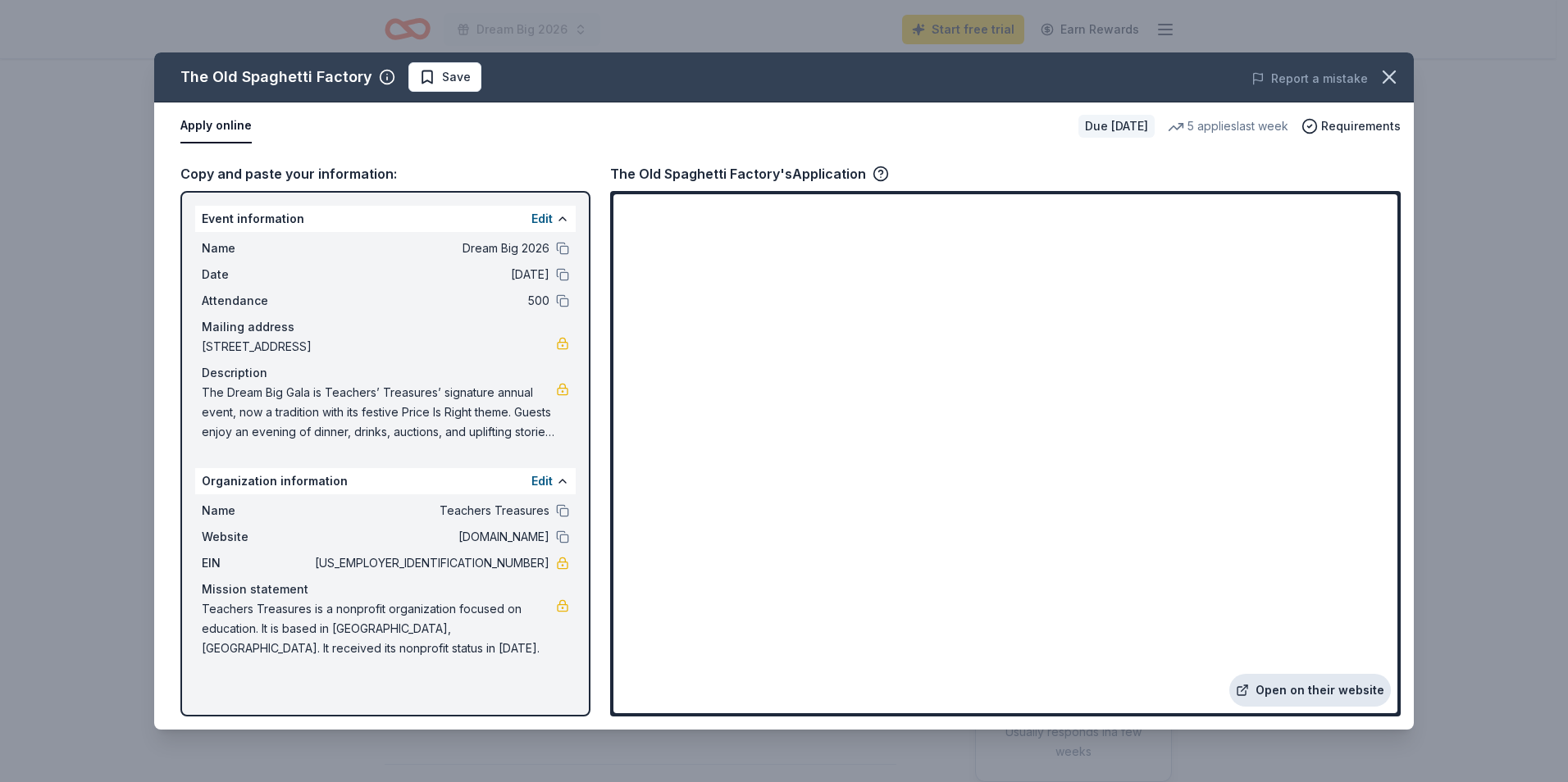
click at [1291, 702] on link "Open on their website" at bounding box center [1310, 691] width 162 height 33
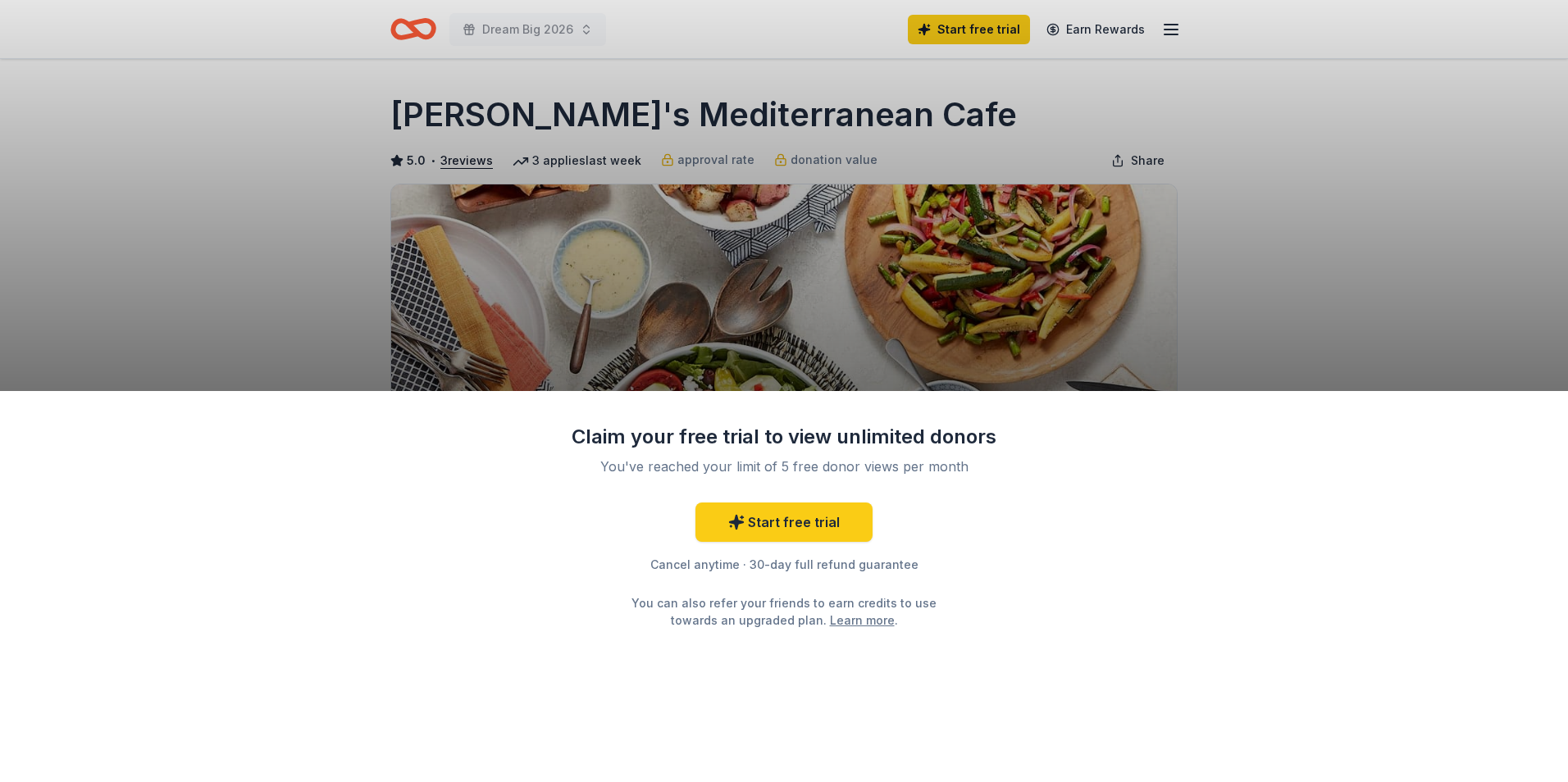
click at [1037, 636] on div "Claim your free trial to view unlimited donors You've reached your limit of 5 f…" at bounding box center [784, 586] width 1568 height 391
click at [1319, 218] on div "Claim your free trial to view unlimited donors You've reached your limit of 5 f…" at bounding box center [784, 391] width 1568 height 782
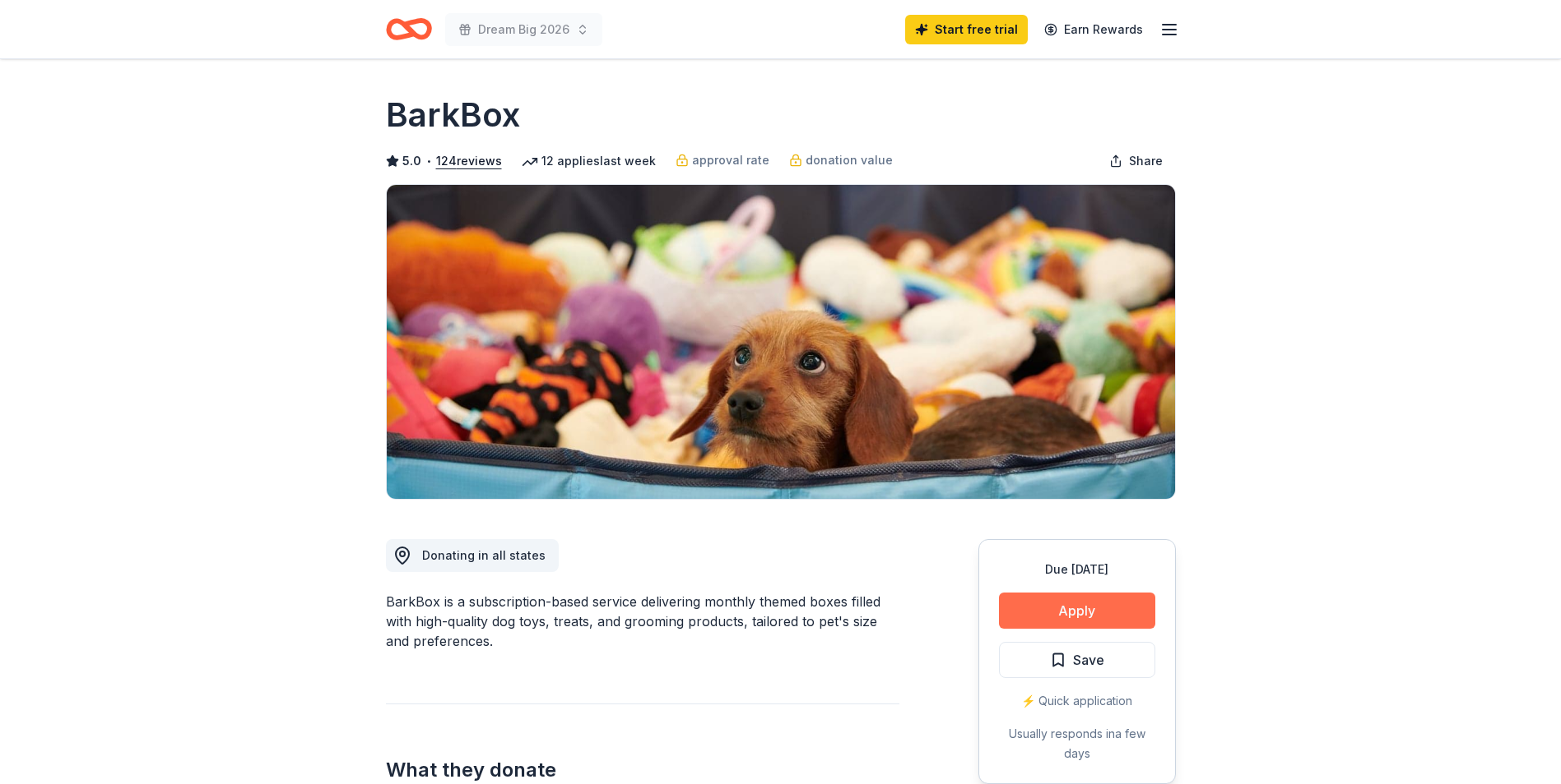
click at [1129, 627] on button "Apply" at bounding box center [1076, 611] width 157 height 36
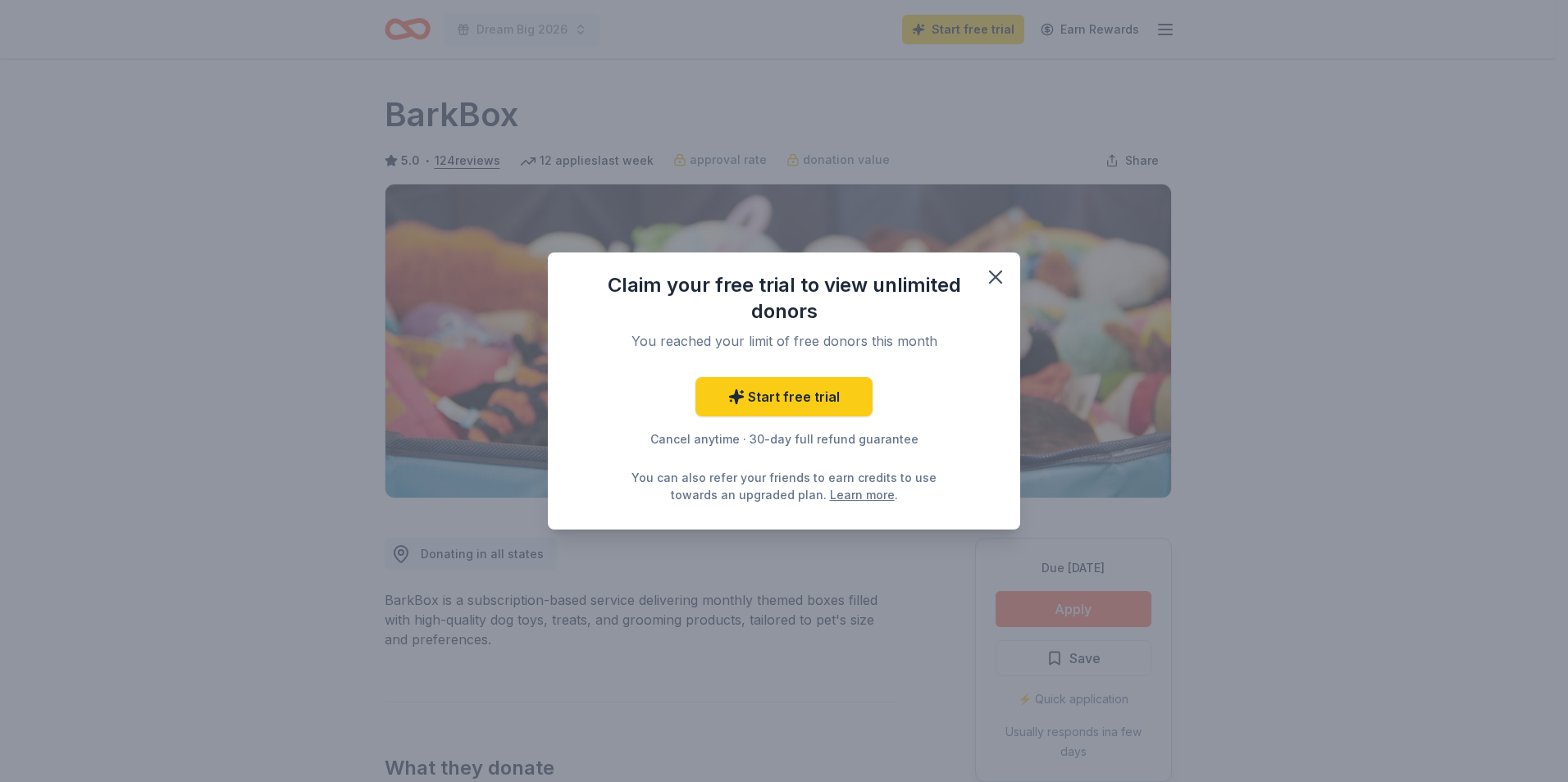
click at [1126, 626] on div "Claim your free trial to view unlimited donors You reached your limit of free d…" at bounding box center [784, 391] width 1568 height 782
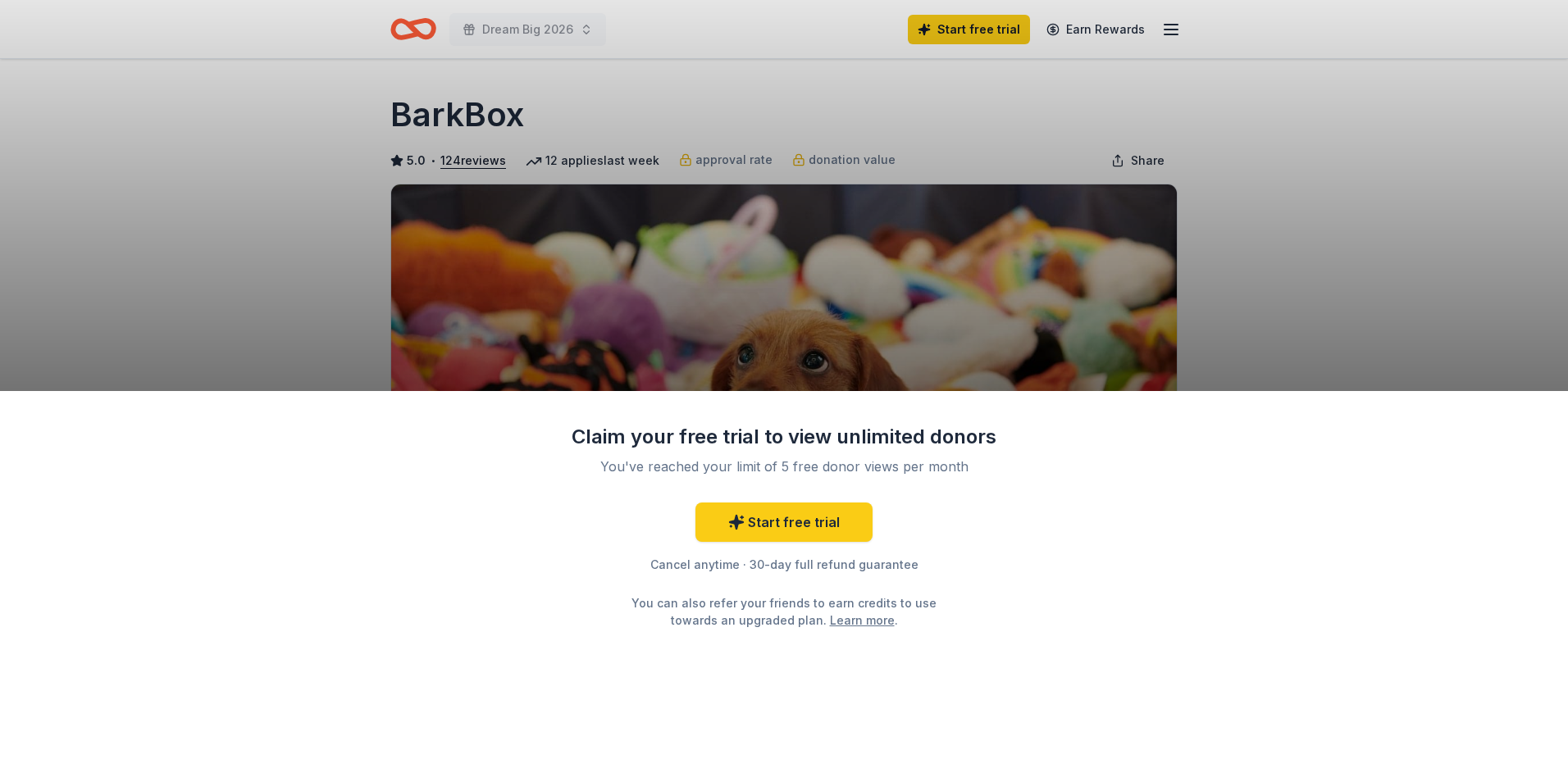
drag, startPoint x: 1126, startPoint y: 626, endPoint x: 1275, endPoint y: 301, distance: 357.5
click at [1275, 301] on div "Claim your free trial to view unlimited donors You've reached your limit of 5 f…" at bounding box center [784, 391] width 1568 height 782
click at [939, 511] on div "Start free trial Cancel anytime · 30-day full refund guarantee You can also ref…" at bounding box center [784, 566] width 427 height 126
click at [1201, 313] on div "Claim your free trial to view unlimited donors You've reached your limit of 5 f…" at bounding box center [784, 391] width 1568 height 782
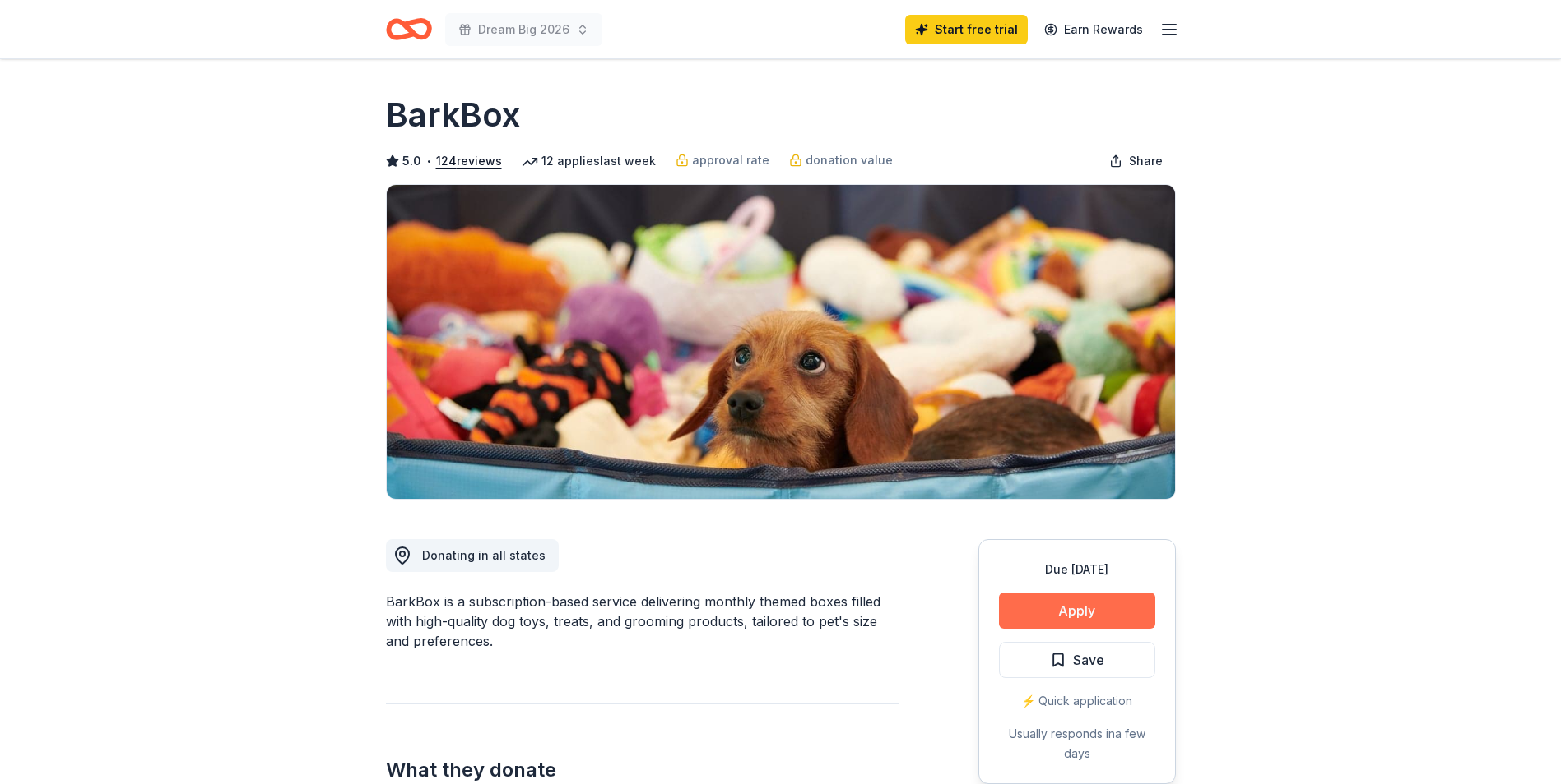
click at [1056, 615] on button "Apply" at bounding box center [1076, 611] width 157 height 36
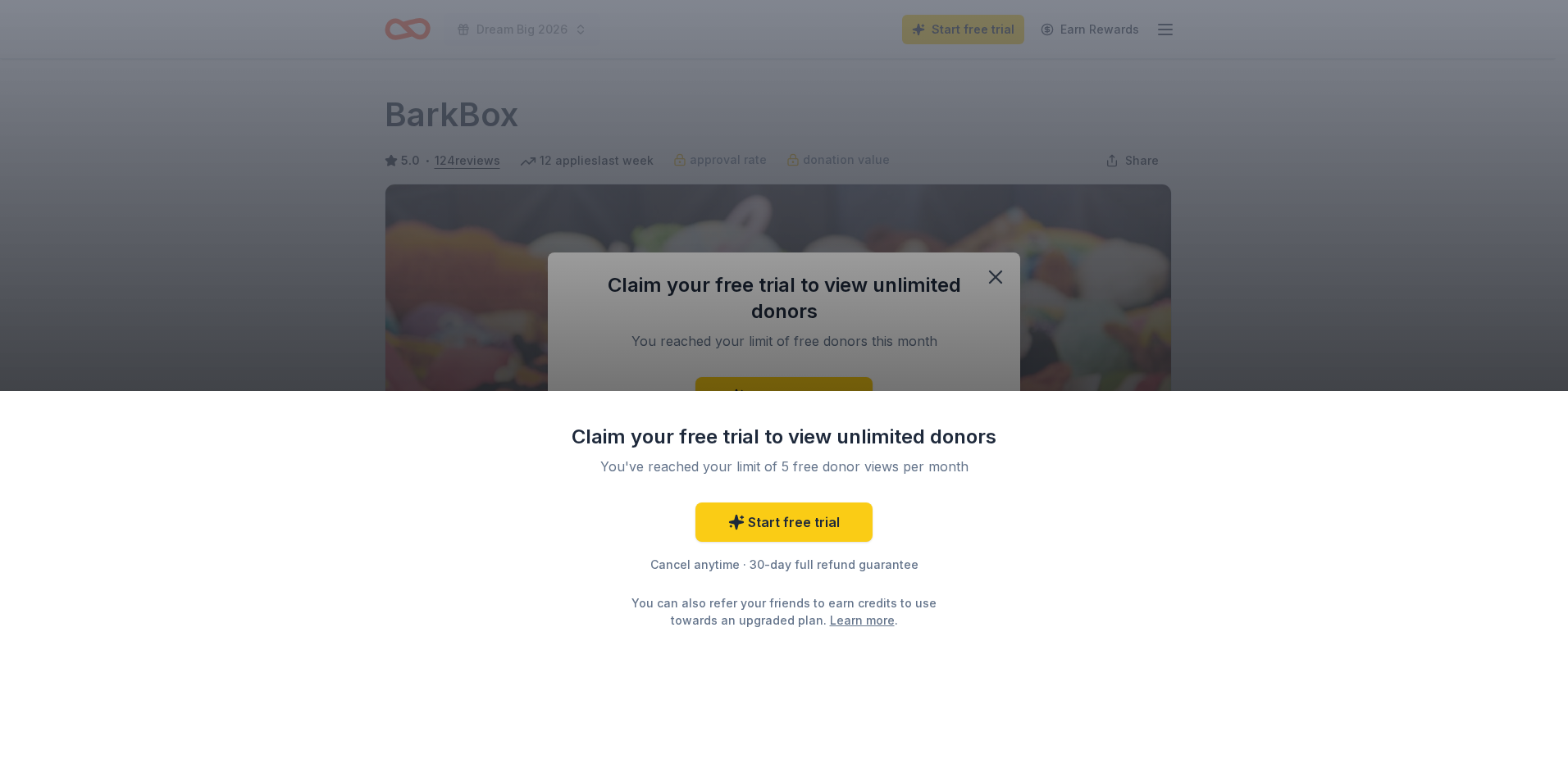
click at [1000, 278] on div "Claim your free trial to view unlimited donors You've reached your limit of 5 f…" at bounding box center [784, 391] width 1568 height 782
drag, startPoint x: 997, startPoint y: 276, endPoint x: 950, endPoint y: 100, distance: 182.2
click at [950, 100] on div "Claim your free trial to view unlimited donors You've reached your limit of 5 f…" at bounding box center [784, 391] width 1568 height 782
